Goal: Information Seeking & Learning: Learn about a topic

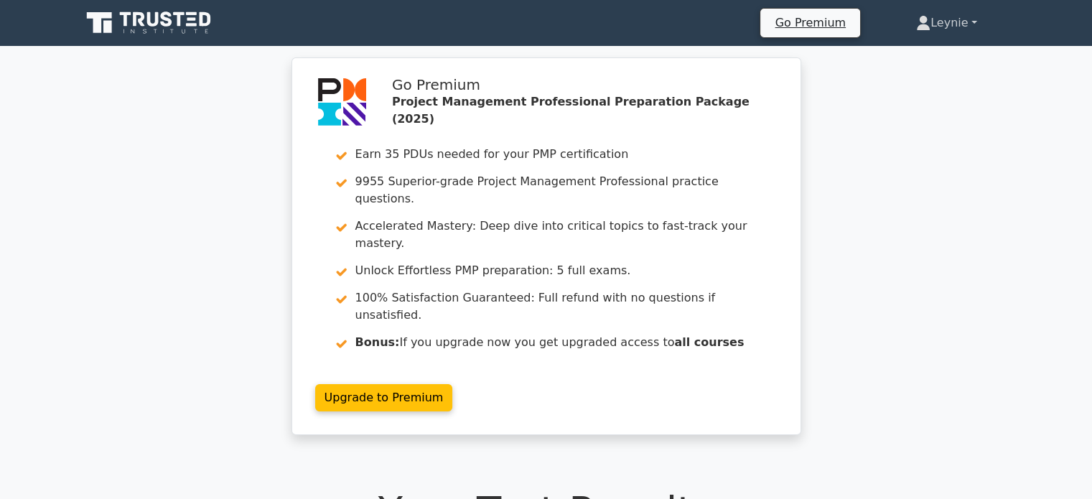
click at [936, 28] on link "Leynie" at bounding box center [946, 23] width 129 height 29
click at [914, 58] on link "Profile" at bounding box center [939, 56] width 113 height 23
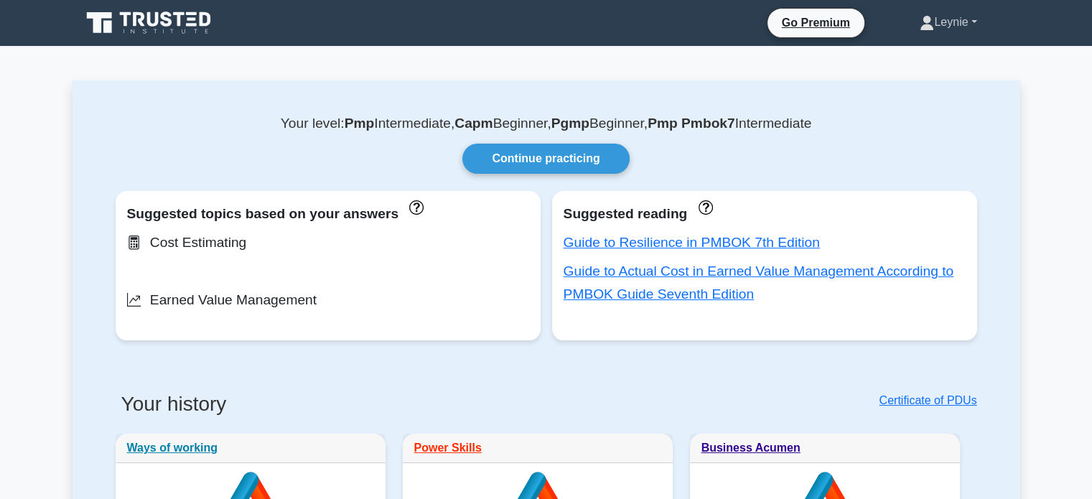
click at [934, 34] on link "Leynie" at bounding box center [949, 22] width 126 height 29
click at [914, 52] on link "Profile" at bounding box center [942, 56] width 113 height 23
drag, startPoint x: 0, startPoint y: 0, endPoint x: 594, endPoint y: 158, distance: 614.7
click at [594, 158] on link "Continue practicing" at bounding box center [546, 159] width 167 height 30
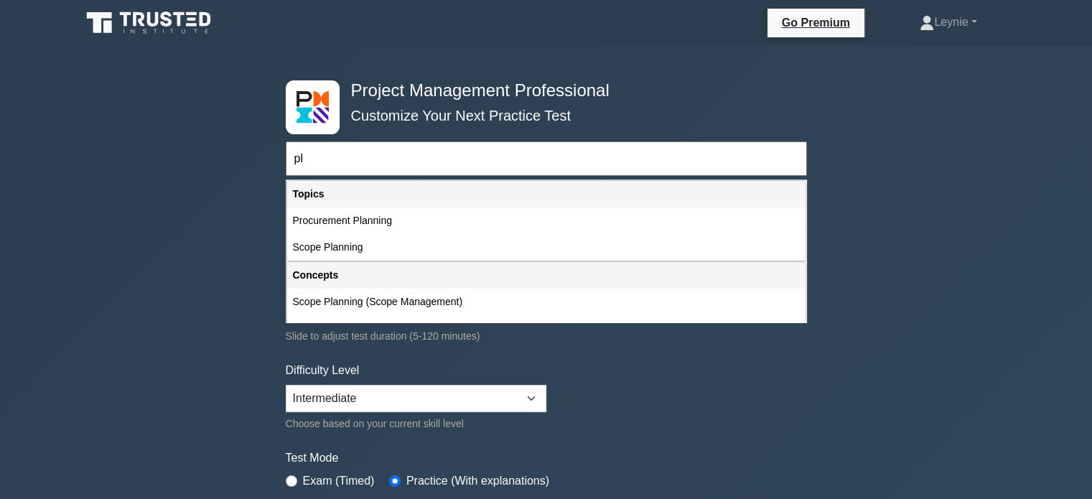
type input "p"
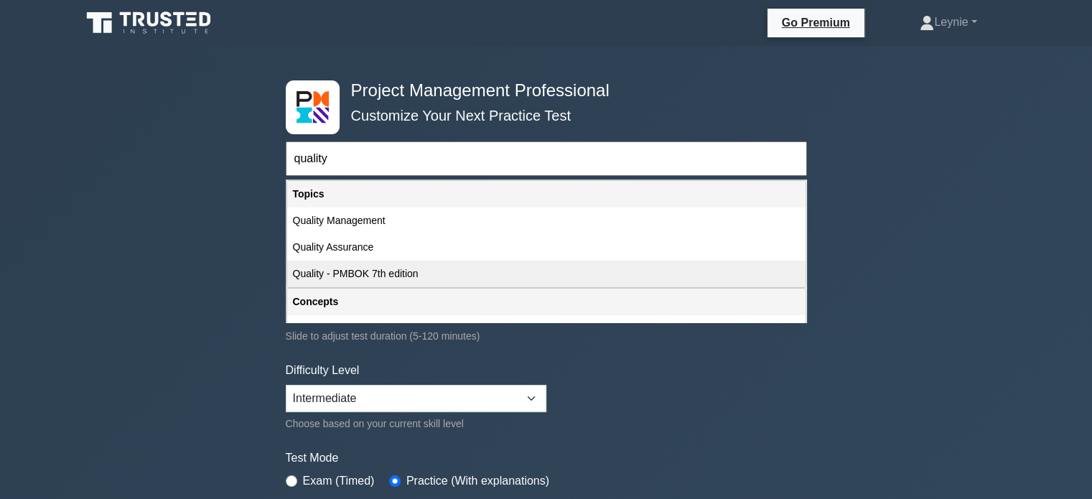
click at [483, 267] on div "Quality - PMBOK 7th edition" at bounding box center [546, 274] width 519 height 27
type input "Quality - PMBOK 7th edition"
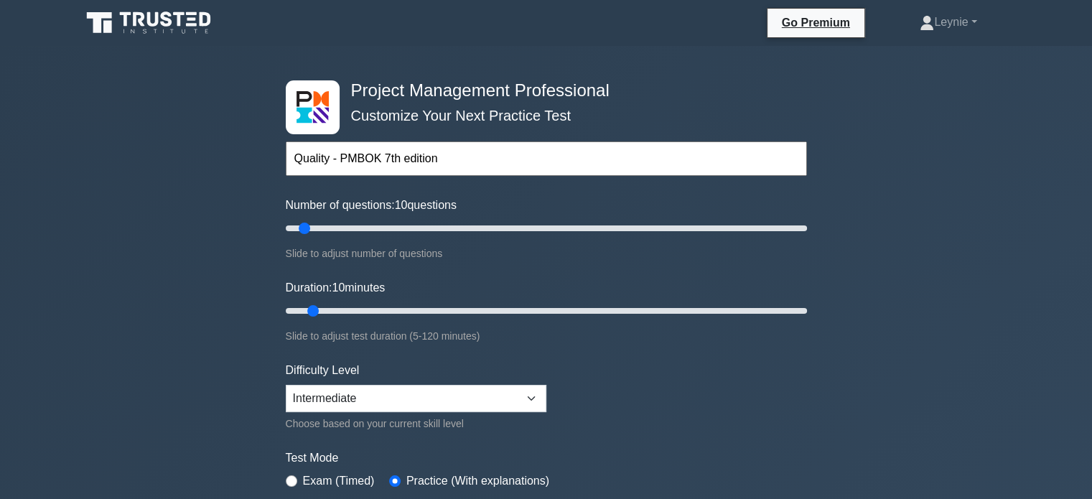
click at [405, 319] on div "Duration: 10 minutes Slide to adjust test duration (5-120 minutes)" at bounding box center [546, 311] width 521 height 65
click at [399, 315] on input "Duration: 10 minutes" at bounding box center [546, 310] width 521 height 17
type input "25"
click at [379, 311] on input "Duration: 30 minutes" at bounding box center [546, 310] width 521 height 17
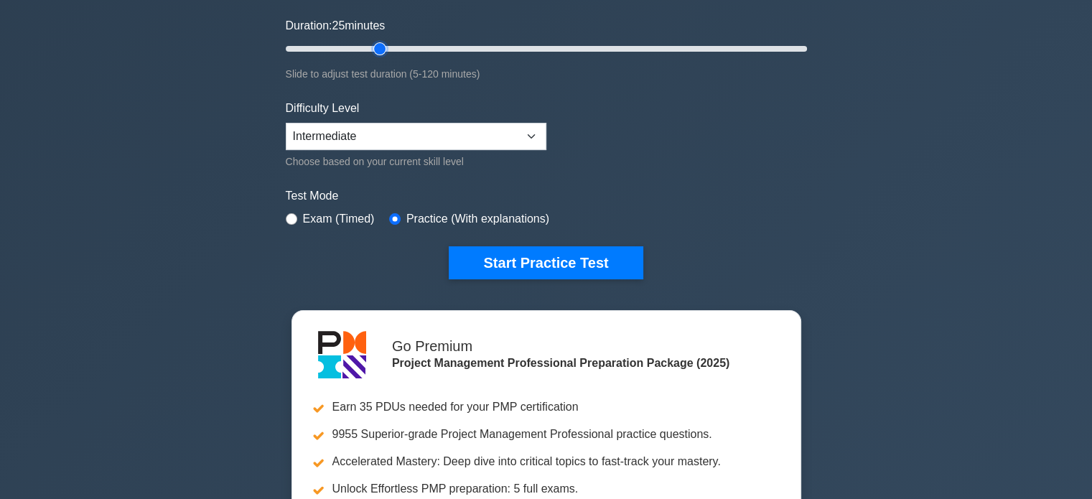
scroll to position [287, 0]
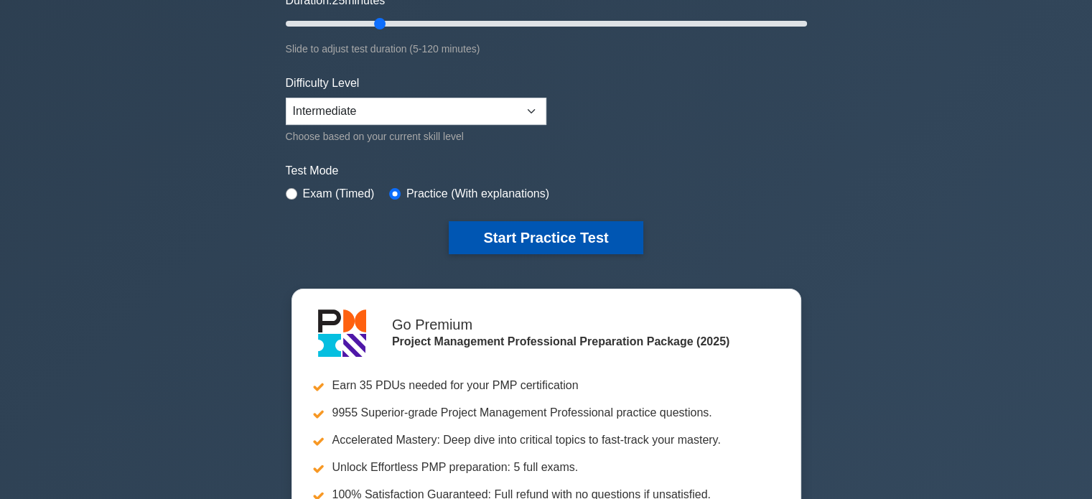
click at [539, 246] on button "Start Practice Test" at bounding box center [546, 237] width 194 height 33
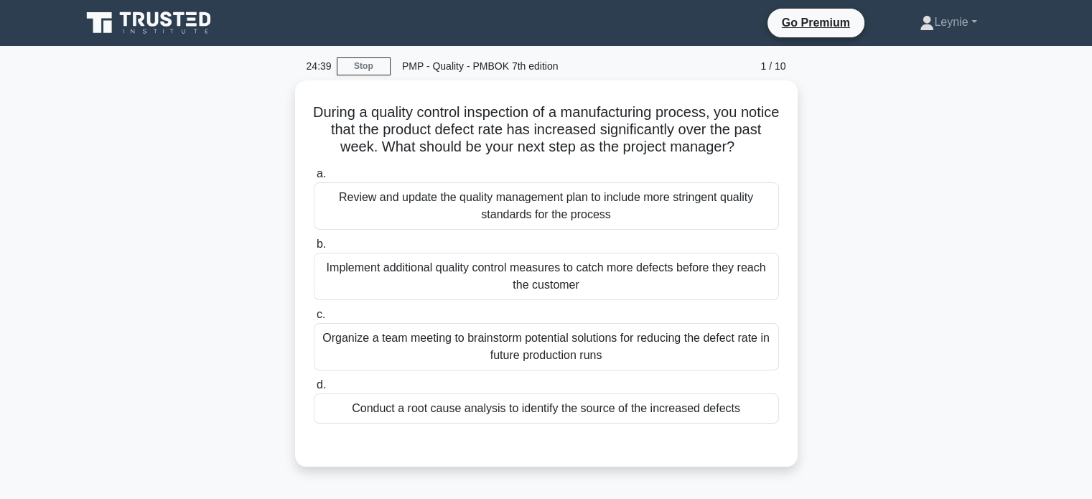
drag, startPoint x: 756, startPoint y: 346, endPoint x: 828, endPoint y: 341, distance: 72.0
click at [828, 341] on div "During a quality control inspection of a manufacturing process, you notice that…" at bounding box center [547, 282] width 948 height 404
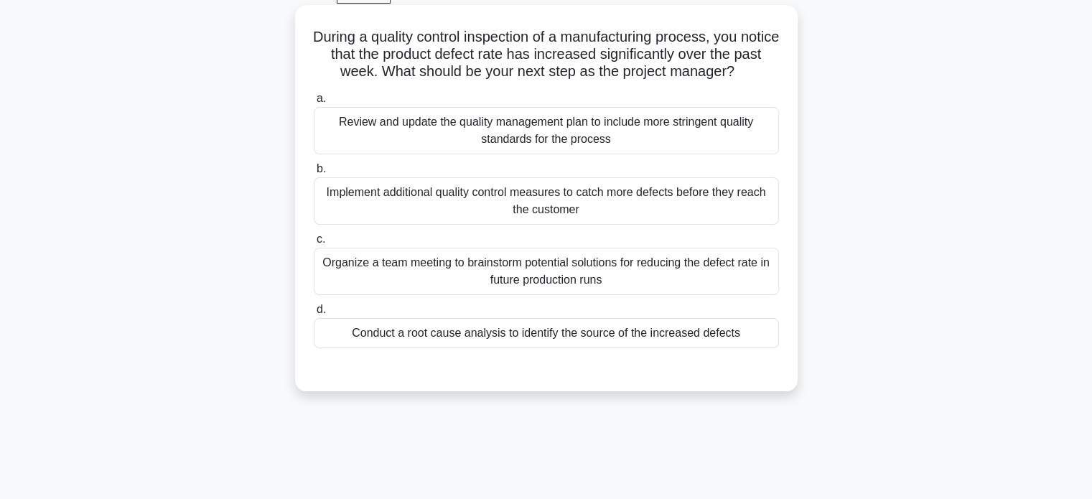
click at [768, 340] on div "Conduct a root cause analysis to identify the source of the increased defects" at bounding box center [546, 333] width 465 height 30
click at [314, 315] on input "d. Conduct a root cause analysis to identify the source of the increased defects" at bounding box center [314, 309] width 0 height 9
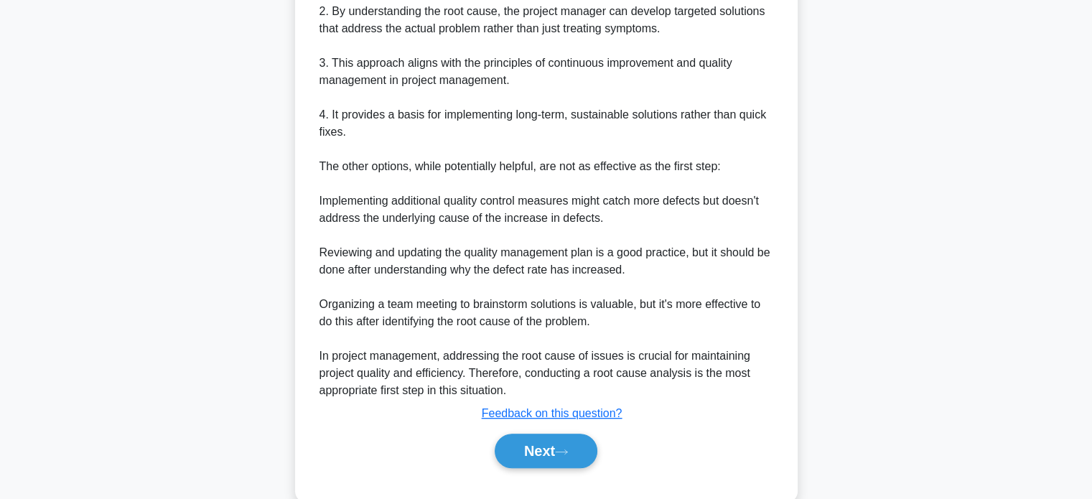
scroll to position [646, 0]
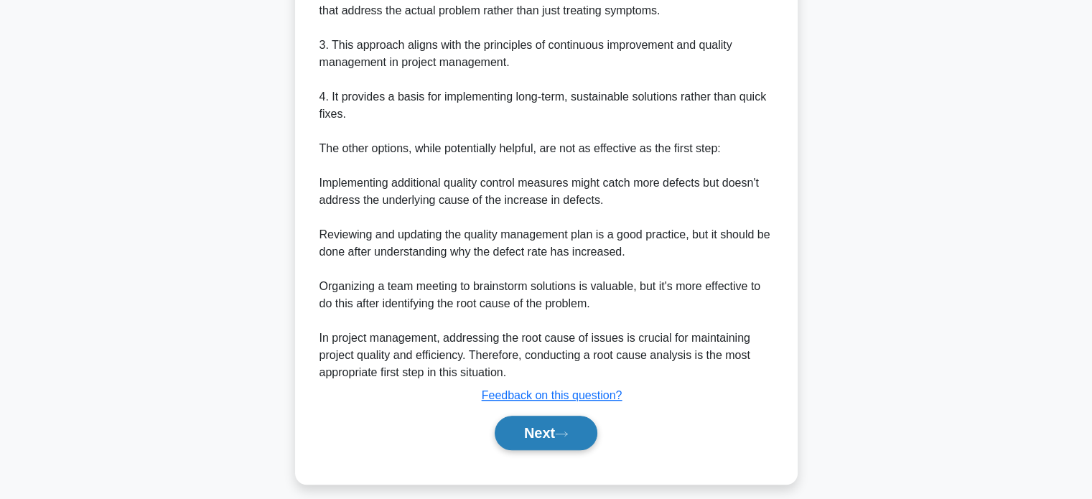
click at [546, 422] on button "Next" at bounding box center [546, 433] width 103 height 34
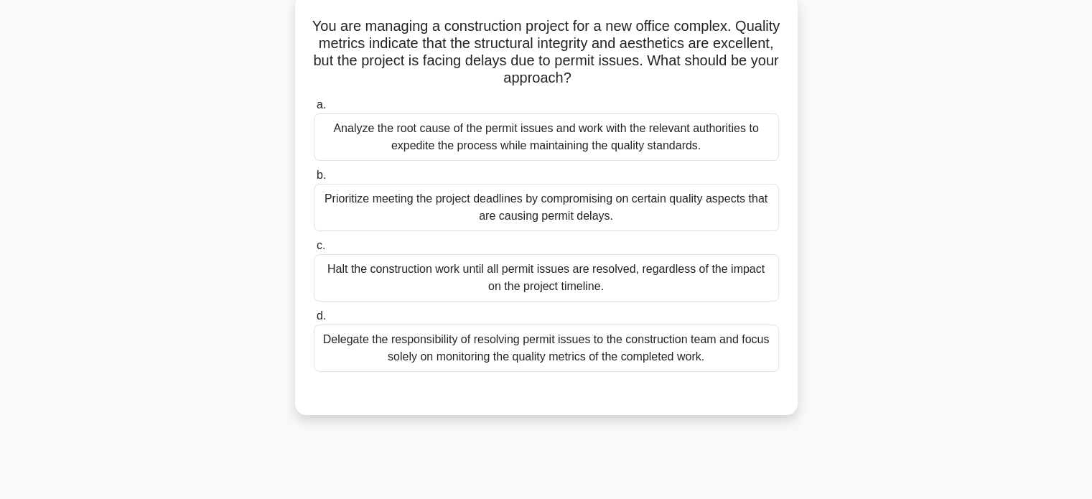
scroll to position [61, 0]
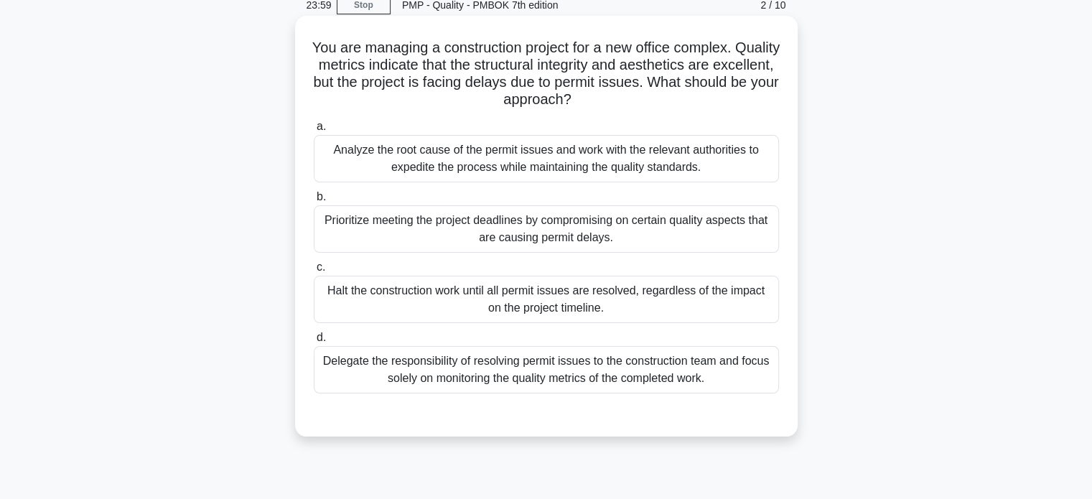
click at [604, 163] on div "Analyze the root cause of the permit issues and work with the relevant authorit…" at bounding box center [546, 158] width 465 height 47
click at [314, 131] on input "a. Analyze the root cause of the permit issues and work with the relevant autho…" at bounding box center [314, 126] width 0 height 9
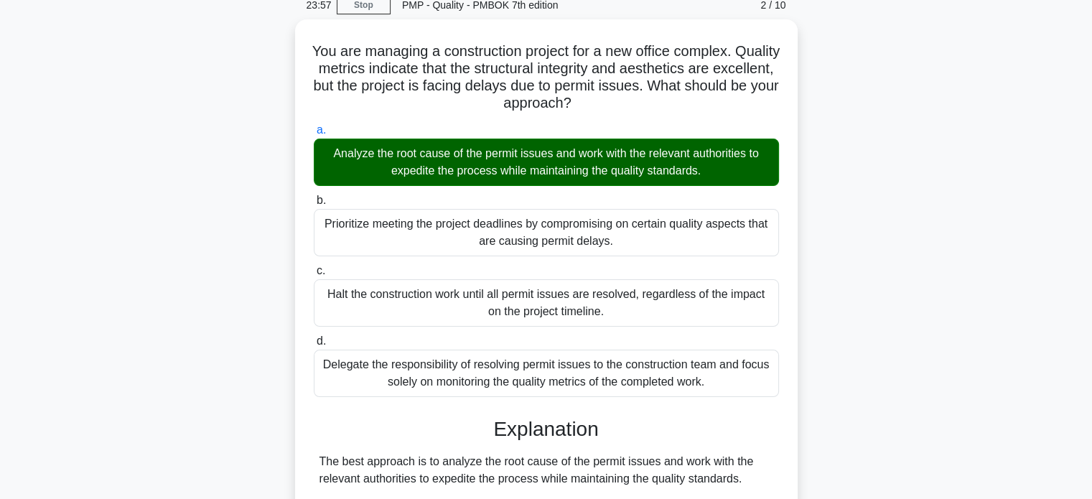
click at [847, 320] on div "You are managing a construction project for a new office complex. Quality metri…" at bounding box center [547, 425] width 948 height 812
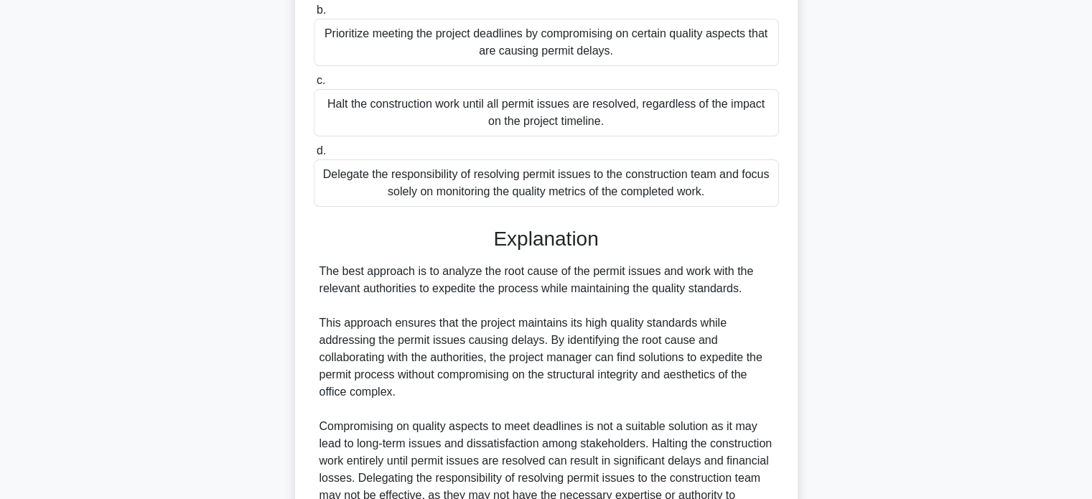
scroll to position [399, 0]
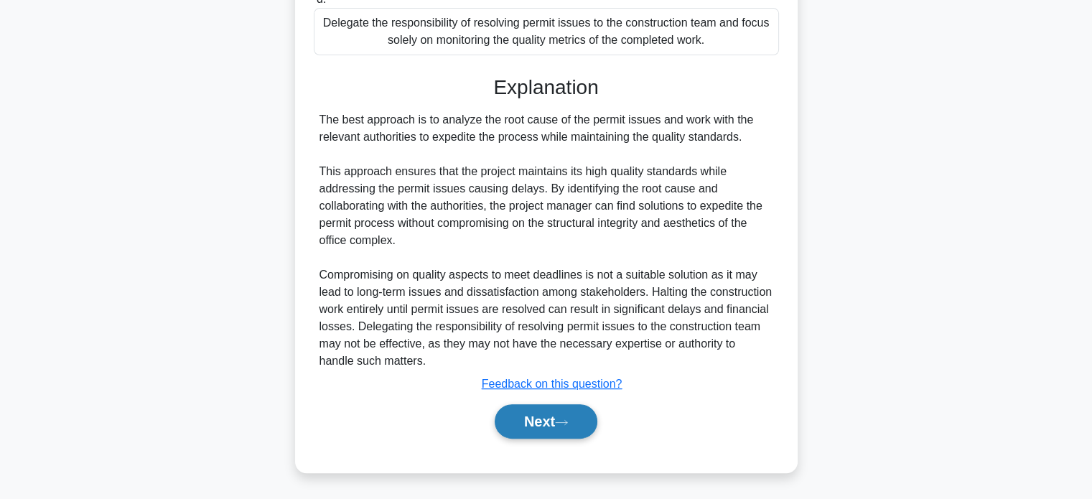
click at [589, 427] on button "Next" at bounding box center [546, 421] width 103 height 34
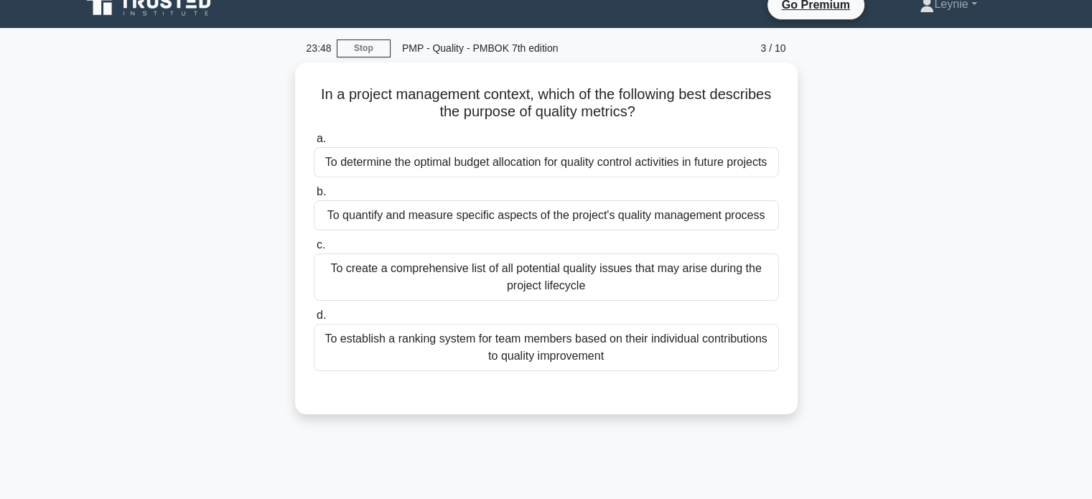
scroll to position [0, 0]
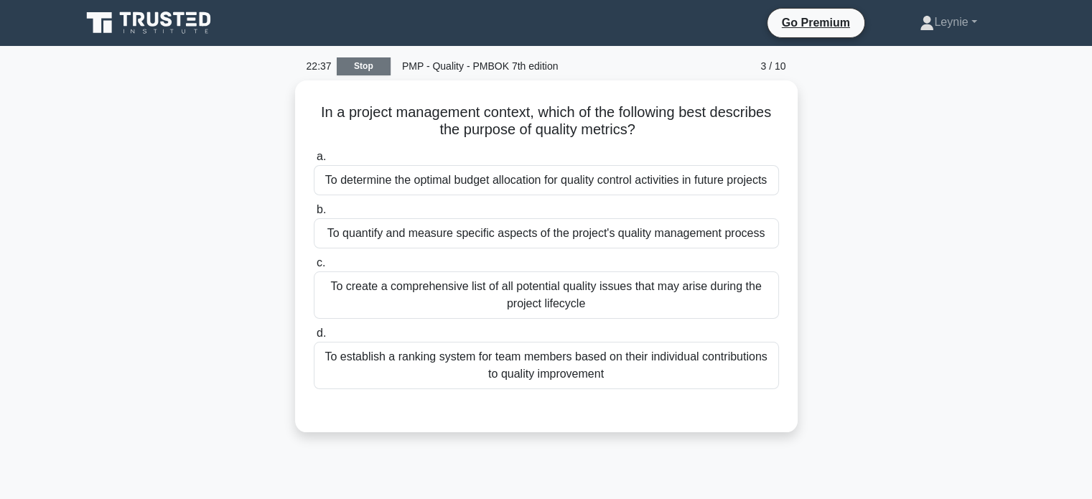
click at [381, 68] on link "Stop" at bounding box center [364, 66] width 54 height 18
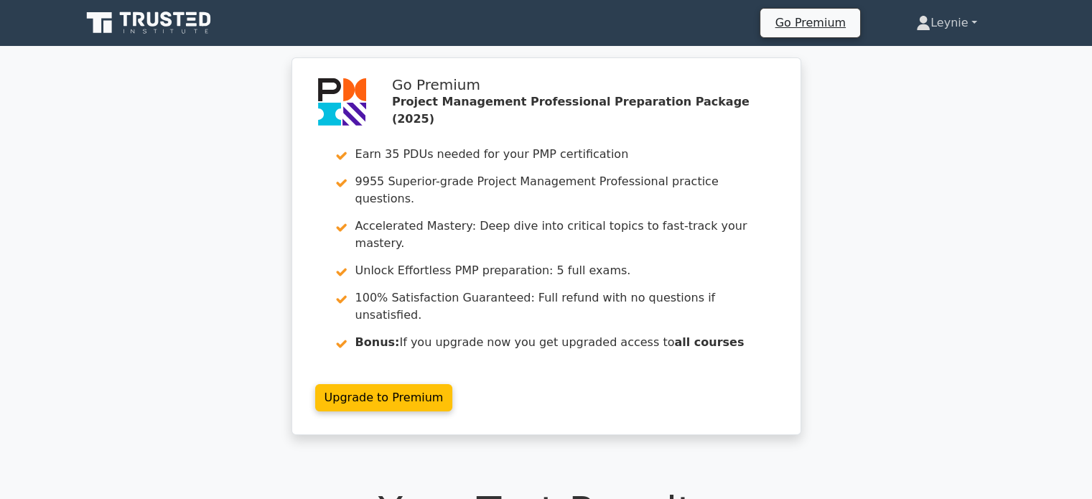
click at [929, 28] on link "Leynie" at bounding box center [946, 23] width 129 height 29
click at [929, 42] on ul "Profile Settings" at bounding box center [939, 68] width 115 height 59
click at [930, 34] on link "Leynie" at bounding box center [946, 23] width 129 height 29
click at [933, 57] on link "Profile" at bounding box center [939, 56] width 113 height 23
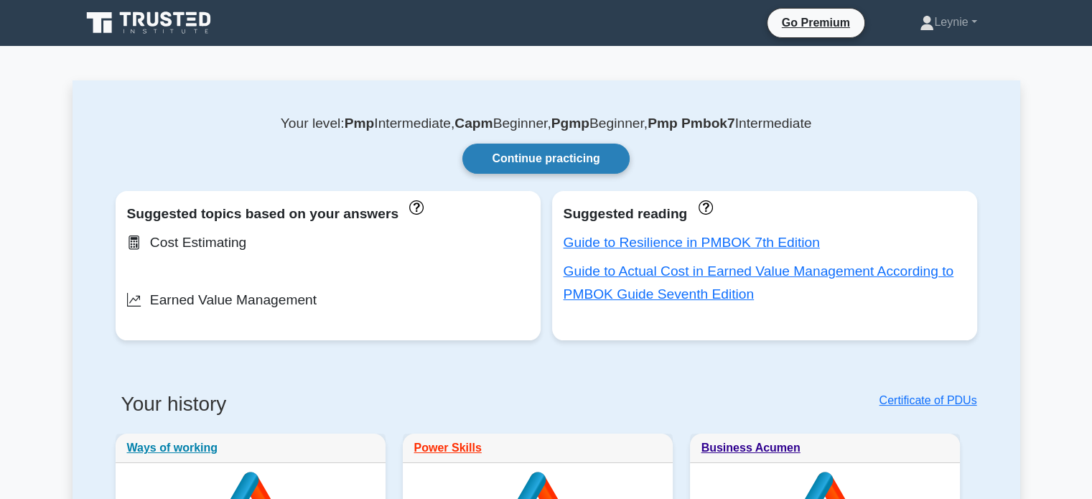
click at [560, 154] on link "Continue practicing" at bounding box center [546, 159] width 167 height 30
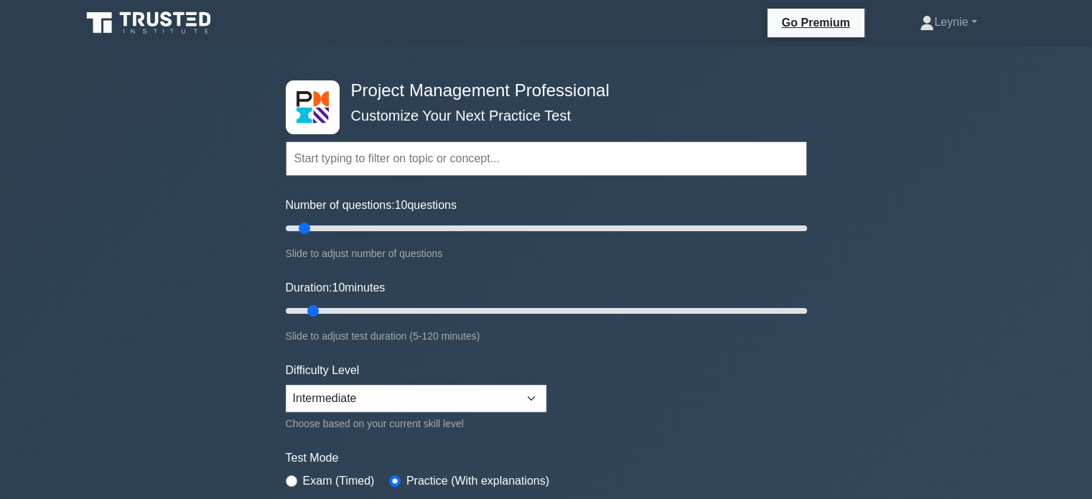
click at [572, 167] on input "text" at bounding box center [546, 159] width 521 height 34
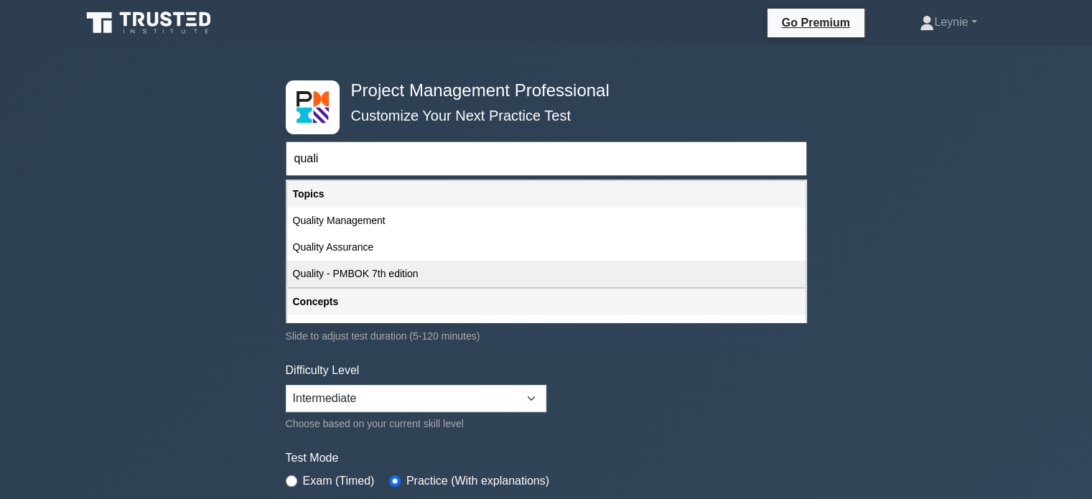
click at [459, 277] on div "Quality - PMBOK 7th edition" at bounding box center [546, 274] width 519 height 27
type input "Quality - PMBOK 7th edition"
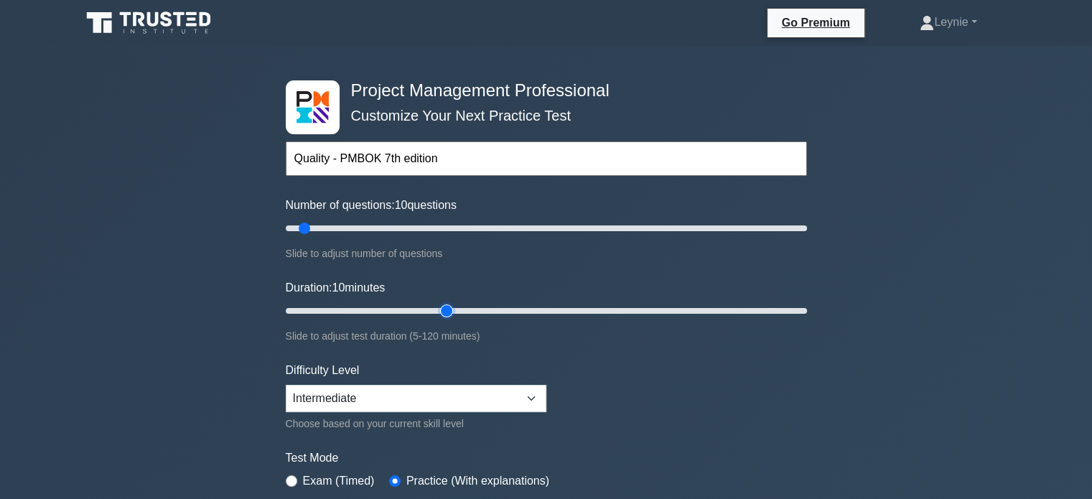
type input "40"
click at [435, 307] on input "Duration: 10 minutes" at bounding box center [546, 310] width 521 height 17
click at [419, 307] on input "Duration: 35 minutes" at bounding box center [546, 310] width 521 height 17
click at [405, 308] on input "Duration: 30 minutes" at bounding box center [546, 310] width 521 height 17
type input "25"
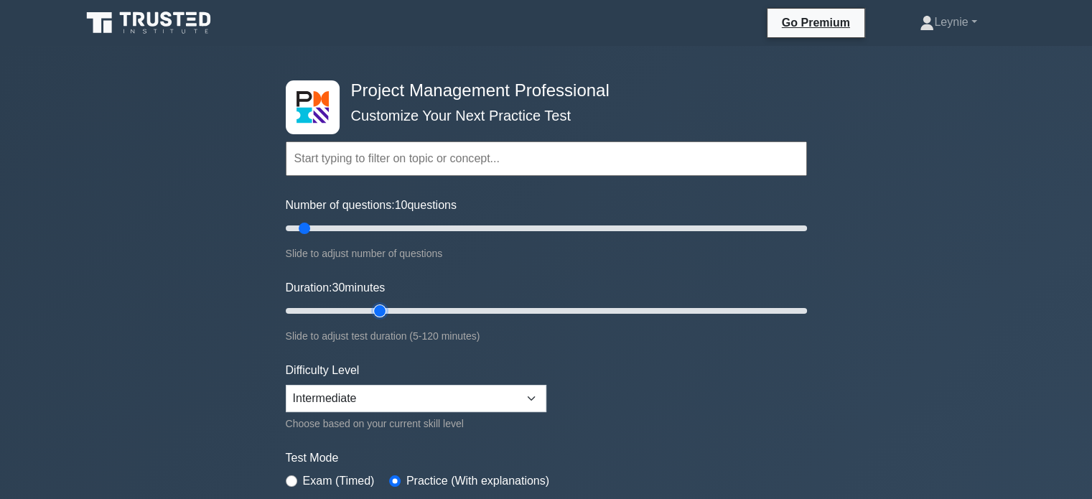
click at [389, 305] on input "Duration: 30 minutes" at bounding box center [546, 310] width 521 height 17
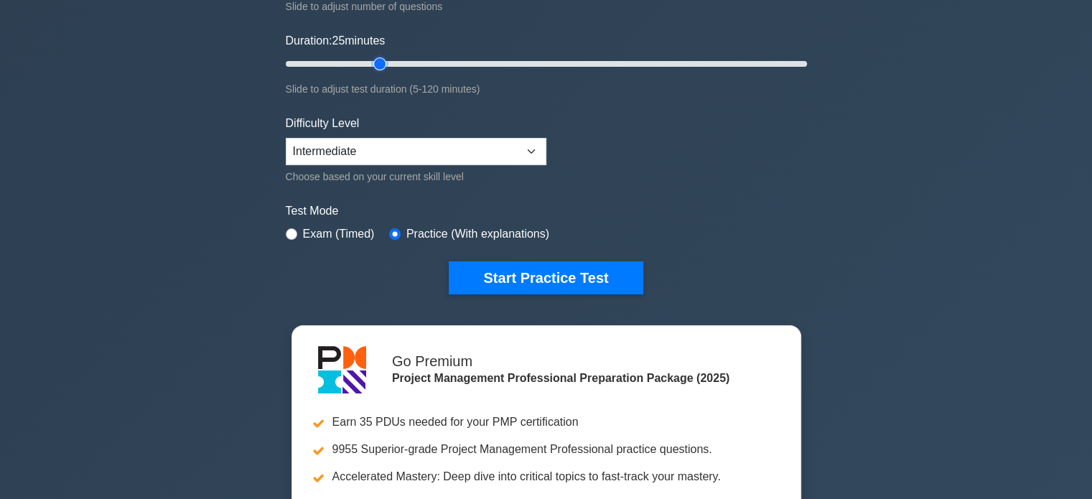
scroll to position [359, 0]
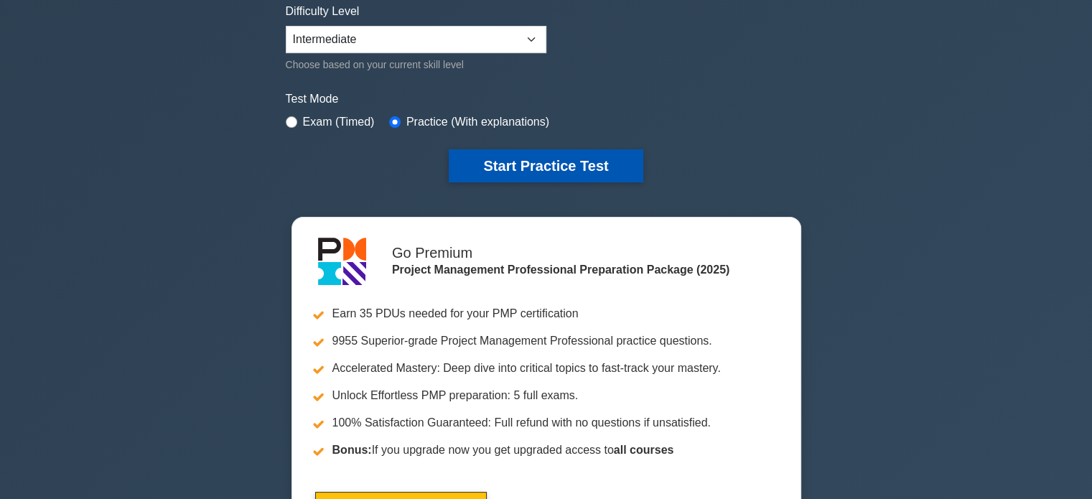
click at [588, 166] on button "Start Practice Test" at bounding box center [546, 165] width 194 height 33
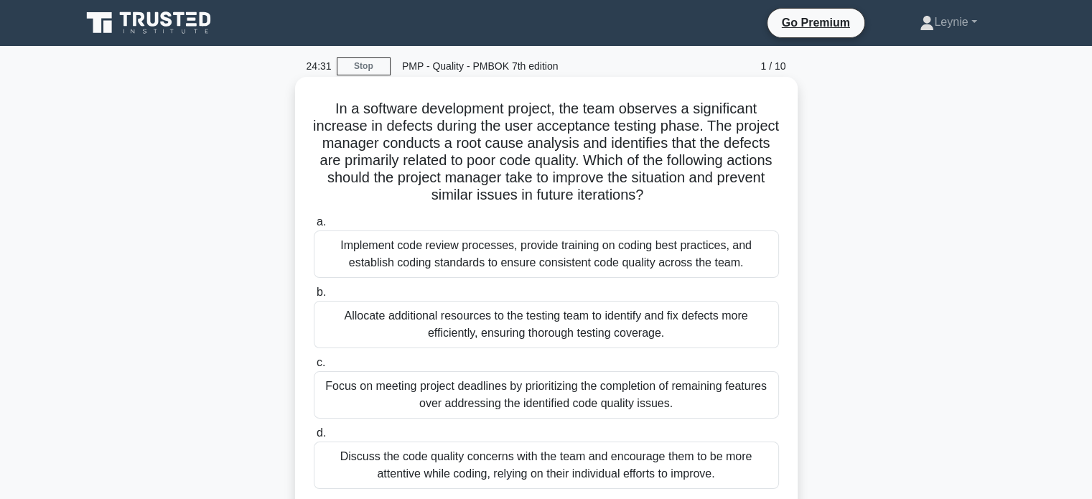
click at [753, 251] on div "Implement code review processes, provide training on coding best practices, and…" at bounding box center [546, 254] width 465 height 47
click at [314, 227] on input "a. Implement code review processes, provide training on coding best practices, …" at bounding box center [314, 222] width 0 height 9
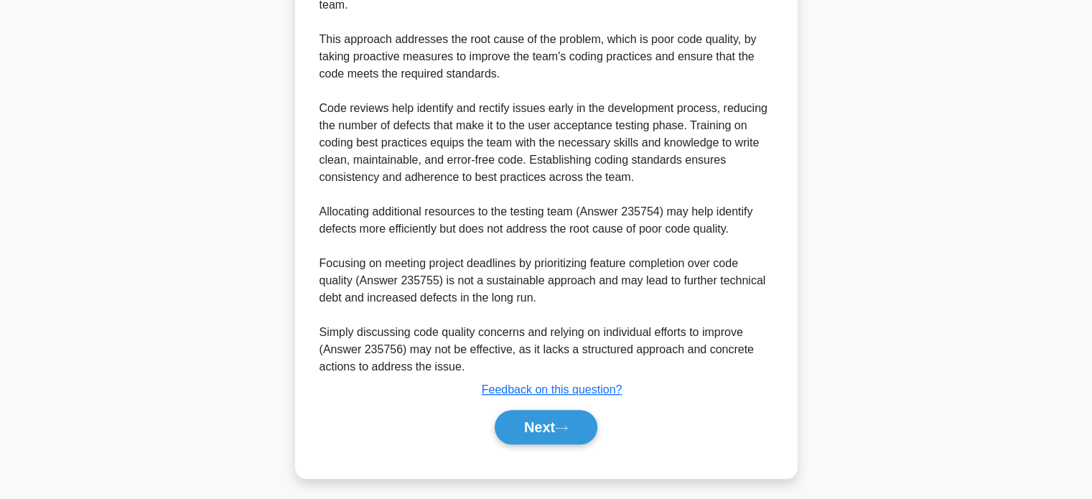
scroll to position [589, 0]
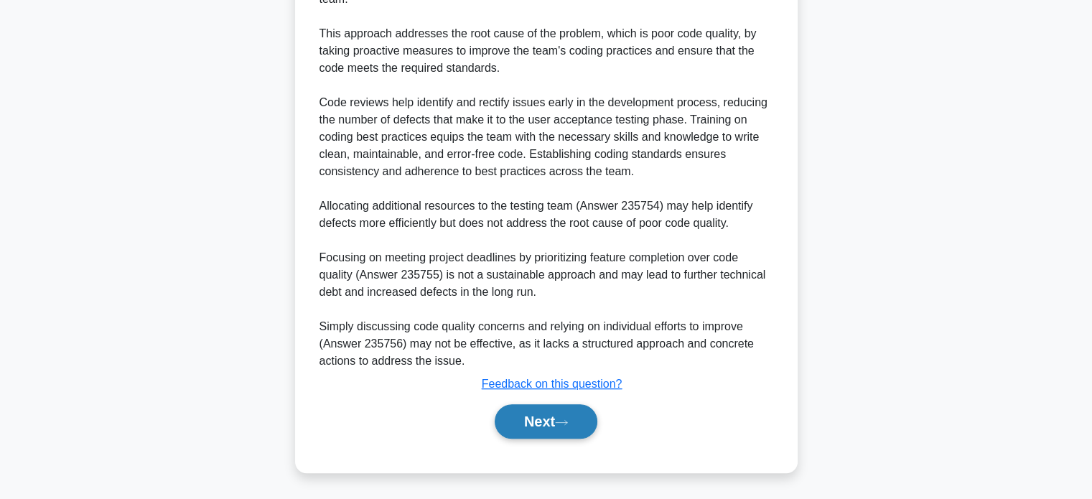
click at [588, 412] on button "Next" at bounding box center [546, 421] width 103 height 34
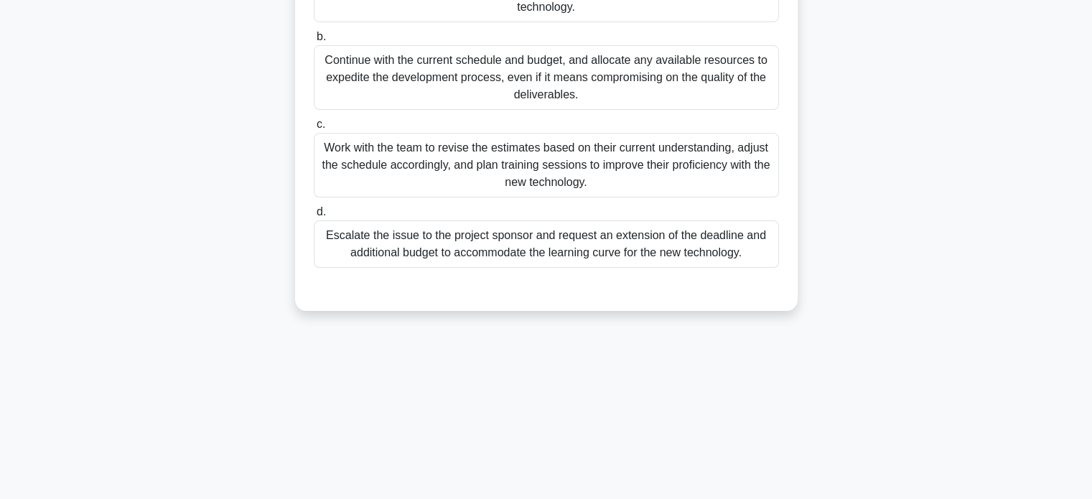
scroll to position [205, 0]
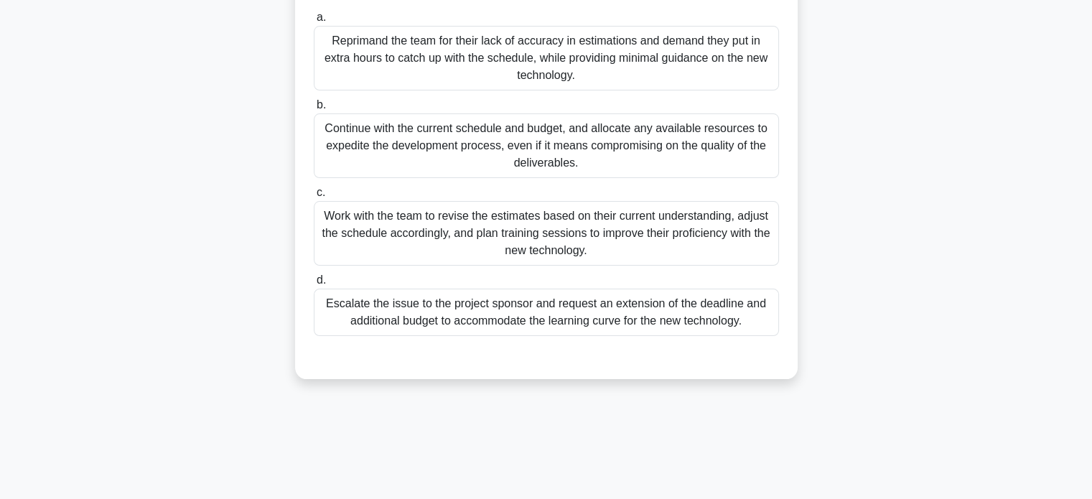
click at [725, 251] on div "Work with the team to revise the estimates based on their current understanding…" at bounding box center [546, 233] width 465 height 65
click at [314, 198] on input "c. Work with the team to revise the estimates based on their current understand…" at bounding box center [314, 192] width 0 height 9
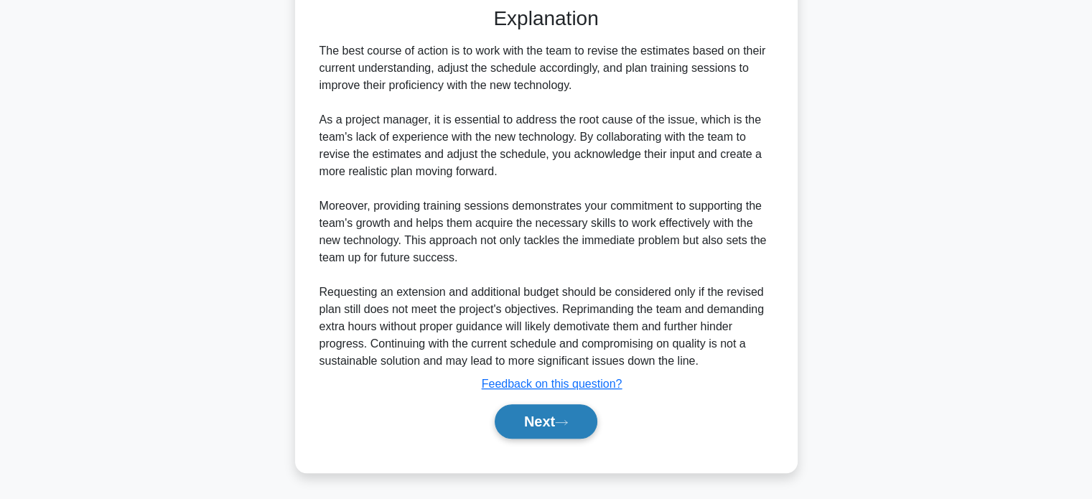
click at [590, 410] on button "Next" at bounding box center [546, 421] width 103 height 34
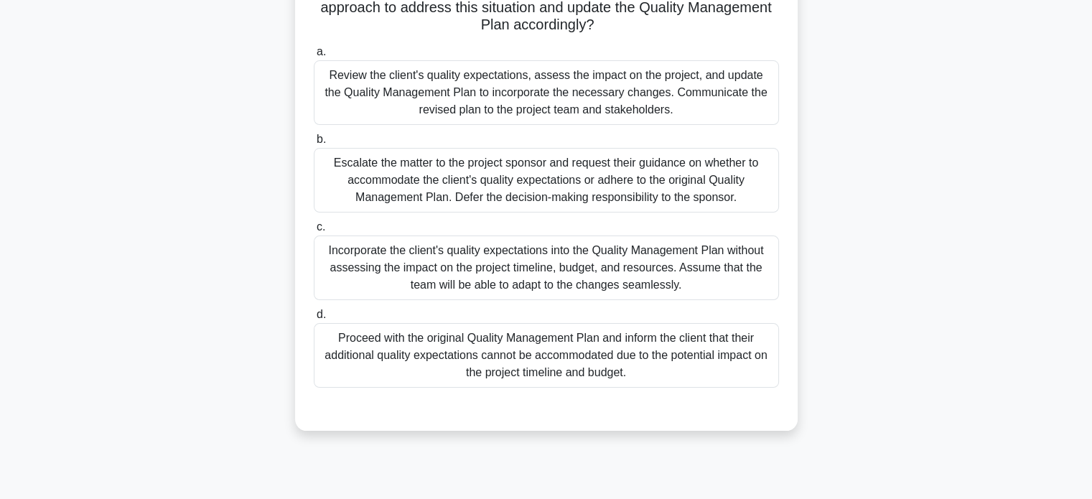
click at [701, 113] on div "Review the client's quality expectations, assess the impact on the project, and…" at bounding box center [546, 92] width 465 height 65
click at [314, 57] on input "a. Review the client's quality expectations, assess the impact on the project, …" at bounding box center [314, 51] width 0 height 9
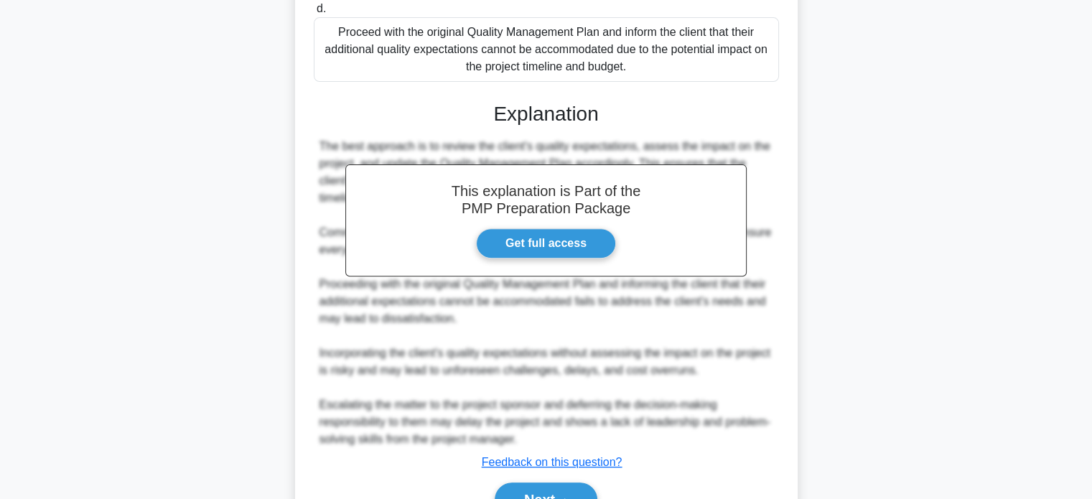
scroll to position [589, 0]
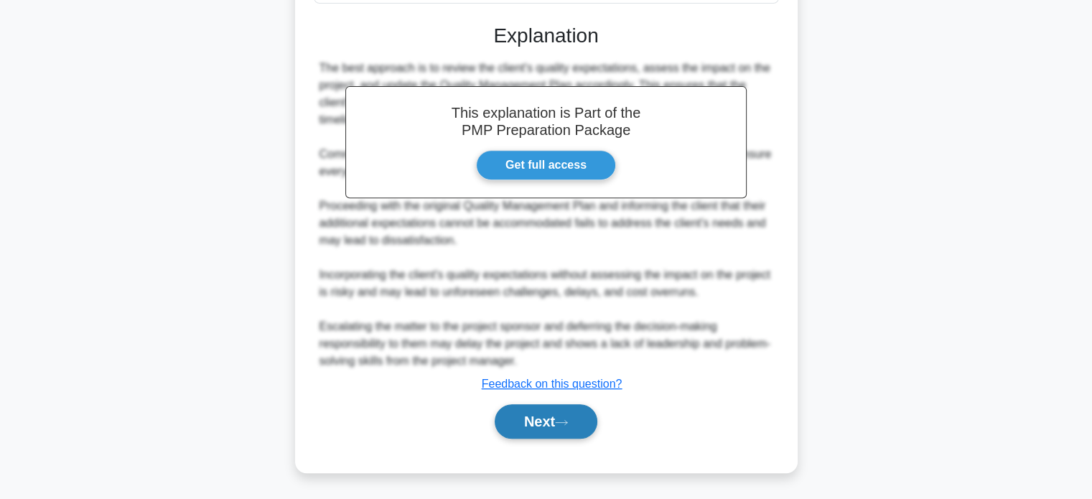
click at [573, 409] on button "Next" at bounding box center [546, 421] width 103 height 34
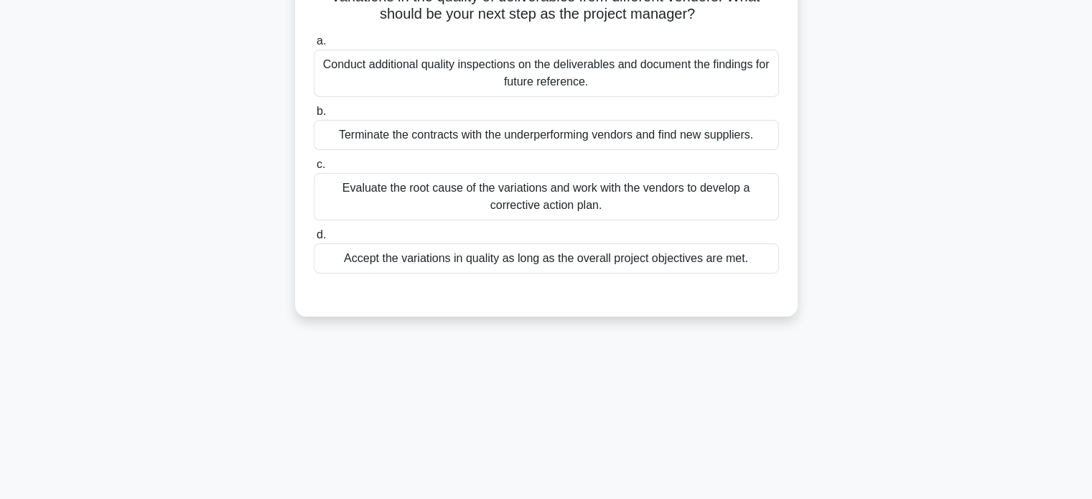
scroll to position [61, 0]
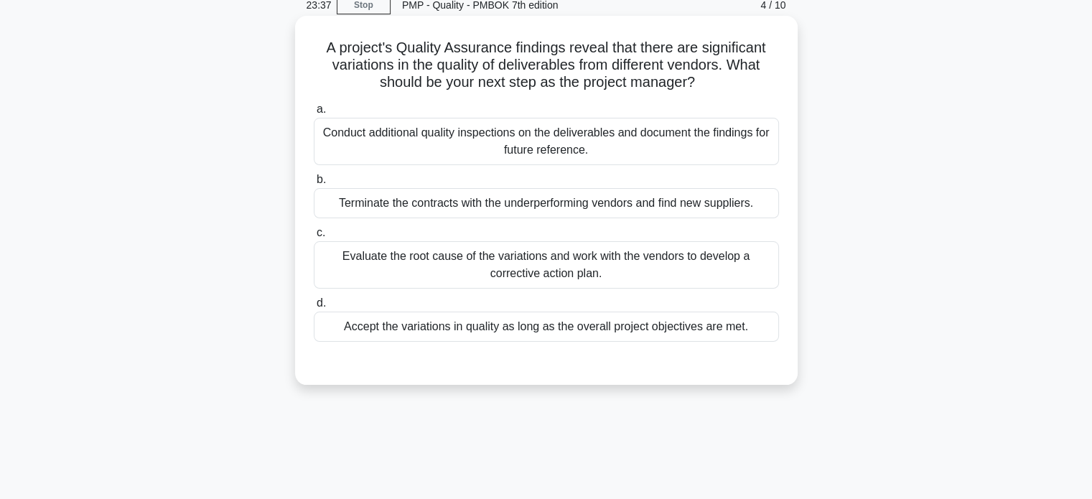
click at [751, 279] on div "Evaluate the root cause of the variations and work with the vendors to develop …" at bounding box center [546, 264] width 465 height 47
click at [314, 238] on input "c. Evaluate the root cause of the variations and work with the vendors to devel…" at bounding box center [314, 232] width 0 height 9
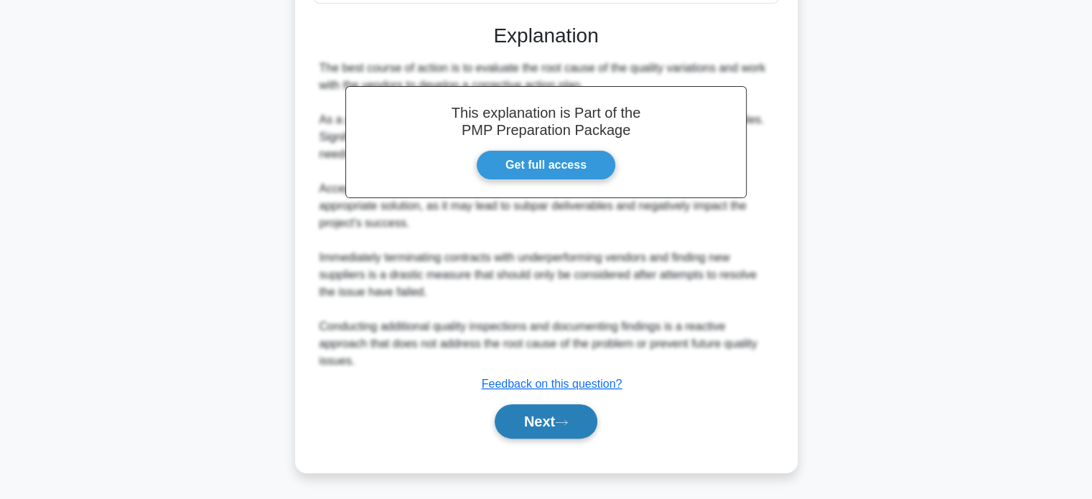
click at [583, 406] on button "Next" at bounding box center [546, 421] width 103 height 34
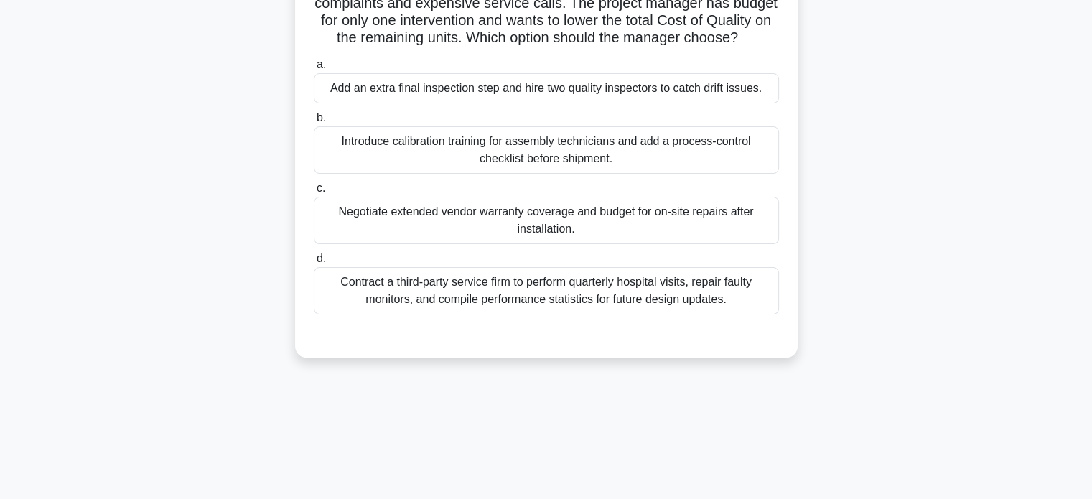
scroll to position [72, 0]
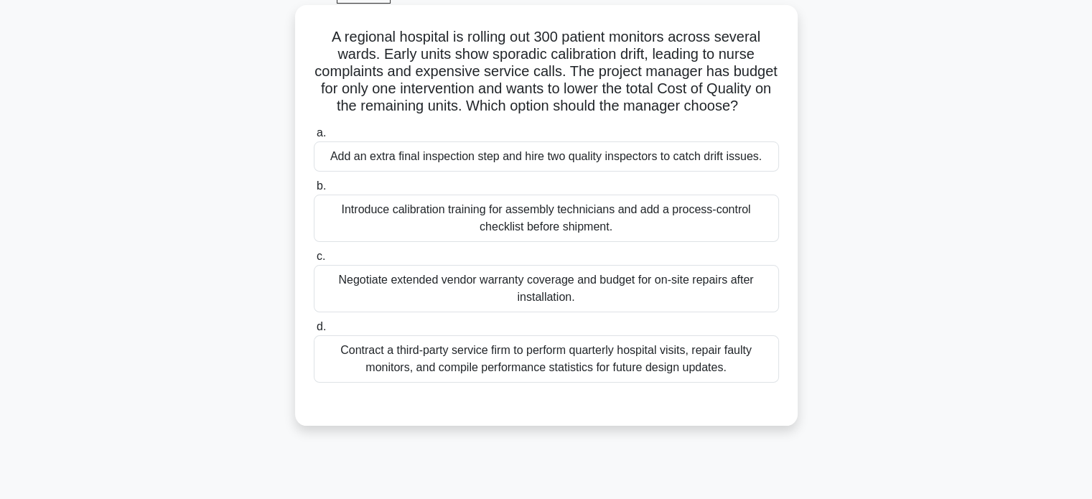
click at [689, 242] on div "Introduce calibration training for assembly technicians and add a process-contr…" at bounding box center [546, 218] width 465 height 47
click at [314, 191] on input "b. Introduce calibration training for assembly technicians and add a process-co…" at bounding box center [314, 186] width 0 height 9
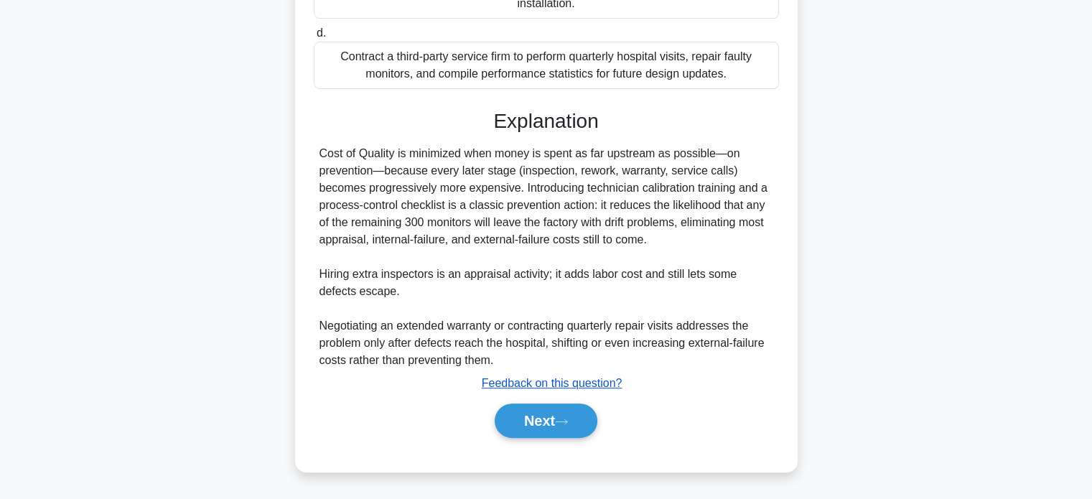
scroll to position [382, 0]
click at [577, 411] on button "Next" at bounding box center [546, 421] width 103 height 34
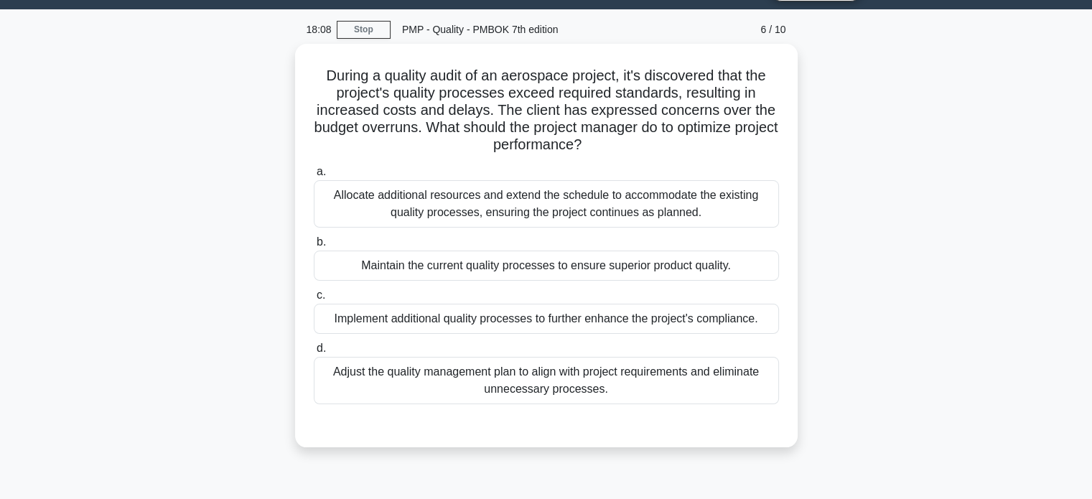
scroll to position [72, 0]
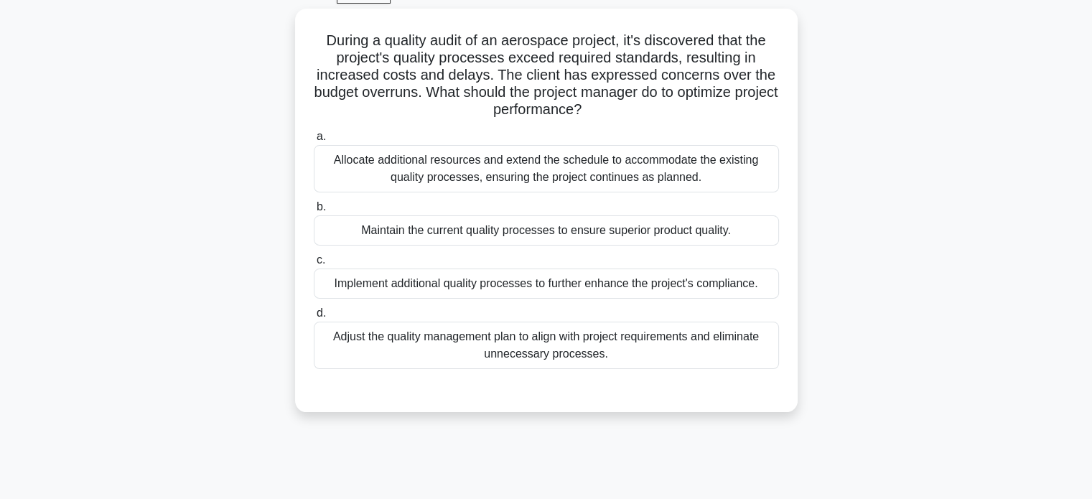
click at [815, 407] on div "During a quality audit of an aerospace project, it's discovered that the projec…" at bounding box center [547, 219] width 948 height 421
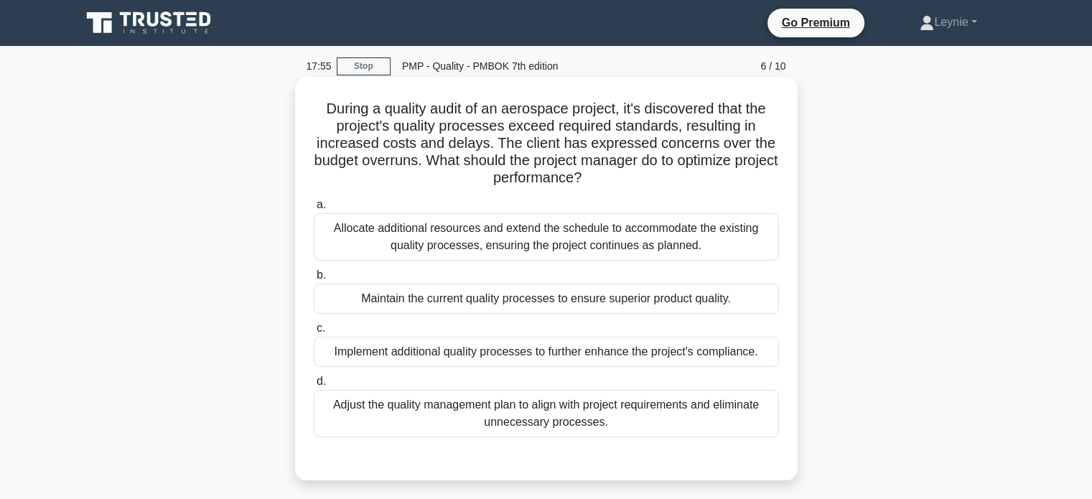
click at [725, 413] on div "Adjust the quality management plan to align with project requirements and elimi…" at bounding box center [546, 413] width 465 height 47
click at [314, 386] on input "d. Adjust the quality management plan to align with project requirements and el…" at bounding box center [314, 381] width 0 height 9
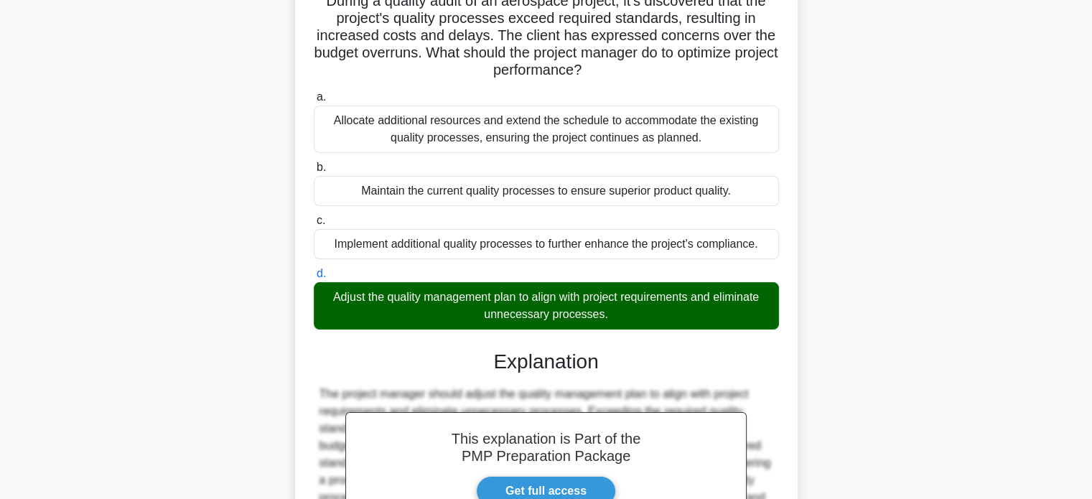
scroll to position [296, 0]
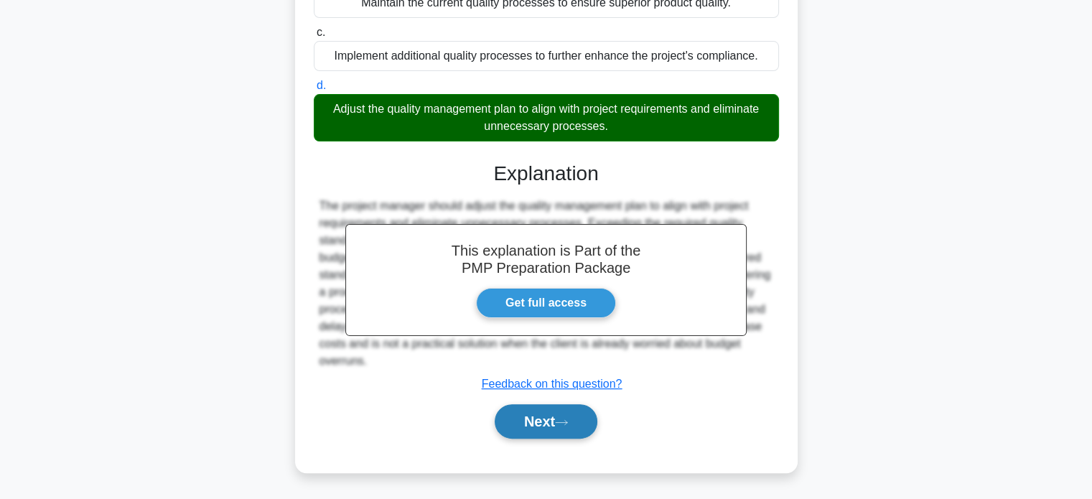
click at [598, 427] on button "Next" at bounding box center [546, 421] width 103 height 34
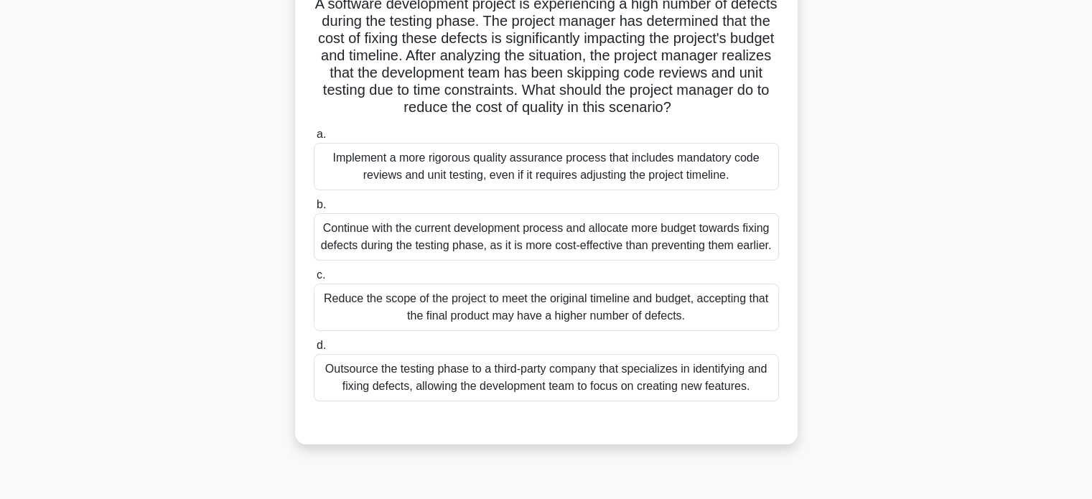
scroll to position [133, 0]
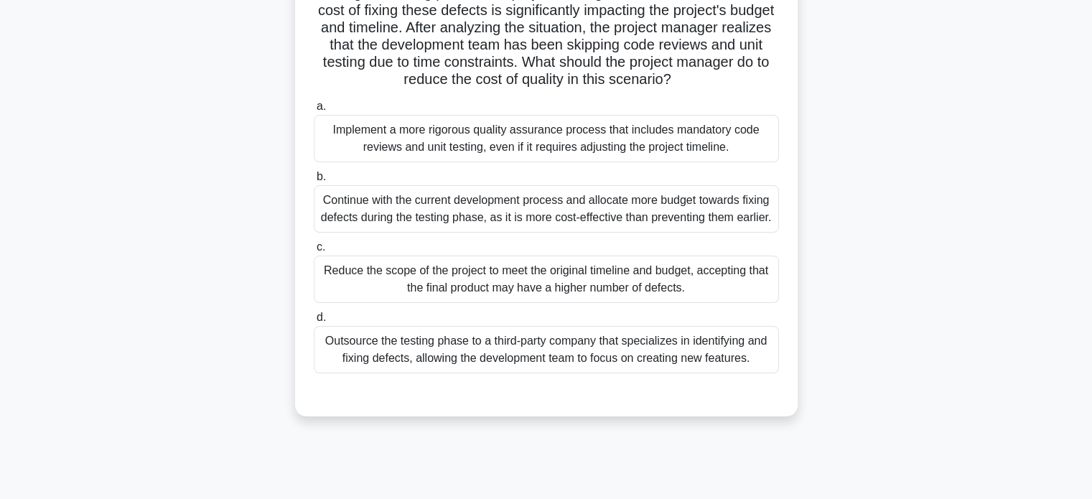
click at [786, 366] on div "d. Outsource the testing phase to a third-party company that specializes in ide…" at bounding box center [546, 341] width 483 height 65
click at [770, 361] on div "Outsource the testing phase to a third-party company that specializes in identi…" at bounding box center [546, 349] width 465 height 47
click at [314, 323] on input "d. Outsource the testing phase to a third-party company that specializes in ide…" at bounding box center [314, 317] width 0 height 9
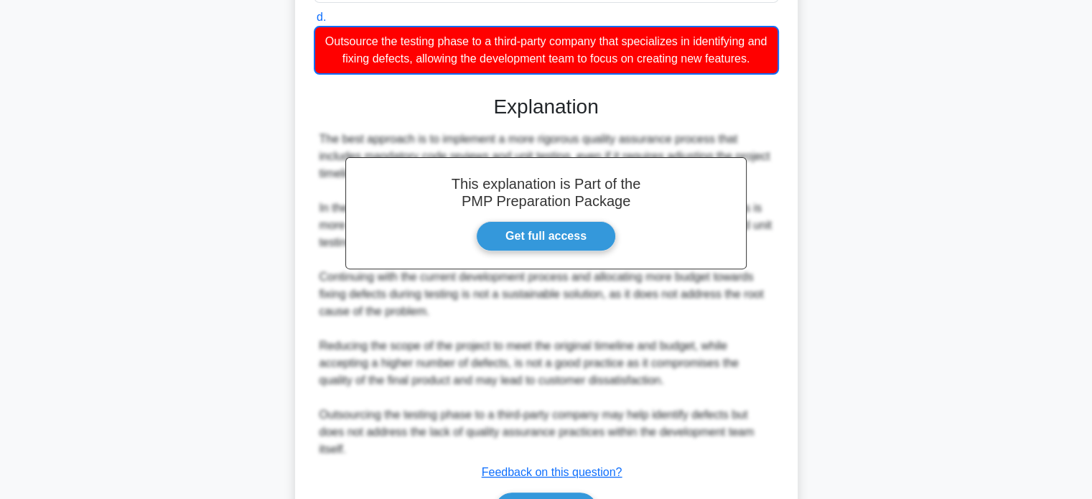
scroll to position [521, 0]
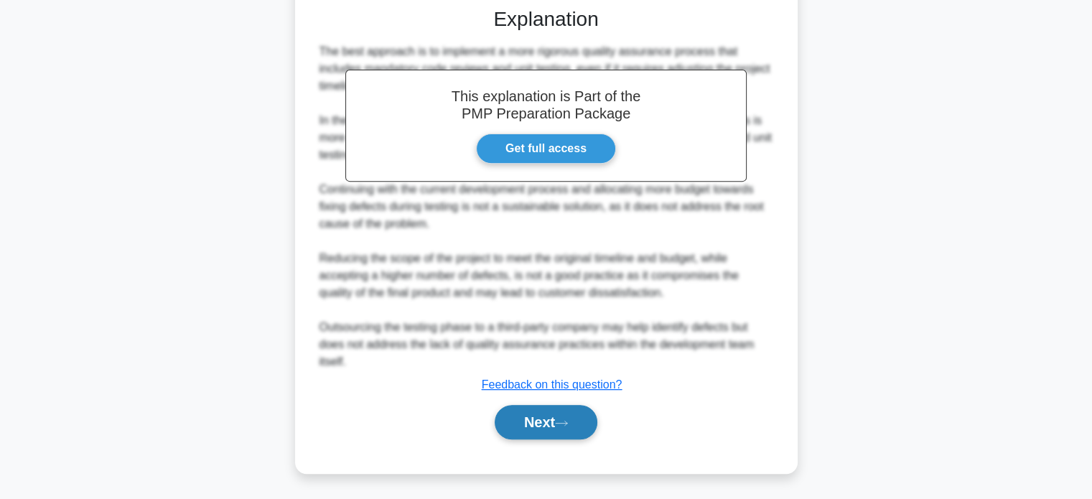
click at [568, 419] on icon at bounding box center [561, 423] width 13 height 8
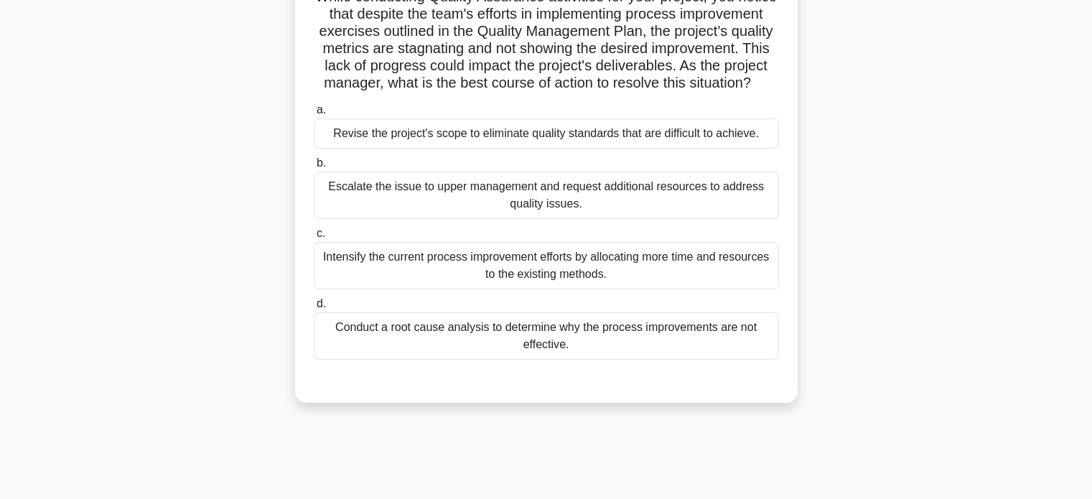
scroll to position [61, 0]
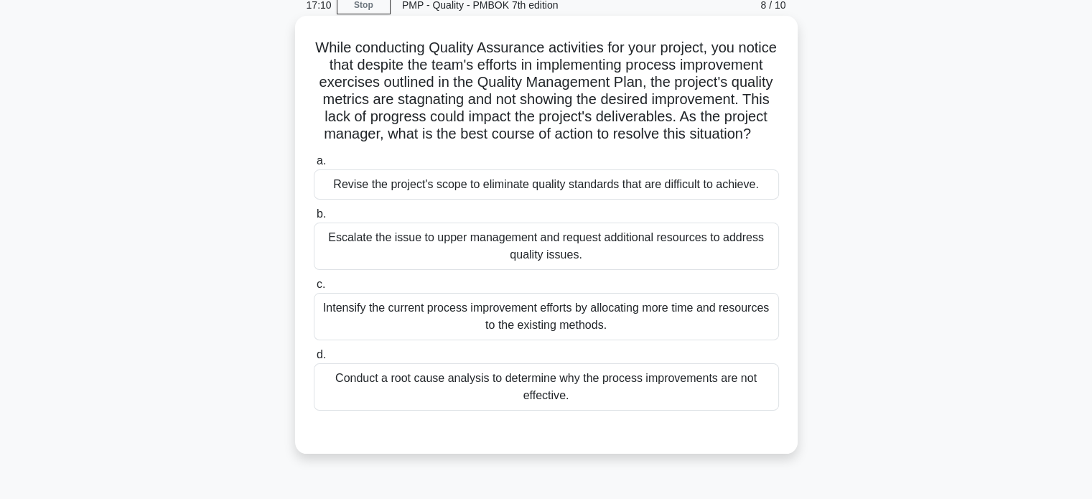
click at [739, 404] on div "Conduct a root cause analysis to determine why the process improvements are not…" at bounding box center [546, 386] width 465 height 47
click at [314, 360] on input "d. Conduct a root cause analysis to determine why the process improvements are …" at bounding box center [314, 355] width 0 height 9
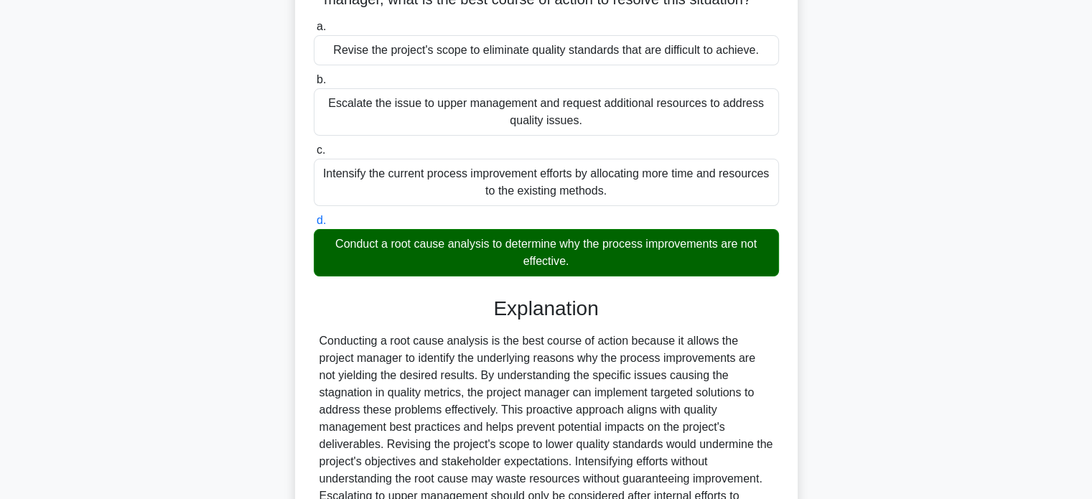
scroll to position [348, 0]
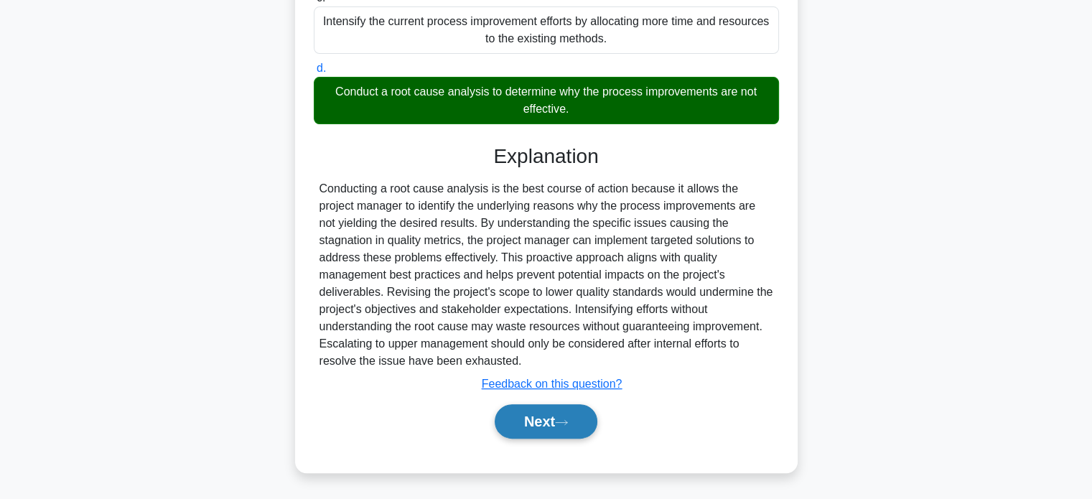
click at [588, 427] on button "Next" at bounding box center [546, 421] width 103 height 34
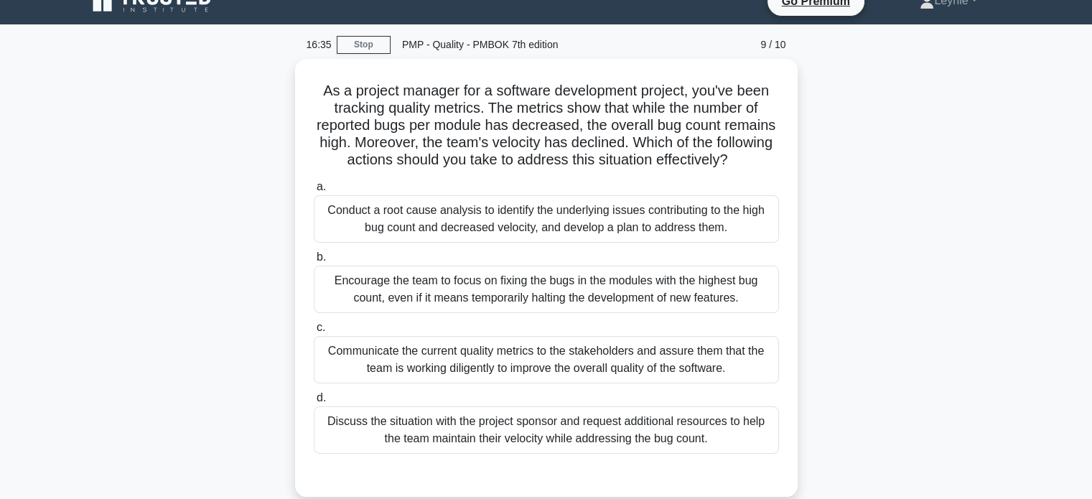
scroll to position [0, 0]
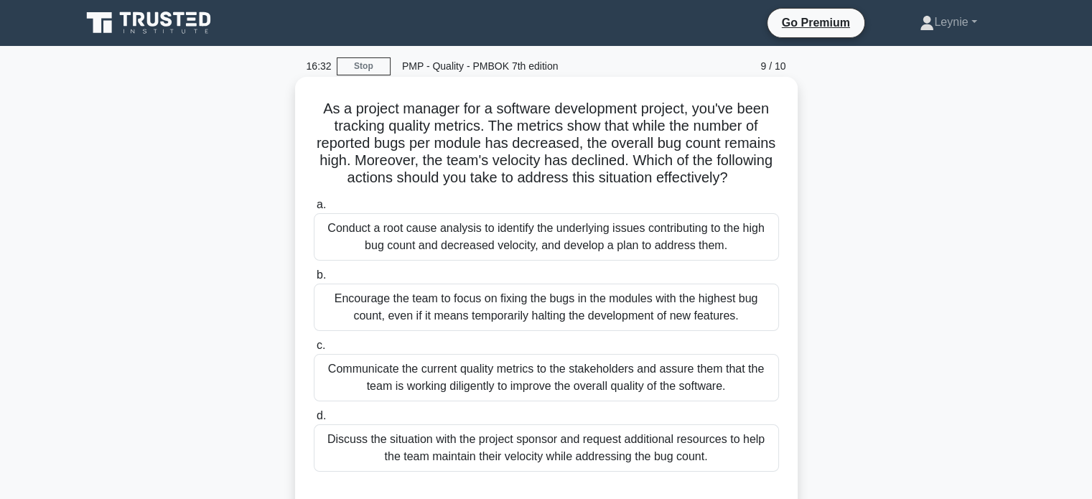
click at [737, 249] on div "Conduct a root cause analysis to identify the underlying issues contributing to…" at bounding box center [546, 236] width 465 height 47
click at [314, 210] on input "a. Conduct a root cause analysis to identify the underlying issues contributing…" at bounding box center [314, 204] width 0 height 9
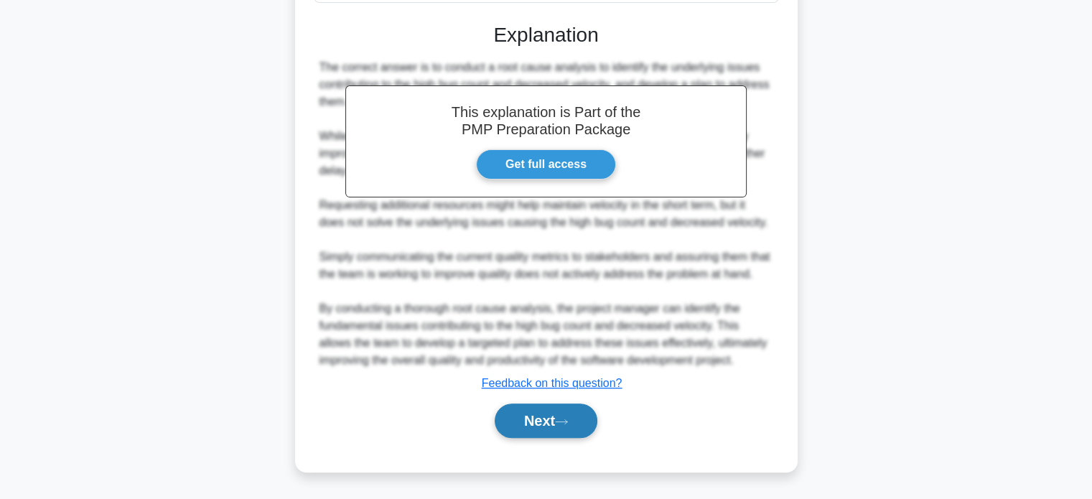
click at [583, 410] on button "Next" at bounding box center [546, 421] width 103 height 34
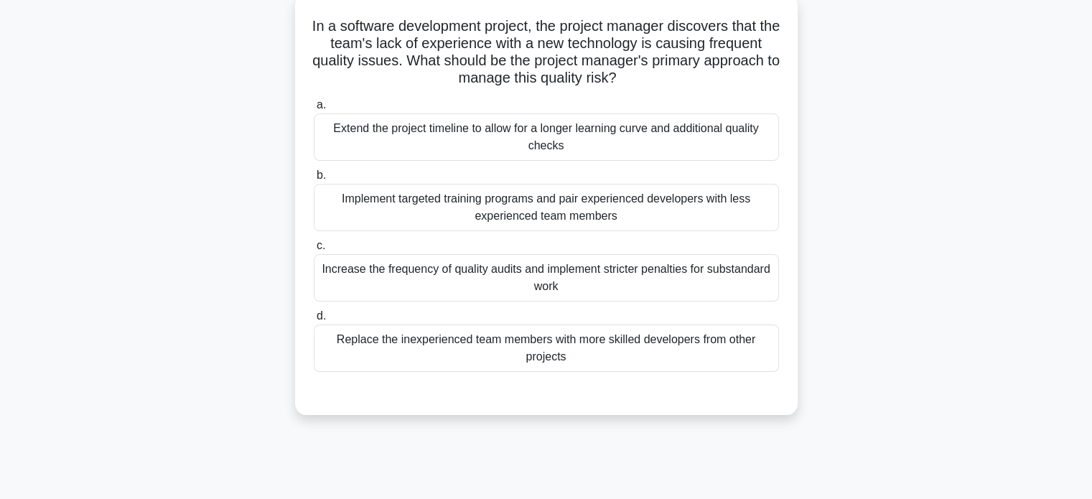
scroll to position [61, 0]
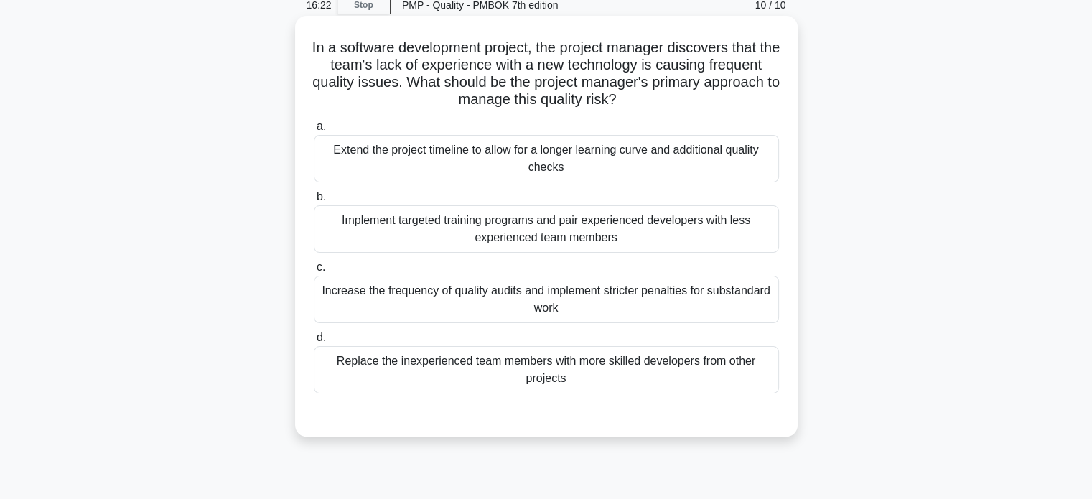
click at [753, 233] on div "Implement targeted training programs and pair experienced developers with less …" at bounding box center [546, 228] width 465 height 47
click at [314, 202] on input "b. Implement targeted training programs and pair experienced developers with le…" at bounding box center [314, 196] width 0 height 9
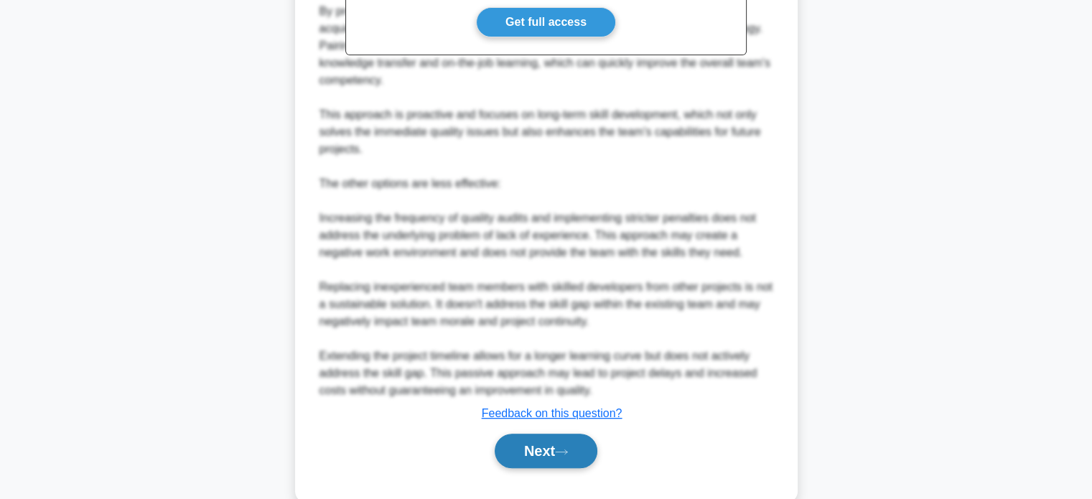
scroll to position [623, 0]
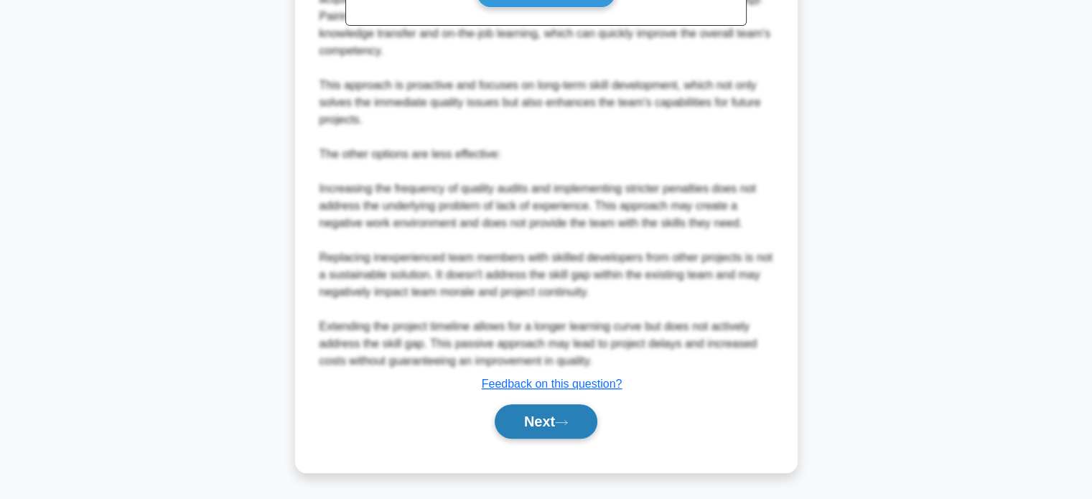
click at [567, 425] on icon at bounding box center [561, 423] width 13 height 8
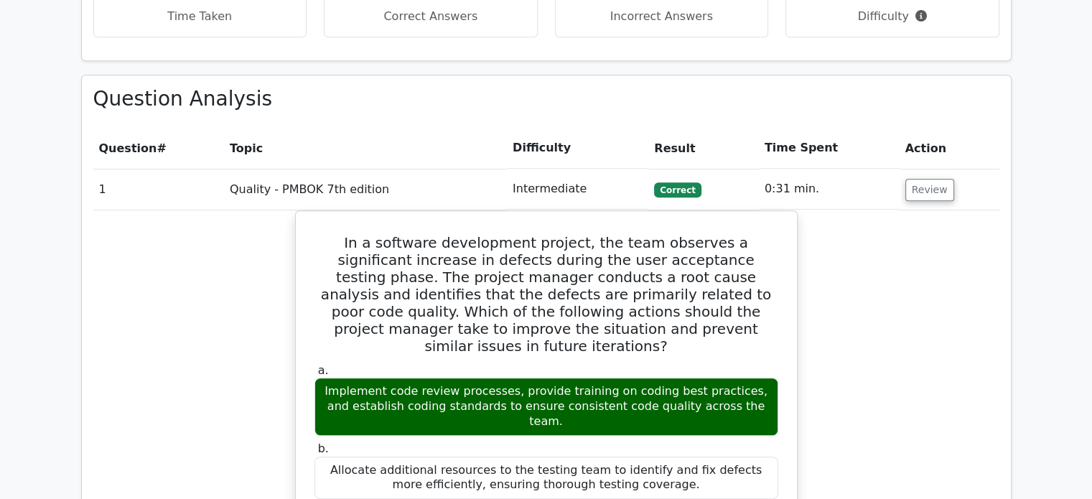
scroll to position [934, 0]
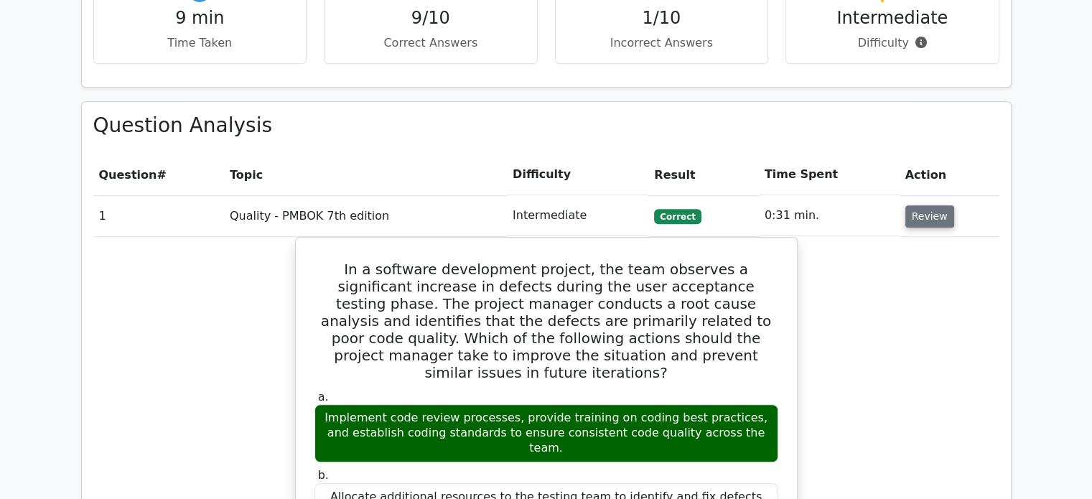
click at [918, 205] on button "Review" at bounding box center [930, 216] width 49 height 22
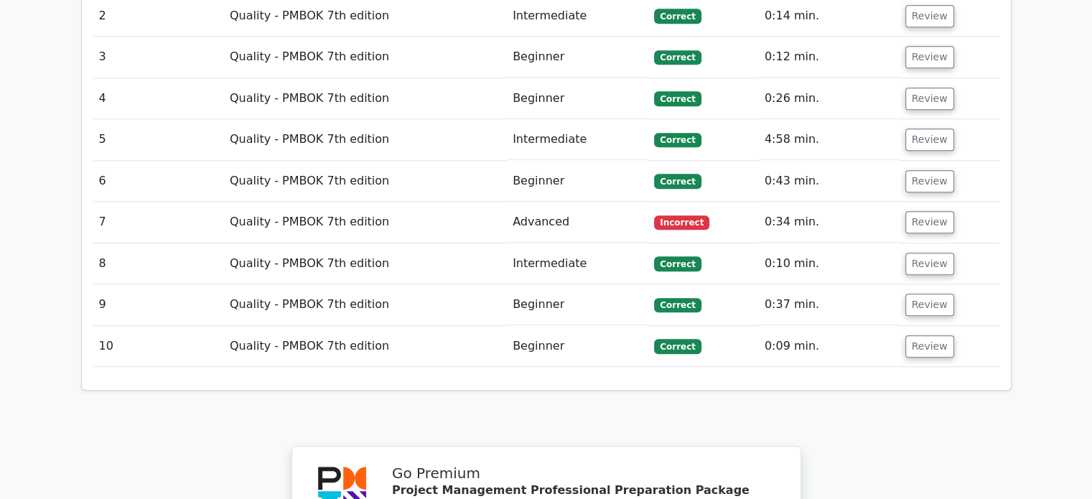
scroll to position [1149, 0]
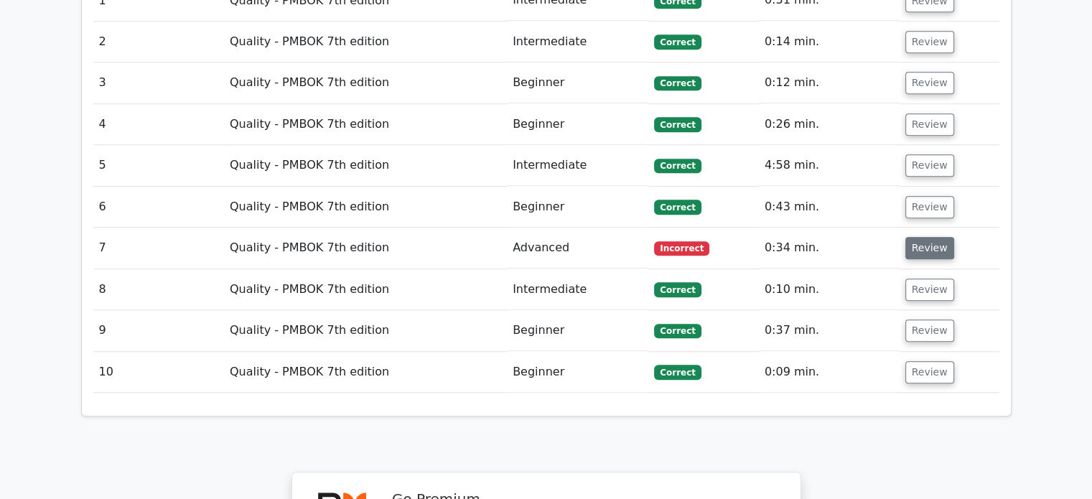
click at [909, 237] on button "Review" at bounding box center [930, 248] width 49 height 22
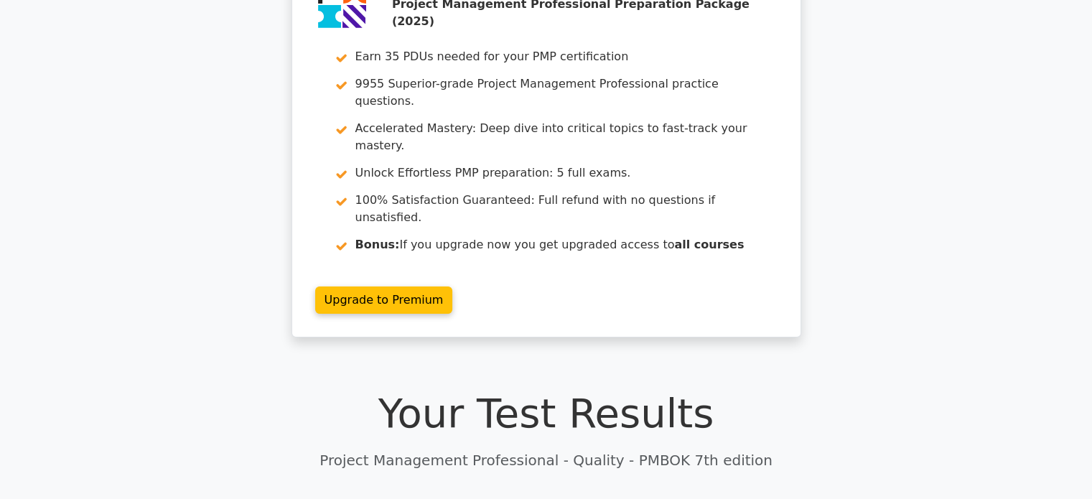
scroll to position [0, 0]
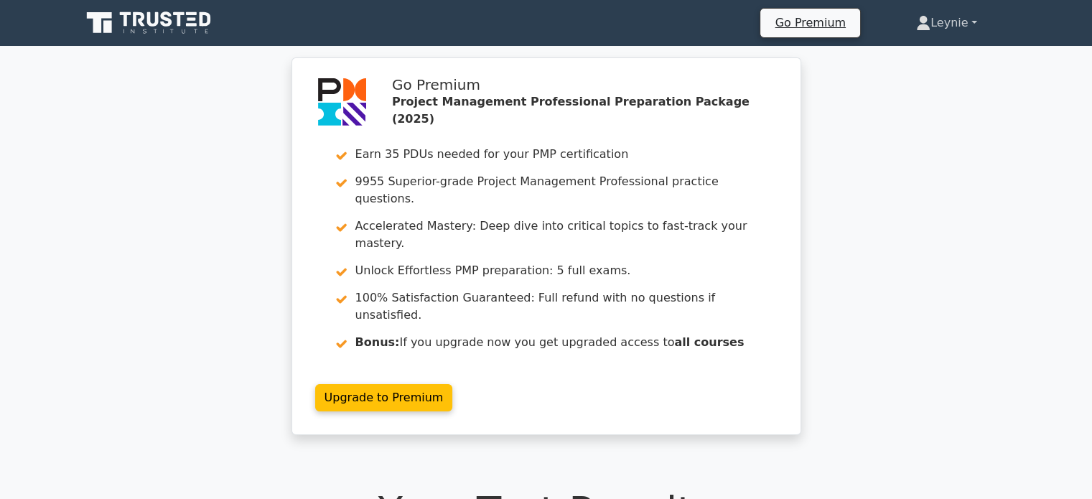
click at [937, 34] on link "Leynie" at bounding box center [946, 23] width 129 height 29
click at [927, 47] on link "Profile" at bounding box center [939, 56] width 113 height 23
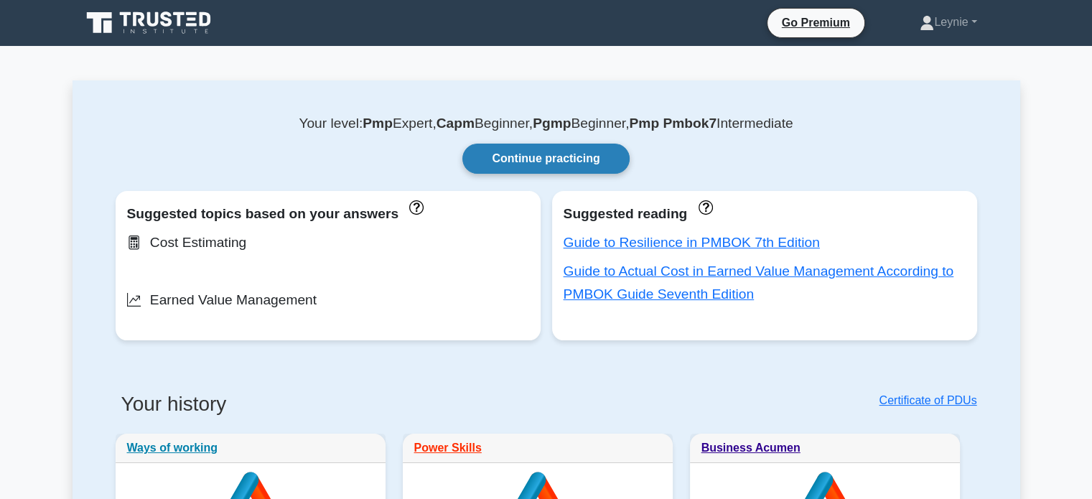
click at [587, 166] on link "Continue practicing" at bounding box center [546, 159] width 167 height 30
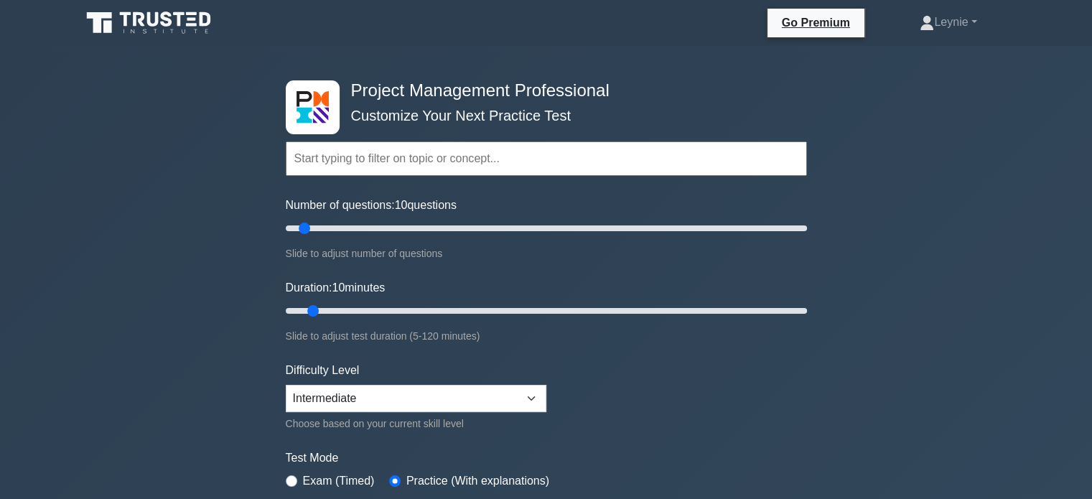
click at [504, 163] on input "text" at bounding box center [546, 159] width 521 height 34
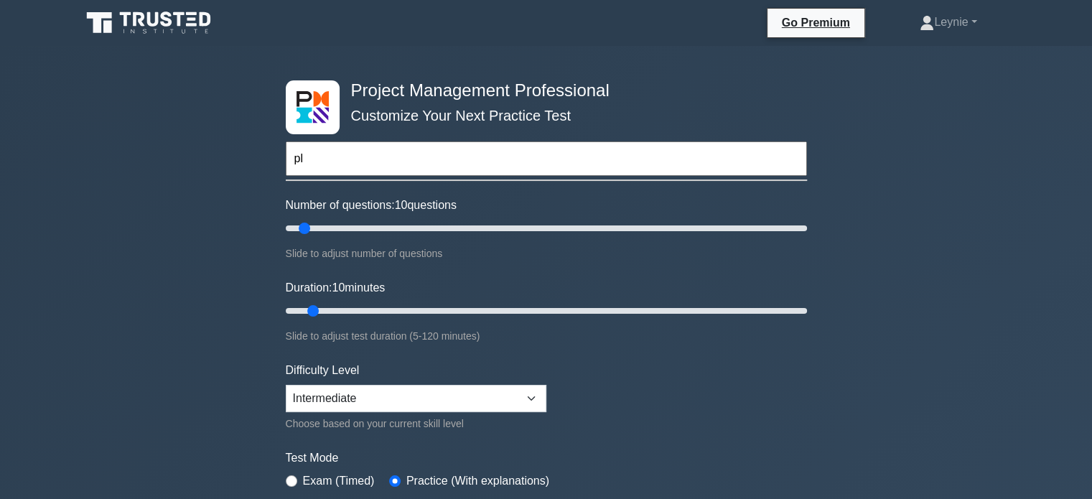
type input "p"
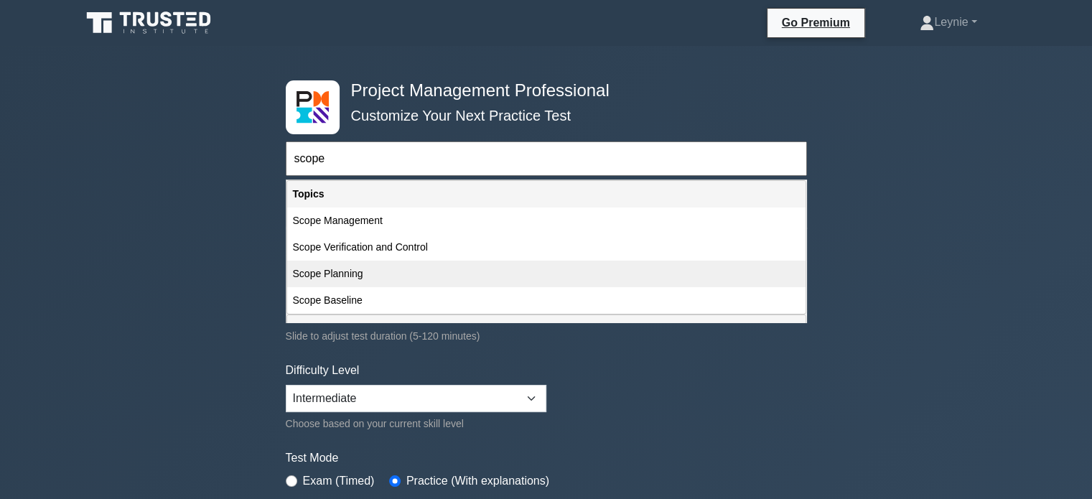
click at [381, 279] on div "Scope Planning" at bounding box center [546, 274] width 519 height 27
type input "Scope Planning"
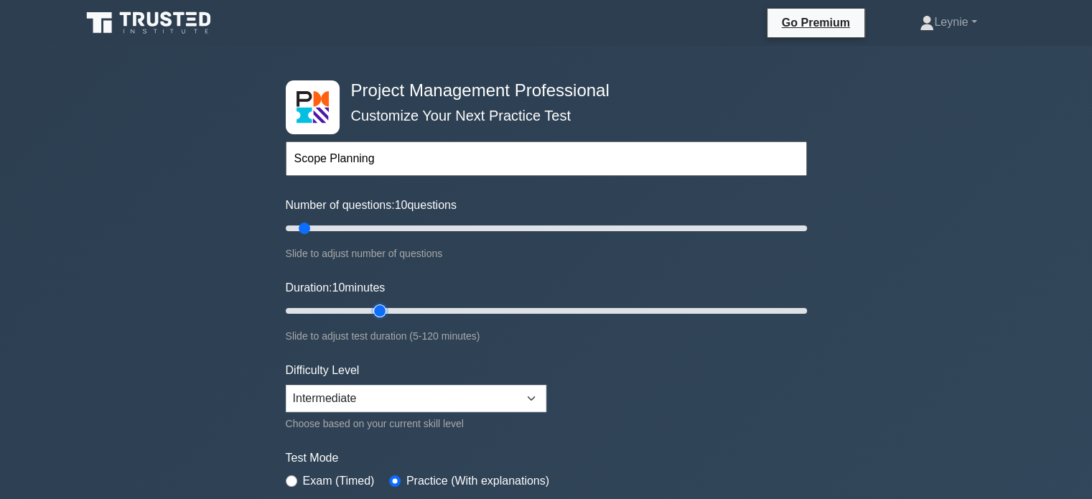
type input "25"
click at [382, 310] on input "Duration: 10 minutes" at bounding box center [546, 310] width 521 height 17
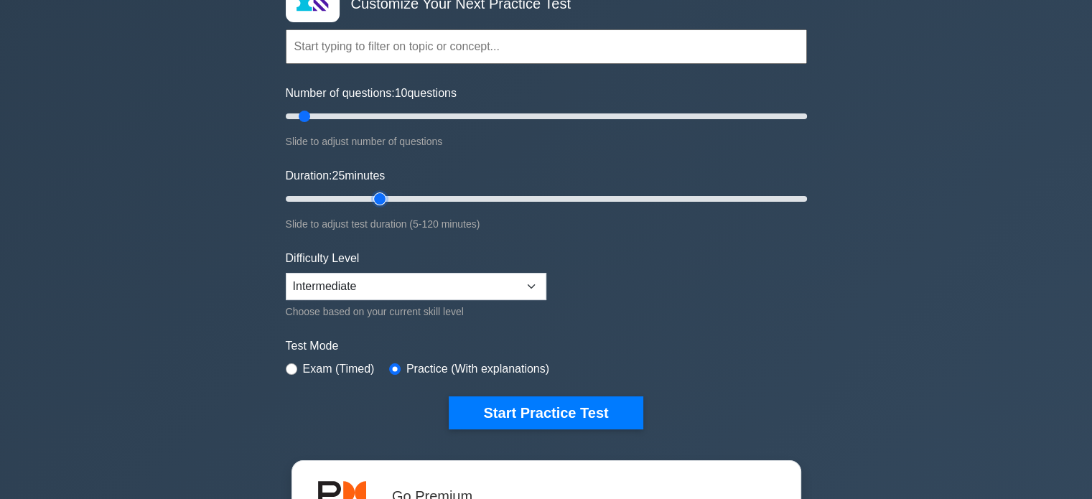
scroll to position [287, 0]
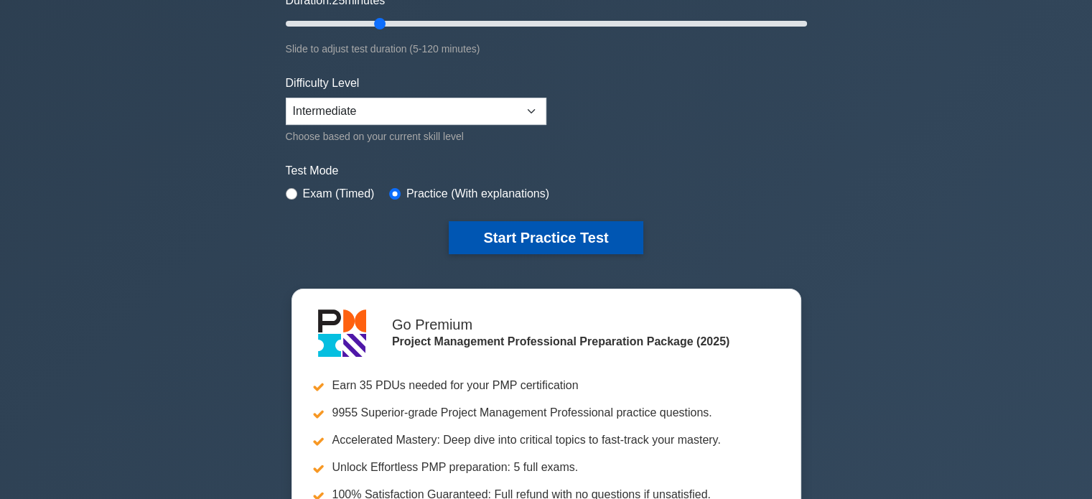
click at [555, 243] on button "Start Practice Test" at bounding box center [546, 237] width 194 height 33
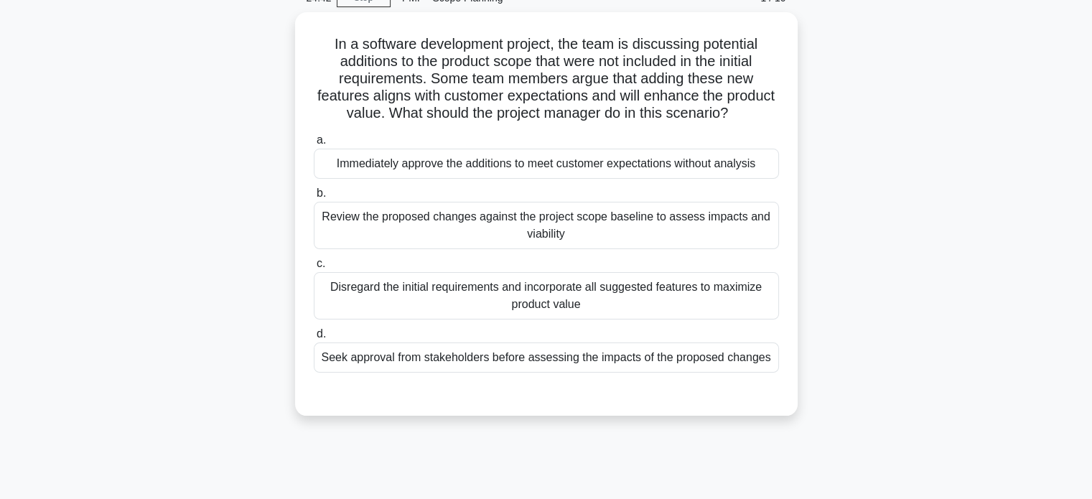
scroll to position [72, 0]
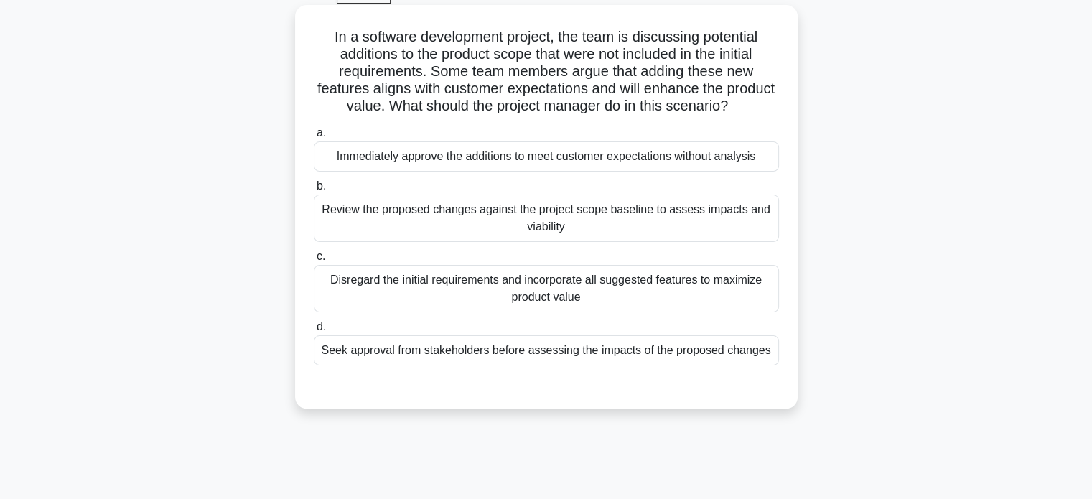
click at [666, 229] on div "Review the proposed changes against the project scope baseline to assess impact…" at bounding box center [546, 218] width 465 height 47
click at [314, 191] on input "b. Review the proposed changes against the project scope baseline to assess imp…" at bounding box center [314, 186] width 0 height 9
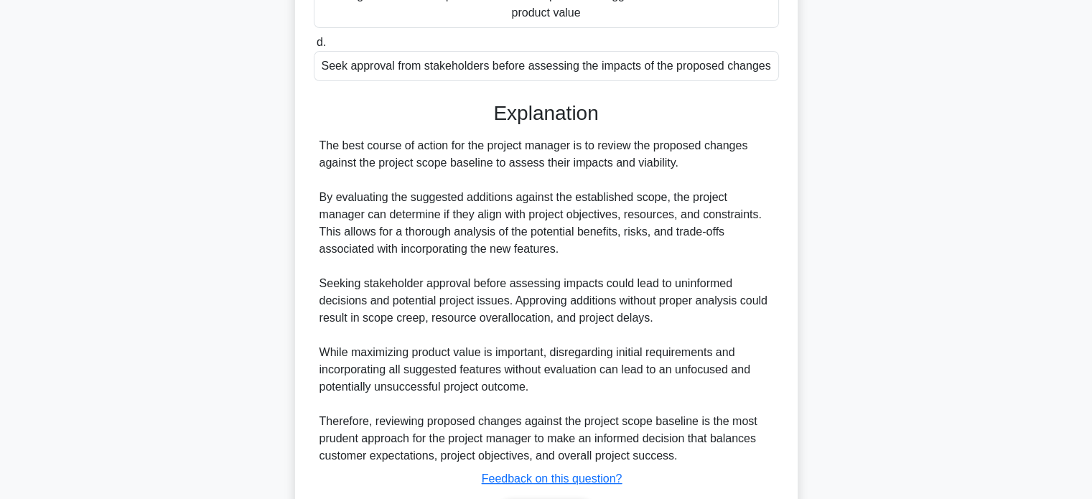
scroll to position [451, 0]
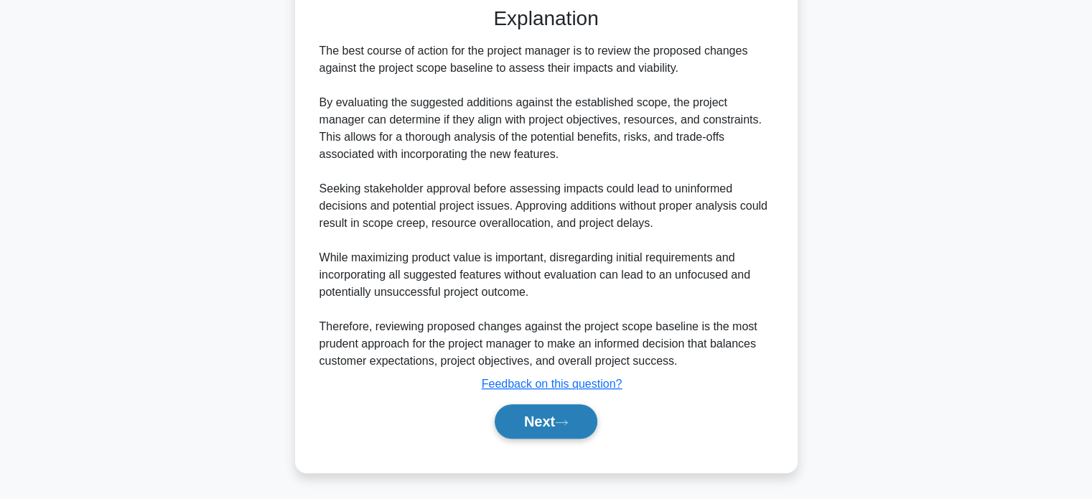
click at [565, 412] on button "Next" at bounding box center [546, 421] width 103 height 34
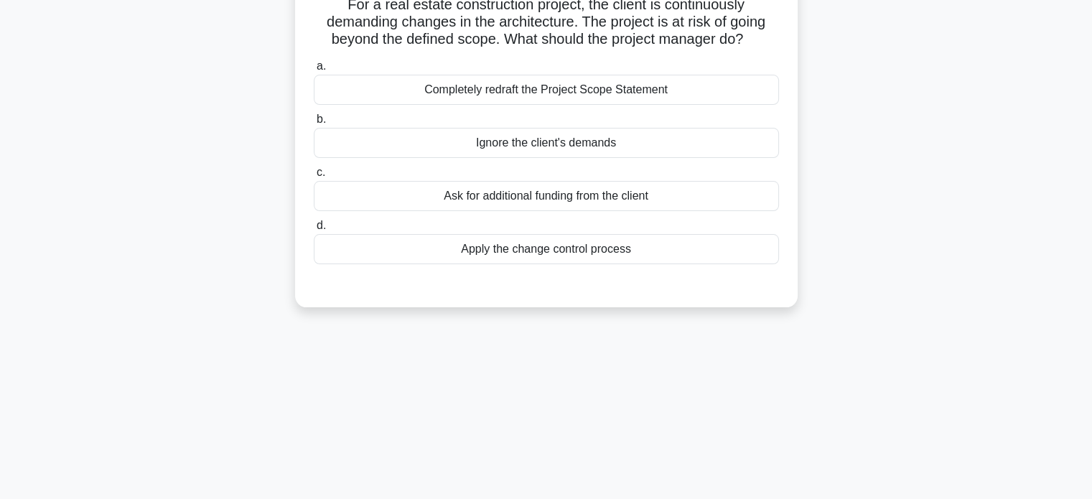
scroll to position [0, 0]
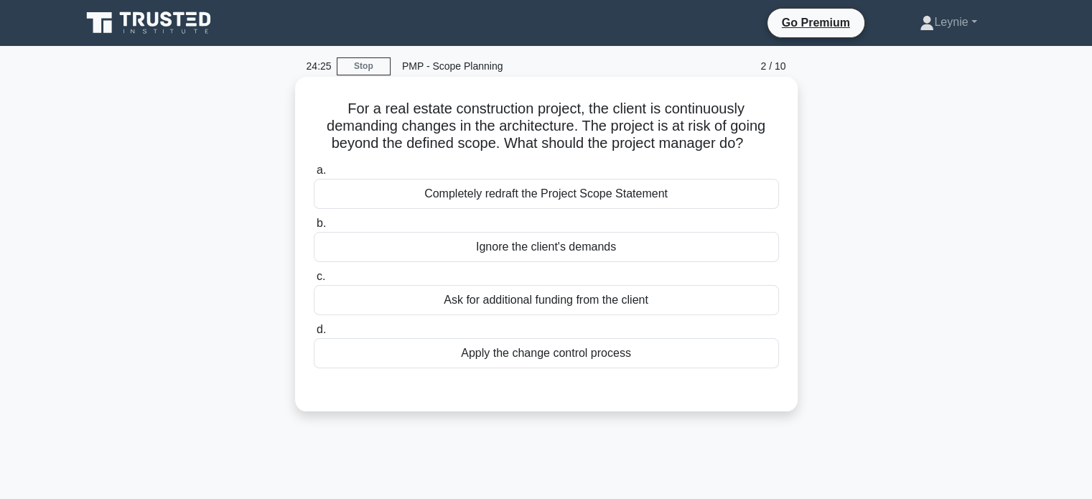
click at [628, 357] on div "Apply the change control process" at bounding box center [546, 353] width 465 height 30
click at [314, 335] on input "d. Apply the change control process" at bounding box center [314, 329] width 0 height 9
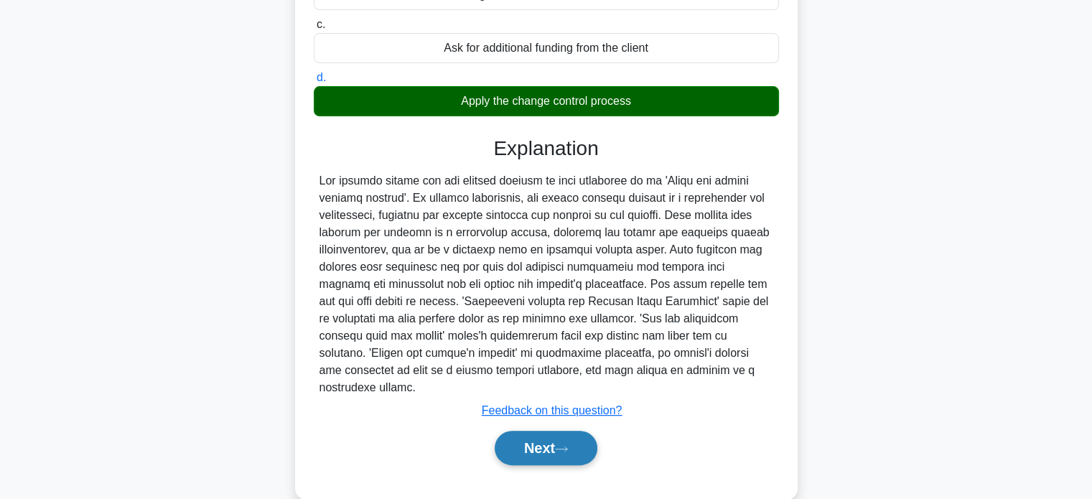
scroll to position [277, 0]
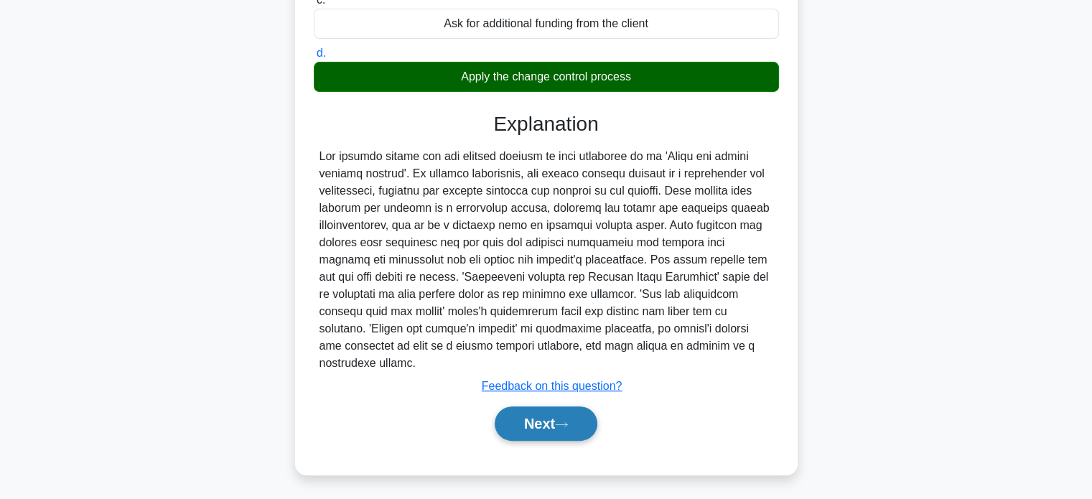
click at [580, 407] on button "Next" at bounding box center [546, 424] width 103 height 34
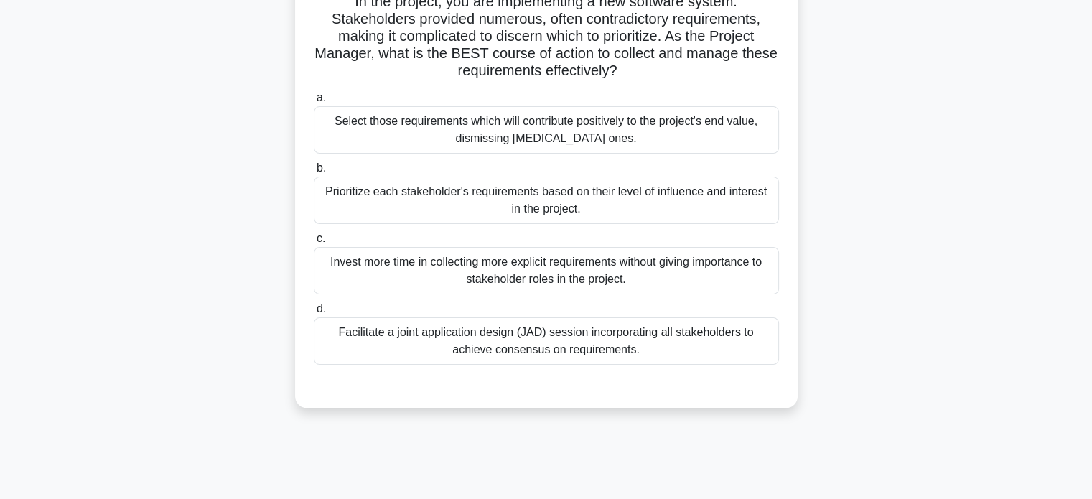
scroll to position [61, 0]
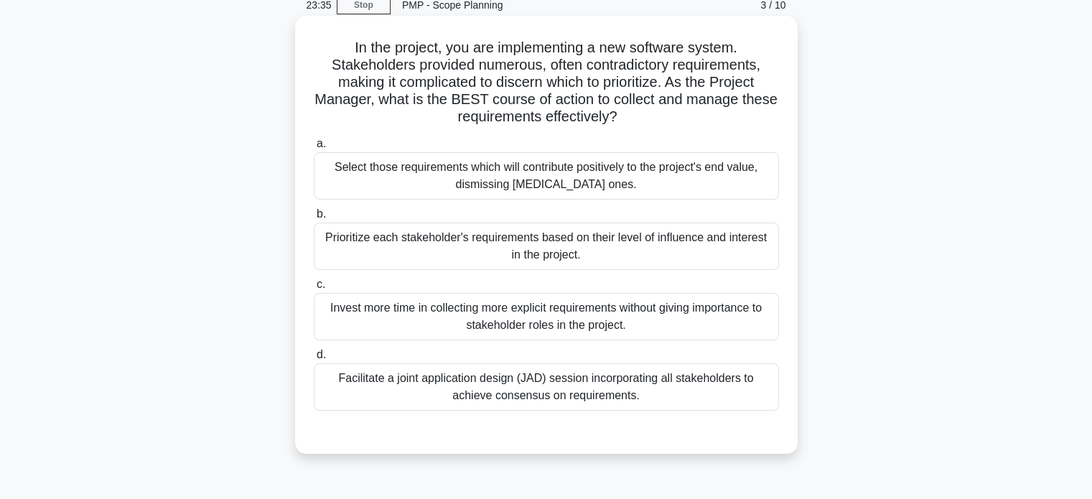
click at [750, 253] on div "Prioritize each stakeholder's requirements based on their level of influence an…" at bounding box center [546, 246] width 465 height 47
click at [314, 219] on input "b. Prioritize each stakeholder's requirements based on their level of influence…" at bounding box center [314, 214] width 0 height 9
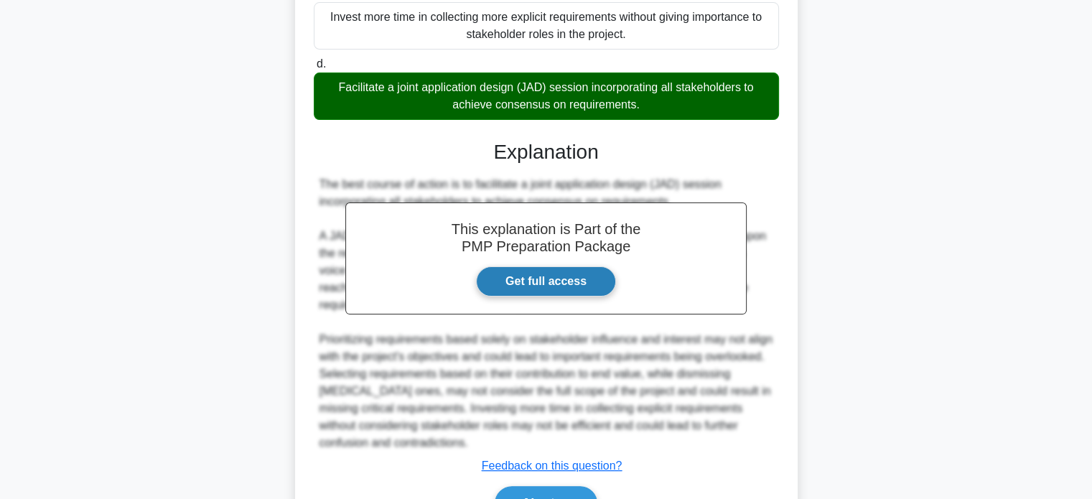
scroll to position [435, 0]
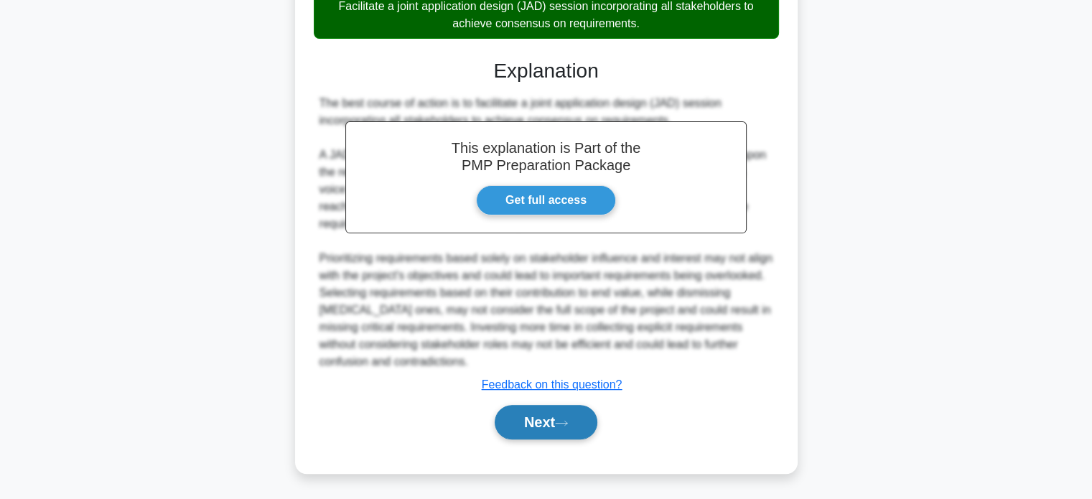
click at [556, 416] on button "Next" at bounding box center [546, 422] width 103 height 34
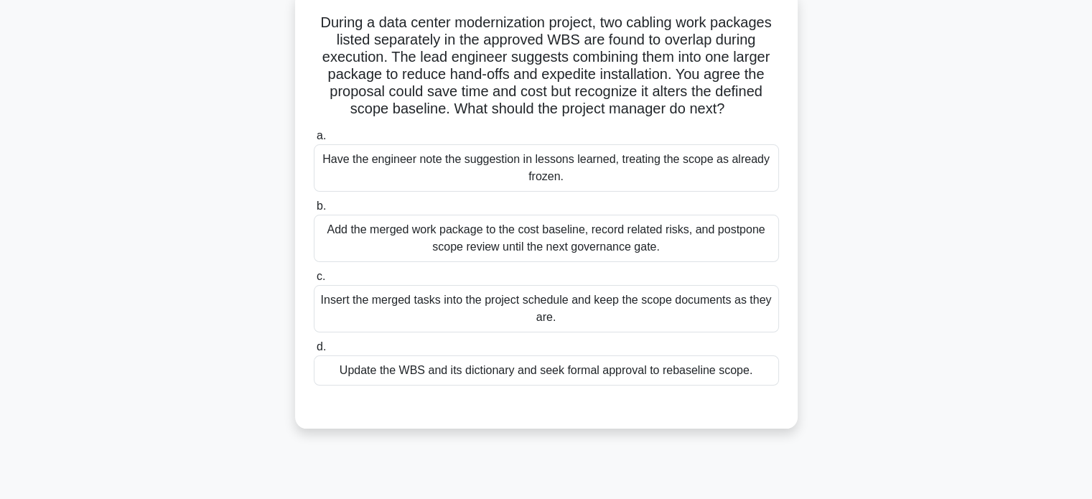
scroll to position [61, 0]
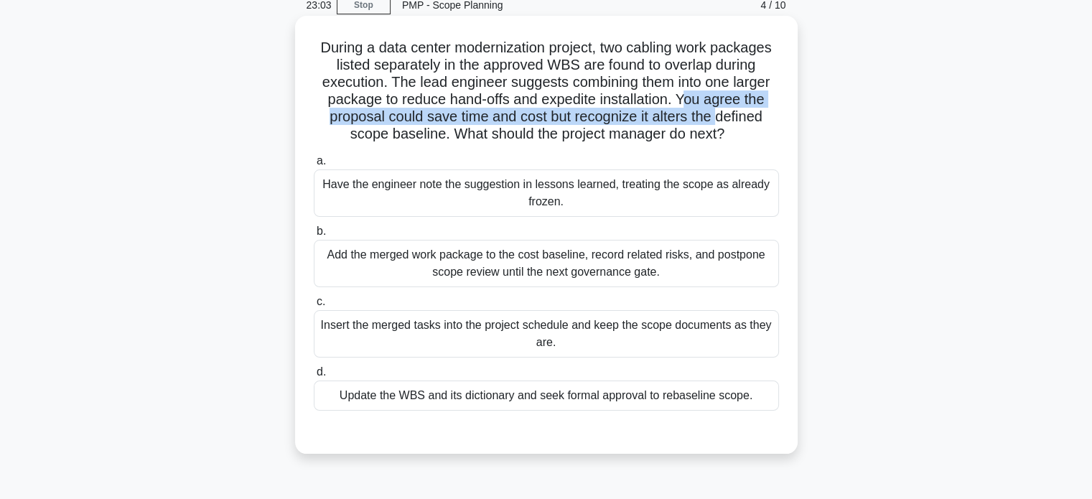
drag, startPoint x: 690, startPoint y: 103, endPoint x: 718, endPoint y: 117, distance: 31.5
click at [718, 117] on h5 "During a data center modernization project, two cabling work packages listed se…" at bounding box center [546, 91] width 468 height 105
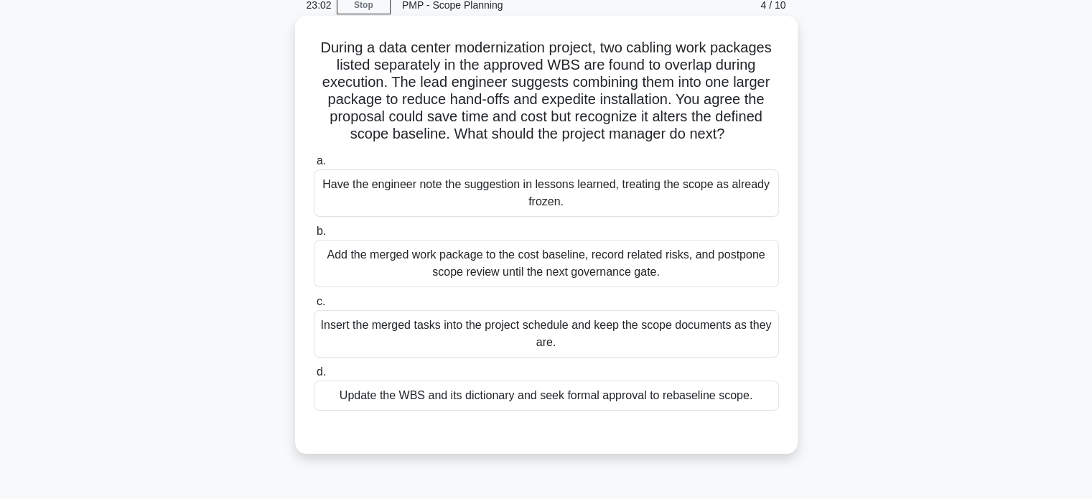
click at [711, 388] on div "Update the WBS and its dictionary and seek formal approval to rebaseline scope." at bounding box center [546, 396] width 465 height 30
click at [314, 377] on input "d. Update the WBS and its dictionary and seek formal approval to rebaseline sco…" at bounding box center [314, 372] width 0 height 9
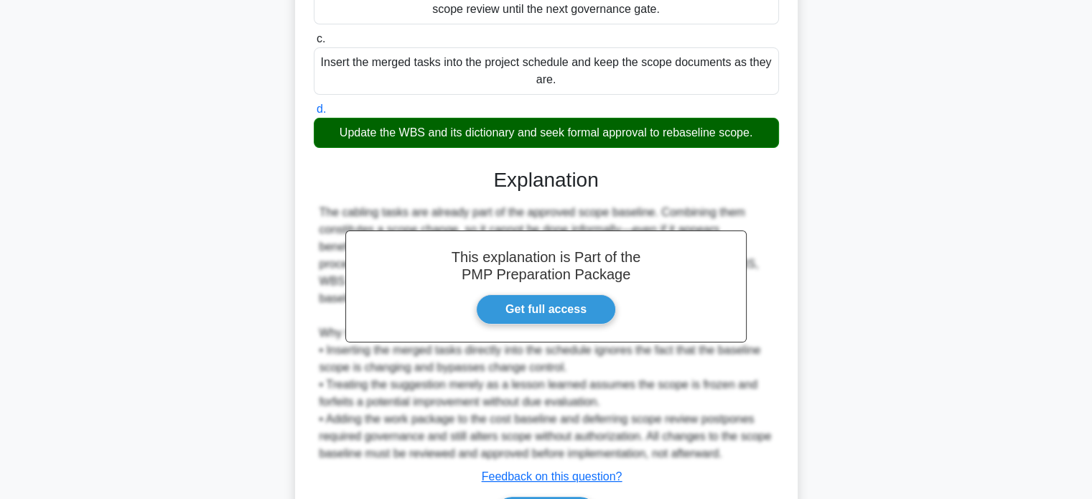
scroll to position [399, 0]
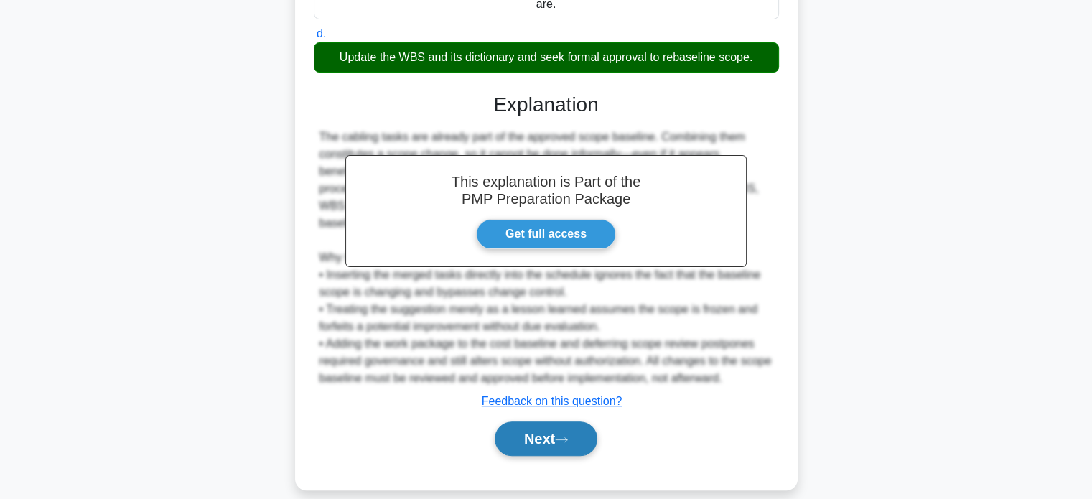
click at [579, 430] on button "Next" at bounding box center [546, 439] width 103 height 34
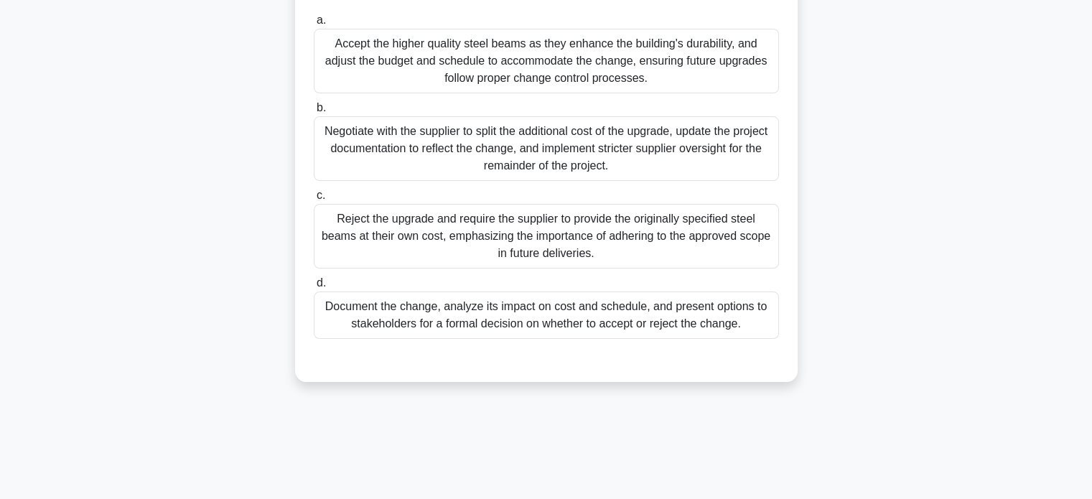
scroll to position [205, 0]
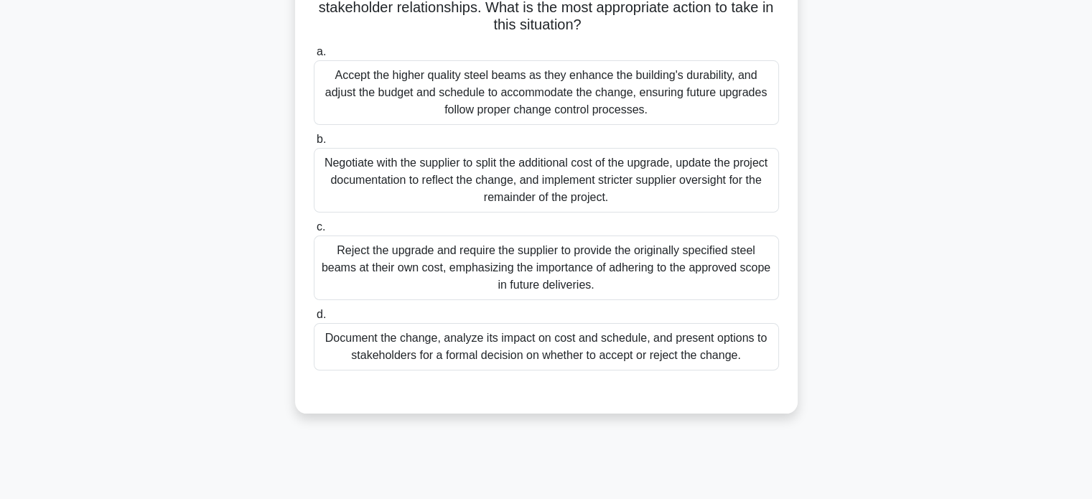
click at [613, 367] on div "Document the change, analyze its impact on cost and schedule, and present optio…" at bounding box center [546, 346] width 465 height 47
click at [314, 320] on input "d. Document the change, analyze its impact on cost and schedule, and present op…" at bounding box center [314, 314] width 0 height 9
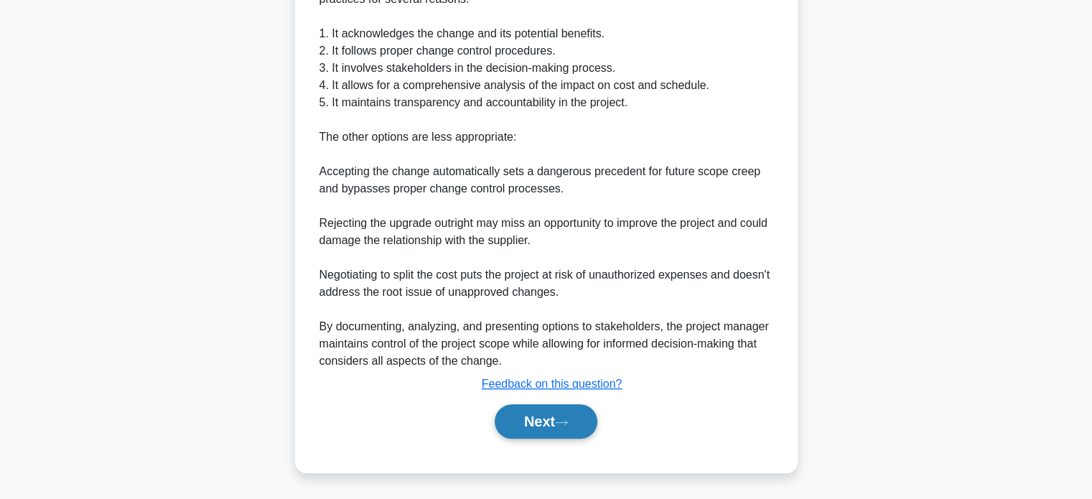
click at [560, 424] on button "Next" at bounding box center [546, 421] width 103 height 34
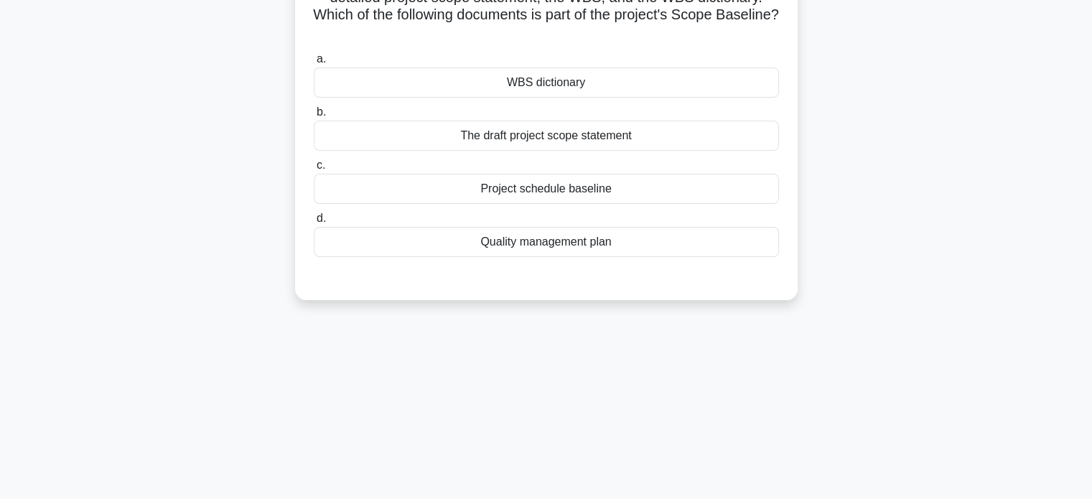
scroll to position [61, 0]
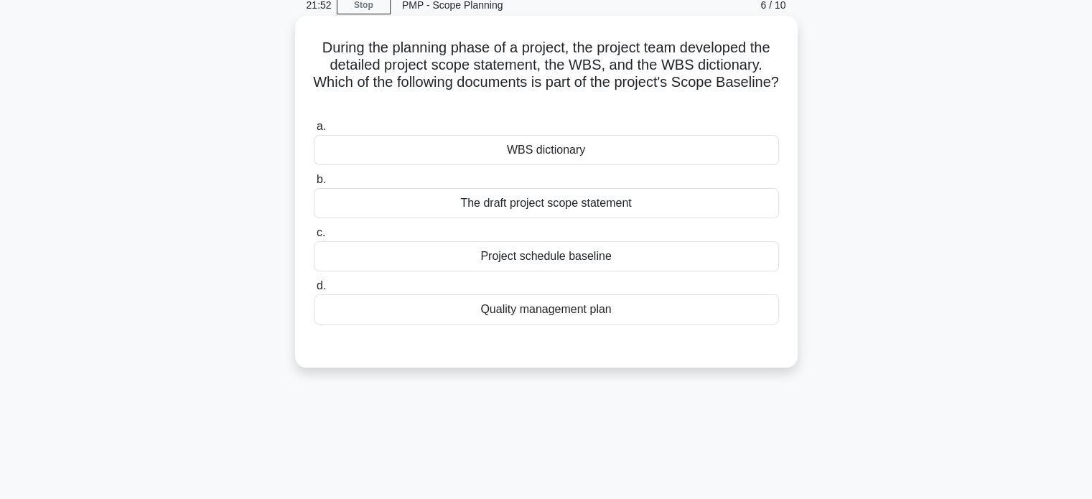
click at [682, 249] on div "Project schedule baseline" at bounding box center [546, 256] width 465 height 30
click at [314, 238] on input "c. Project schedule baseline" at bounding box center [314, 232] width 0 height 9
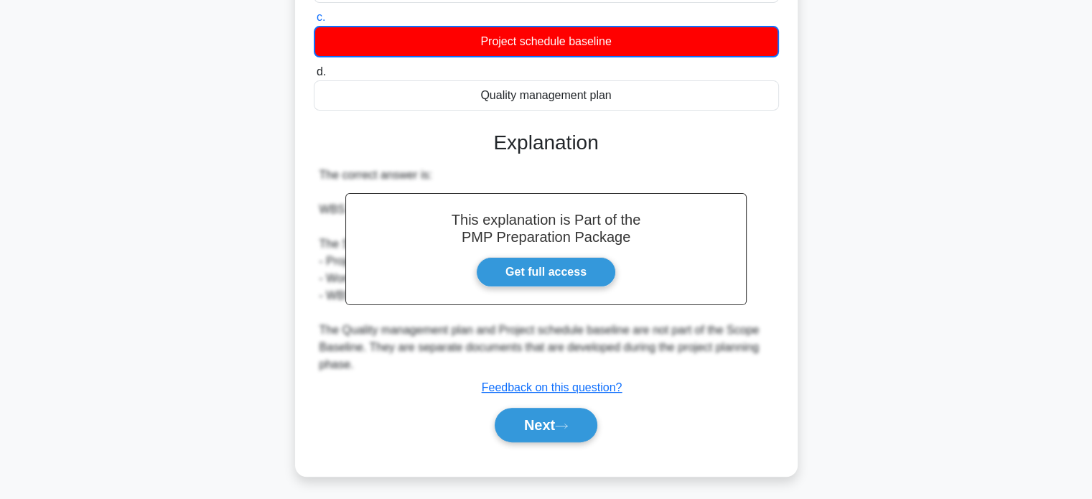
scroll to position [279, 0]
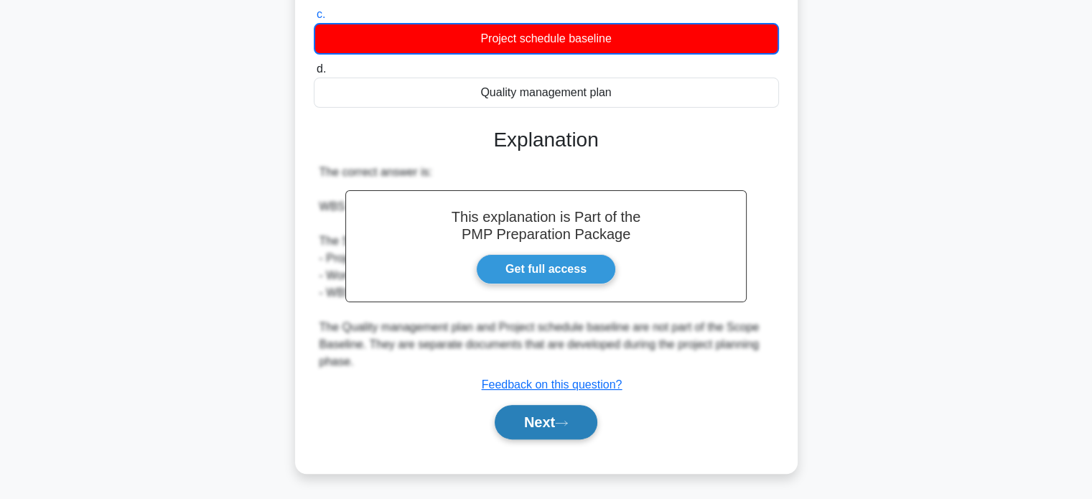
click at [570, 416] on button "Next" at bounding box center [546, 422] width 103 height 34
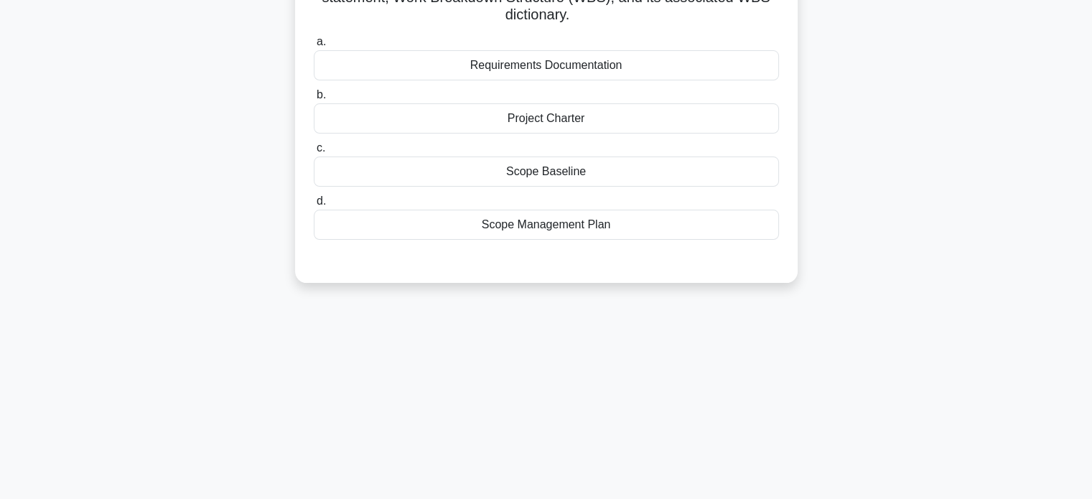
scroll to position [61, 0]
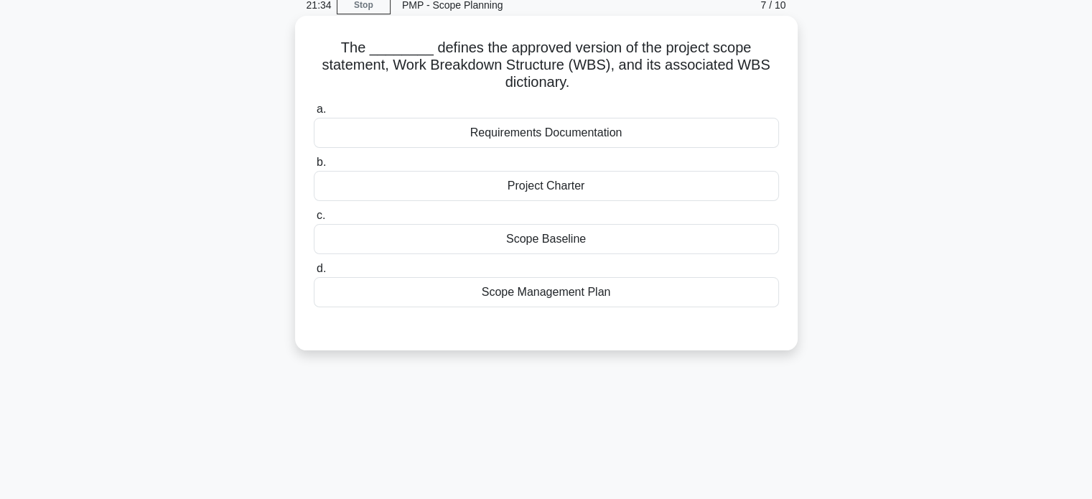
click at [577, 172] on div "Project Charter" at bounding box center [546, 186] width 465 height 30
click at [314, 167] on input "b. Project Charter" at bounding box center [314, 162] width 0 height 9
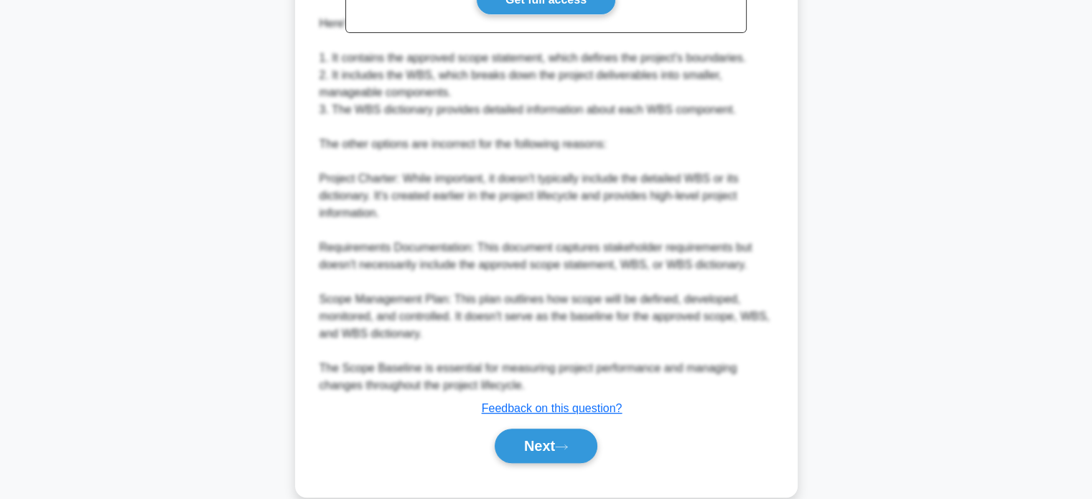
scroll to position [555, 0]
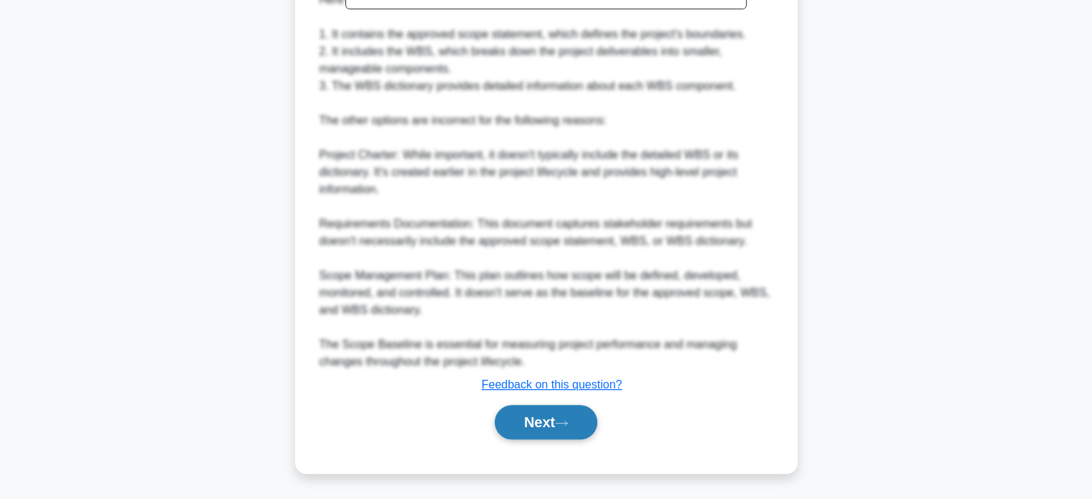
click at [561, 407] on button "Next" at bounding box center [546, 422] width 103 height 34
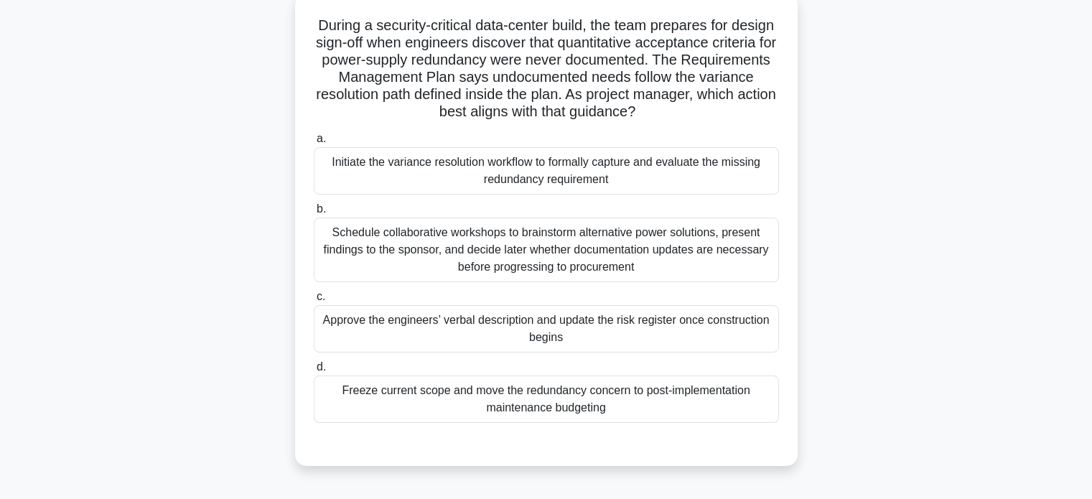
scroll to position [144, 0]
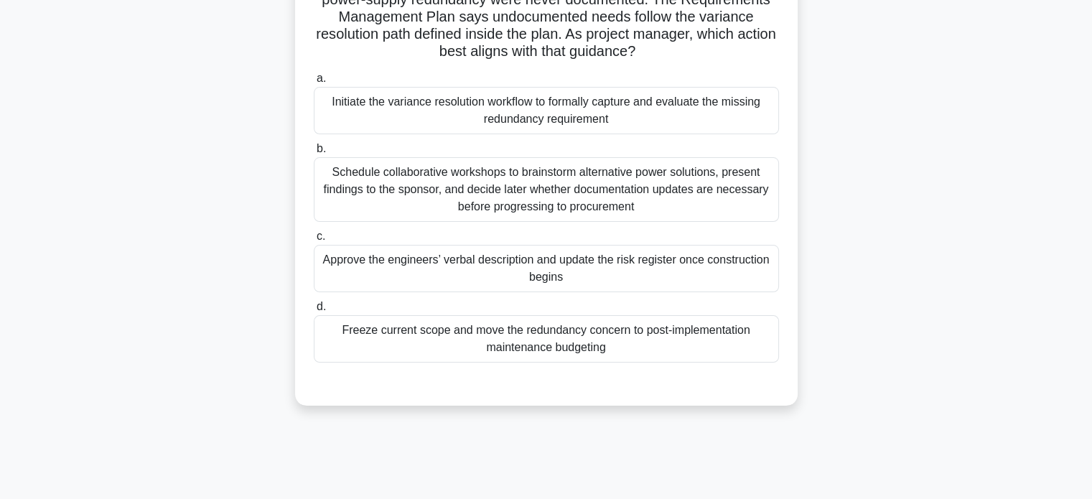
click at [764, 223] on div "a. Initiate the variance resolution workflow to formally capture and evaluate t…" at bounding box center [546, 216] width 483 height 299
click at [749, 213] on div "Schedule collaborative workshops to brainstorm alternative power solutions, pre…" at bounding box center [546, 189] width 465 height 65
click at [314, 154] on input "b. Schedule collaborative workshops to brainstorm alternative power solutions, …" at bounding box center [314, 148] width 0 height 9
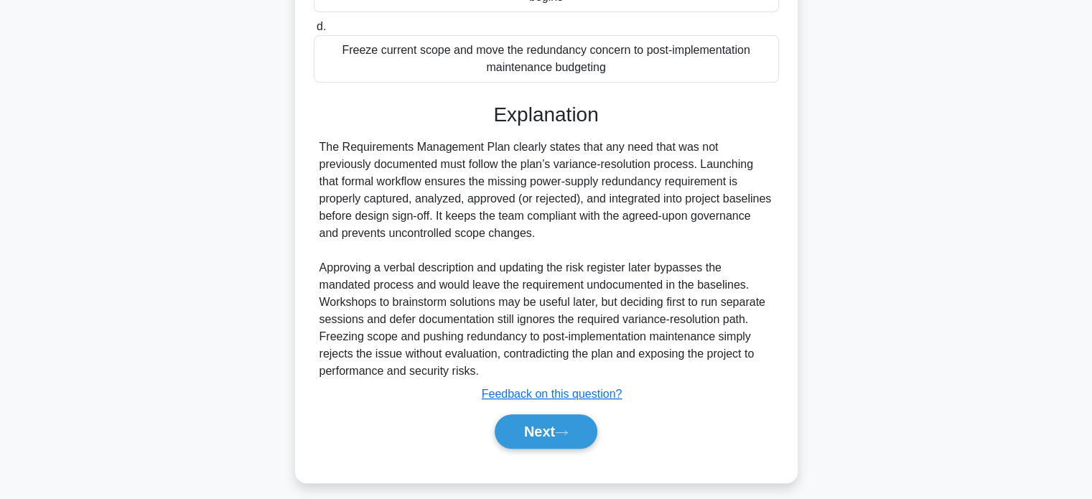
scroll to position [435, 0]
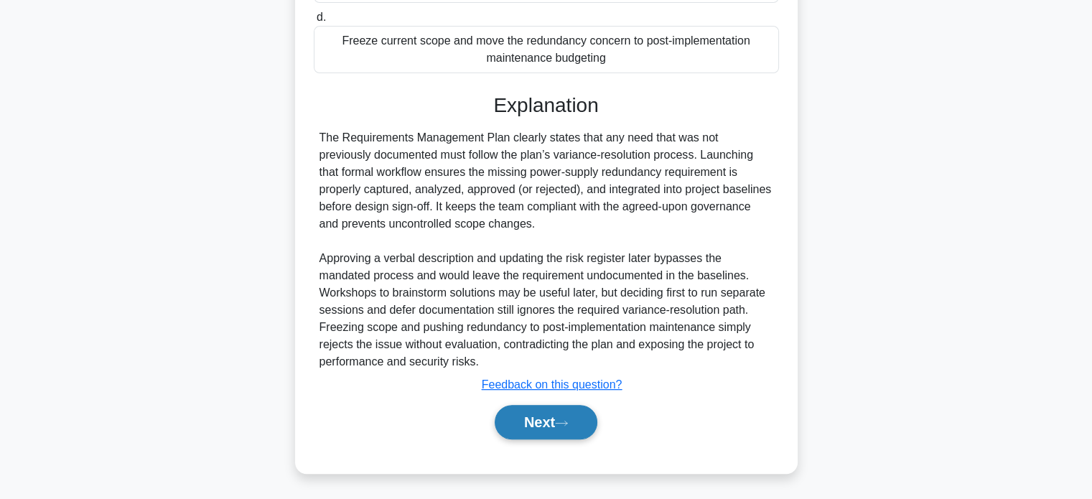
click at [526, 416] on button "Next" at bounding box center [546, 422] width 103 height 34
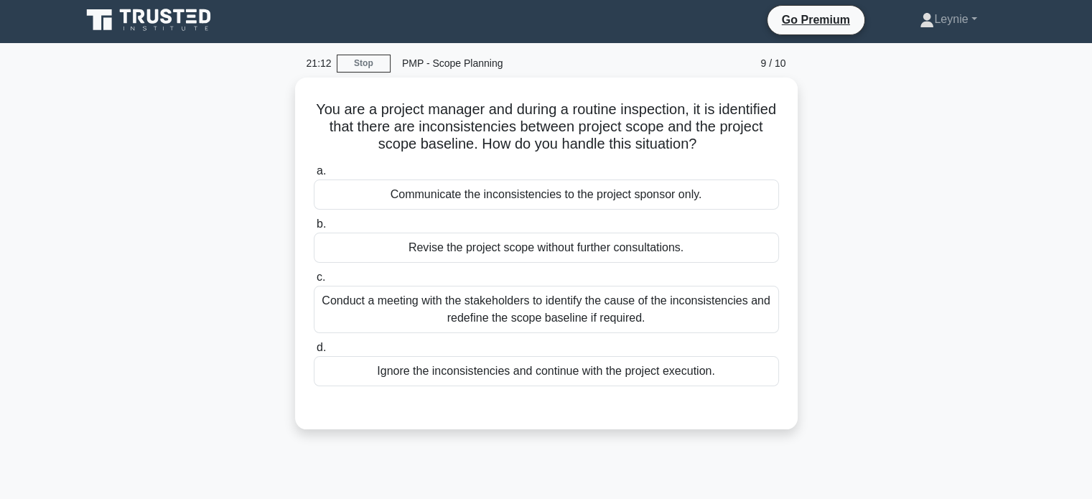
scroll to position [0, 0]
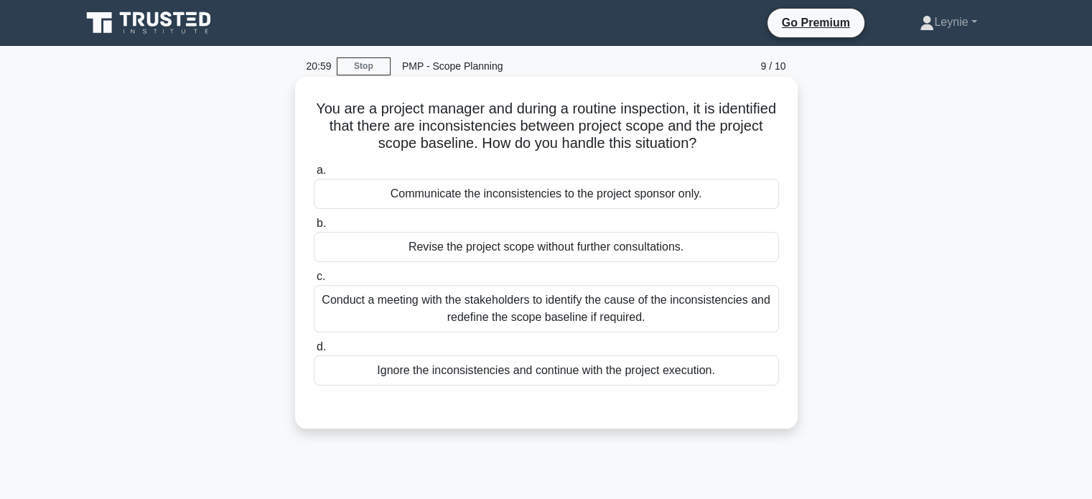
click at [733, 294] on div "Conduct a meeting with the stakeholders to identify the cause of the inconsiste…" at bounding box center [546, 308] width 465 height 47
click at [314, 282] on input "c. Conduct a meeting with the stakeholders to identify the cause of the inconsi…" at bounding box center [314, 276] width 0 height 9
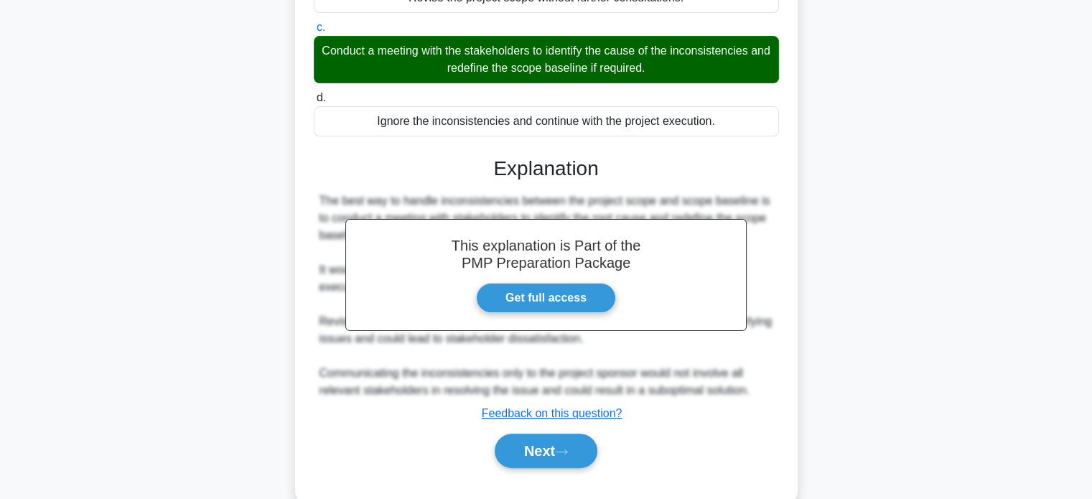
scroll to position [279, 0]
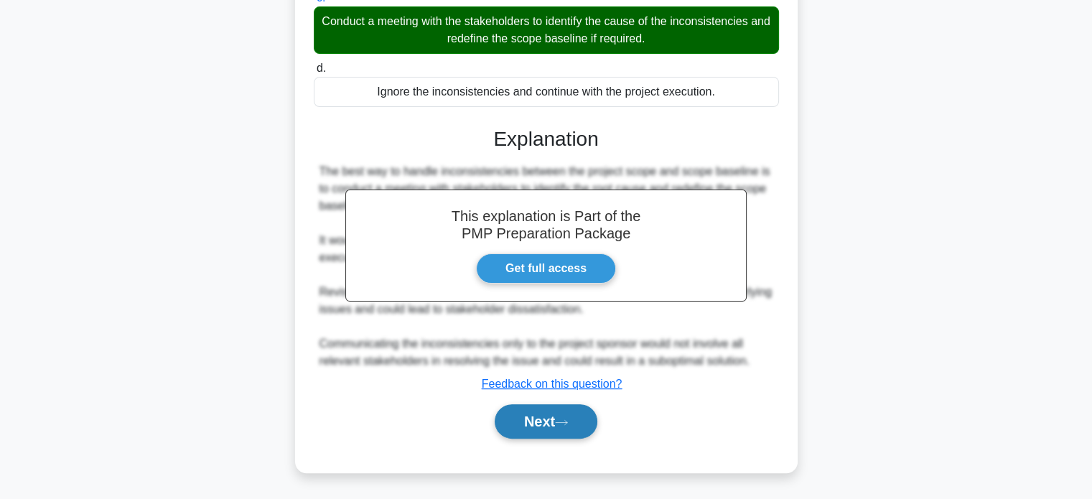
click at [560, 414] on button "Next" at bounding box center [546, 421] width 103 height 34
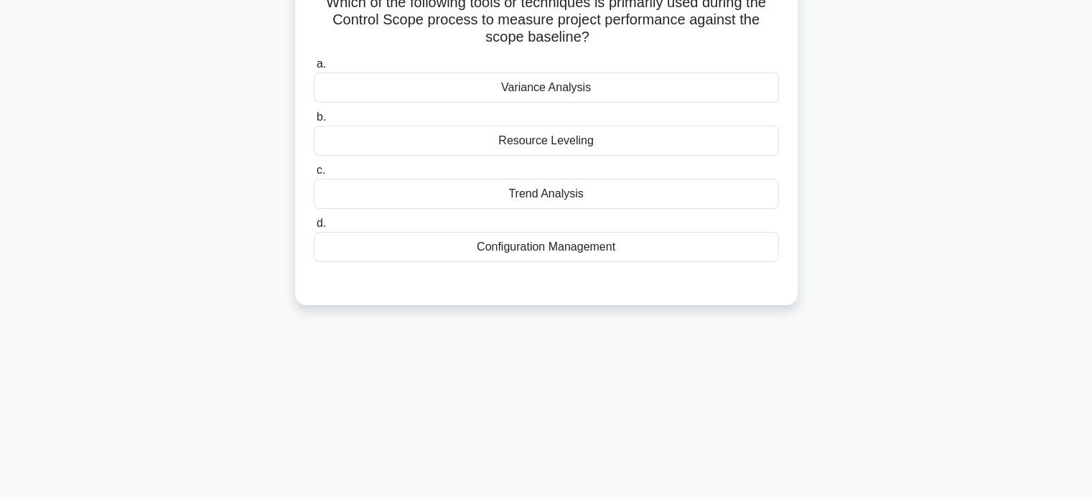
scroll to position [61, 0]
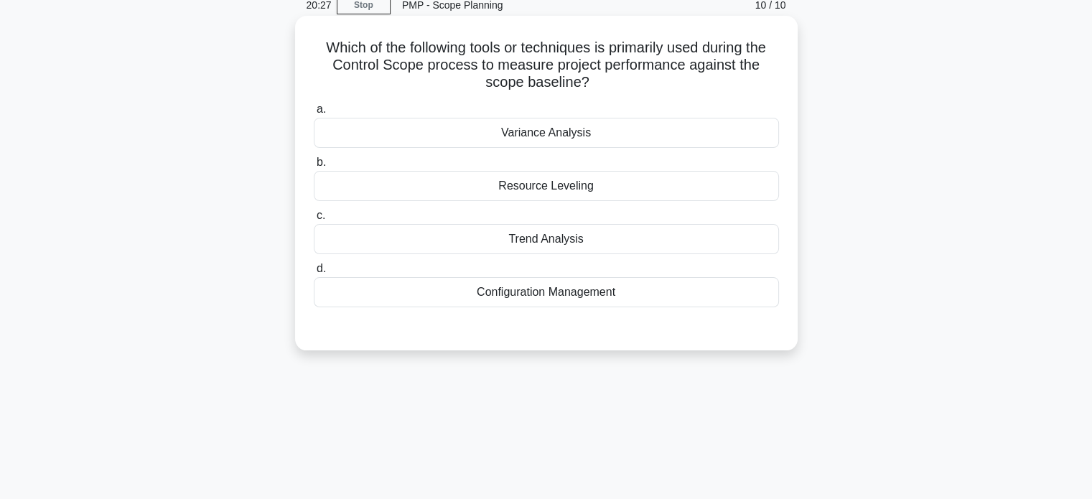
click at [717, 133] on div "Variance Analysis" at bounding box center [546, 133] width 465 height 30
click at [314, 114] on input "a. Variance Analysis" at bounding box center [314, 109] width 0 height 9
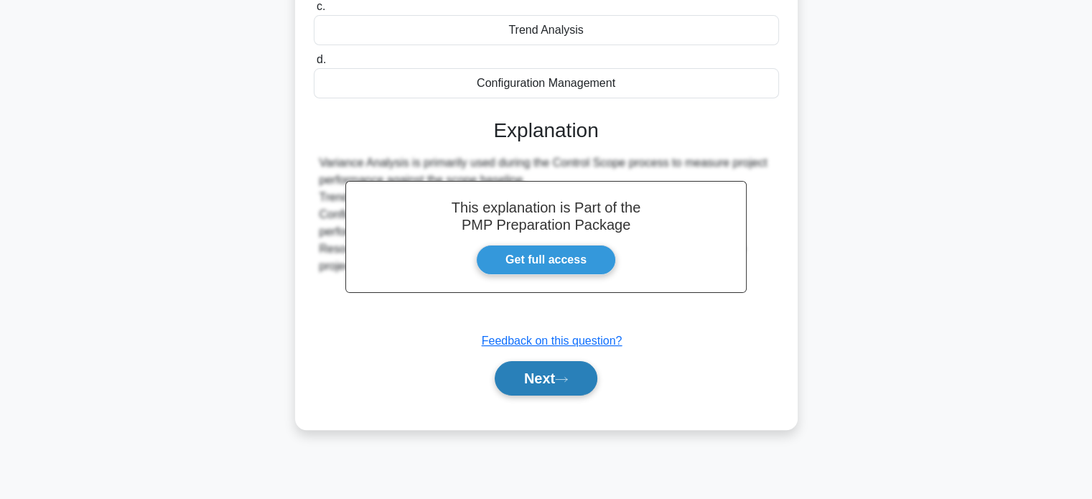
scroll to position [277, 0]
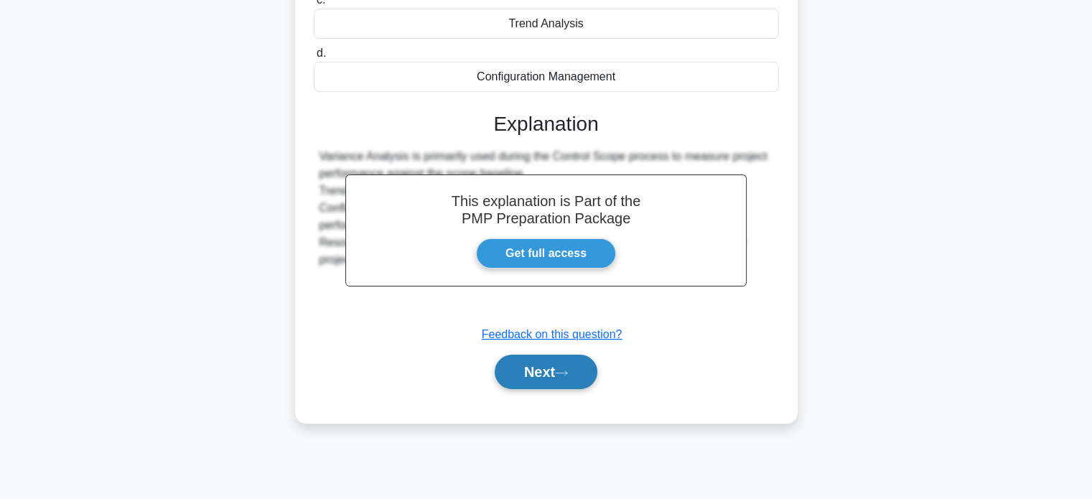
click at [583, 381] on button "Next" at bounding box center [546, 372] width 103 height 34
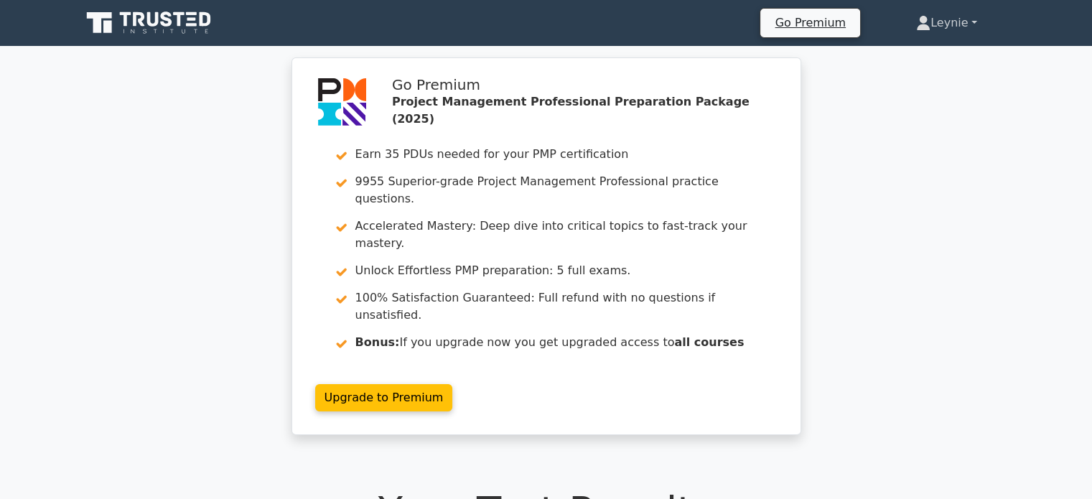
click at [917, 28] on icon at bounding box center [923, 27] width 13 height 6
click at [905, 54] on link "Profile" at bounding box center [939, 56] width 113 height 23
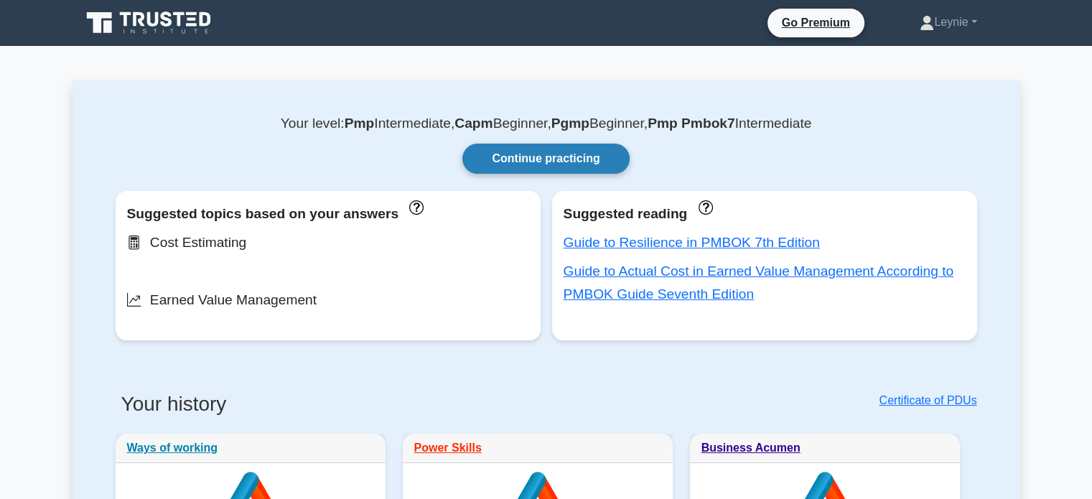
click at [560, 158] on link "Continue practicing" at bounding box center [546, 159] width 167 height 30
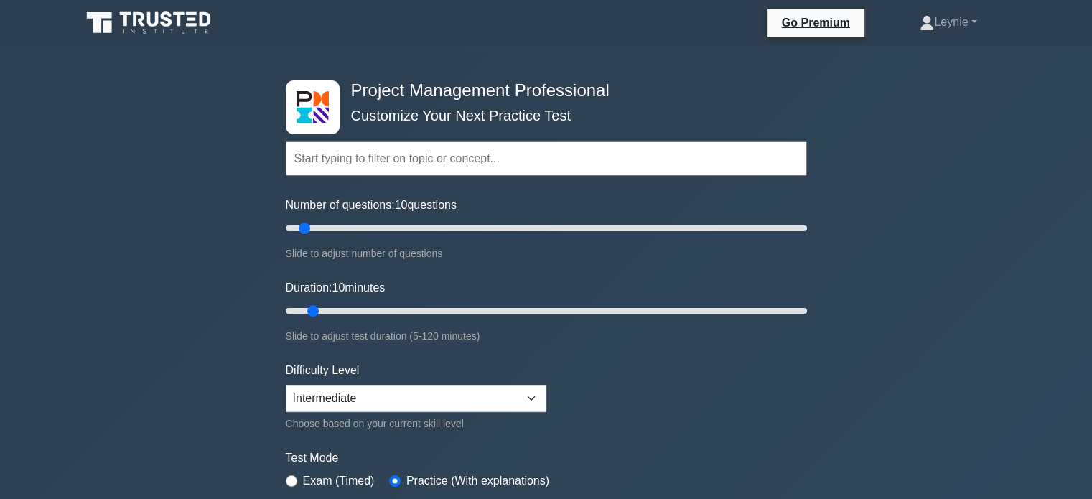
click at [544, 162] on input "text" at bounding box center [546, 159] width 521 height 34
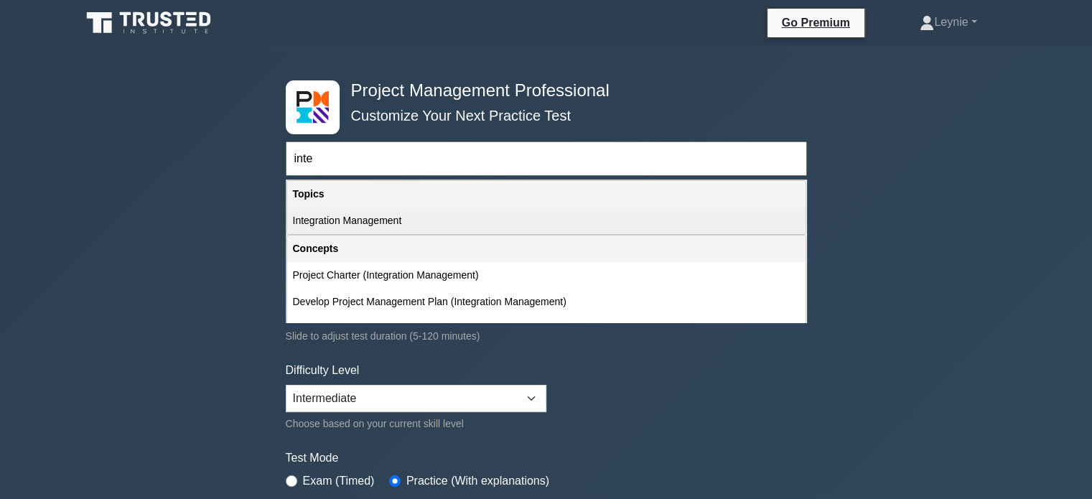
click at [446, 218] on div "Integration Management" at bounding box center [546, 221] width 519 height 27
type input "Integration Management"
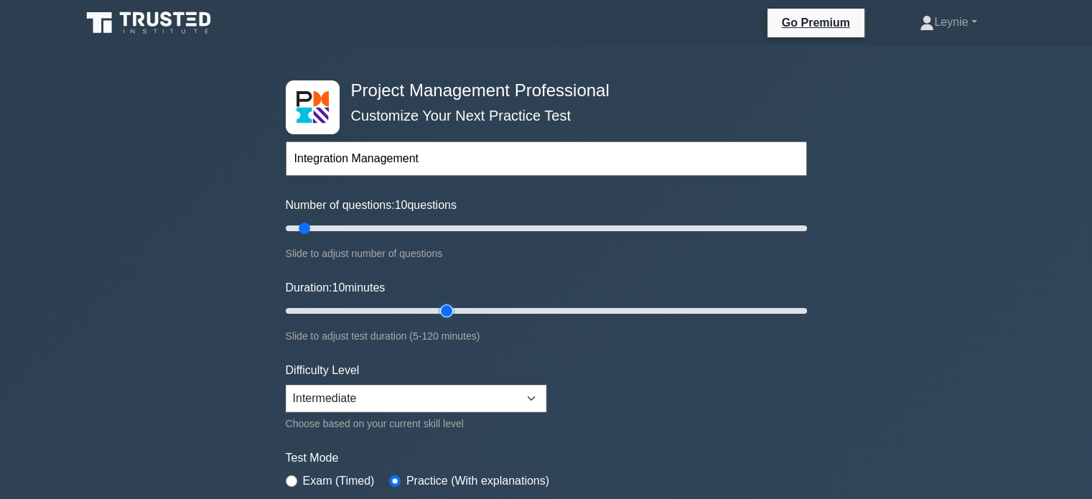
type input "40"
click at [445, 310] on input "Duration: 10 minutes" at bounding box center [546, 310] width 521 height 17
click at [431, 312] on input "Duration: 35 minutes" at bounding box center [546, 310] width 521 height 17
drag, startPoint x: 421, startPoint y: 312, endPoint x: 412, endPoint y: 312, distance: 9.4
click at [417, 312] on input "Duration: 35 minutes" at bounding box center [546, 310] width 521 height 17
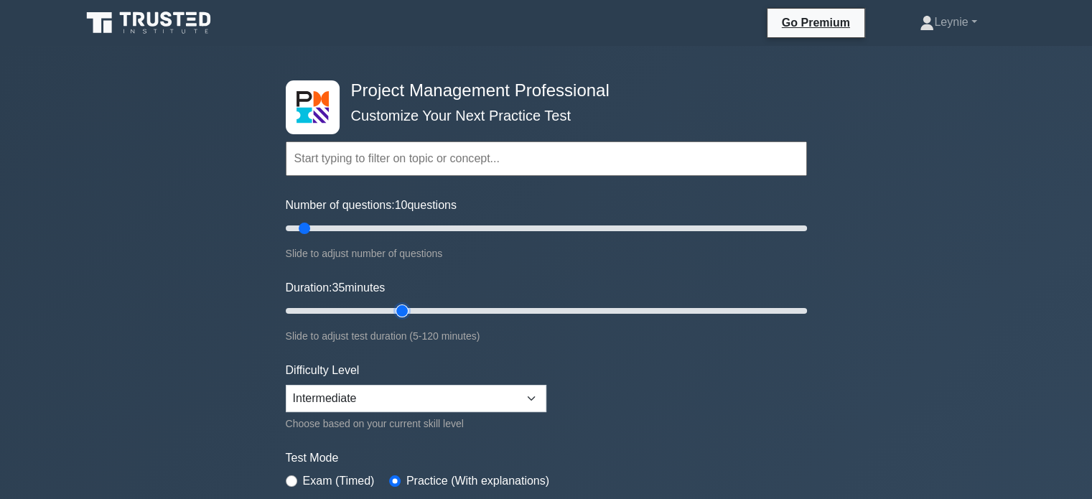
click at [410, 312] on input "Duration: 35 minutes" at bounding box center [546, 310] width 521 height 17
click at [397, 311] on input "Duration: 30 minutes" at bounding box center [546, 310] width 521 height 17
type input "25"
click at [390, 309] on input "Duration: 30 minutes" at bounding box center [546, 310] width 521 height 17
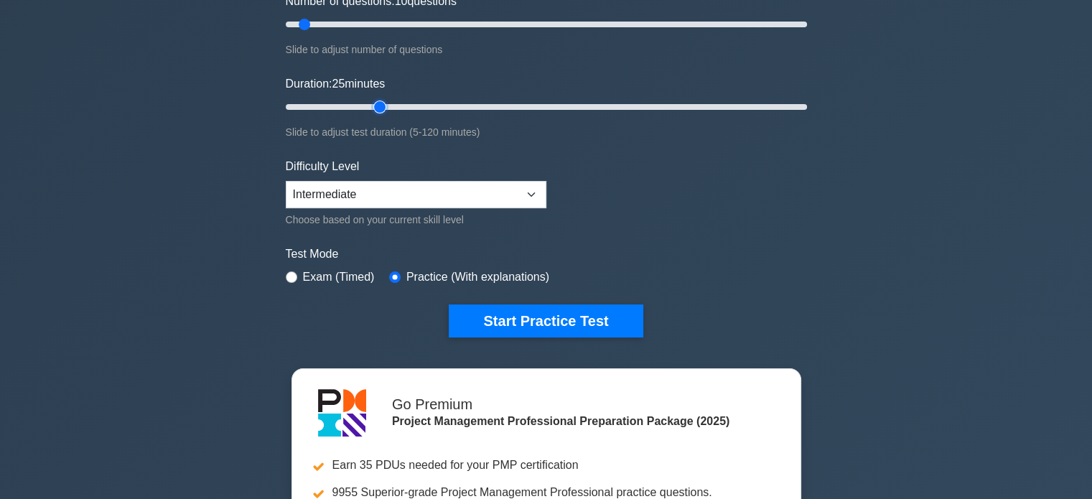
scroll to position [287, 0]
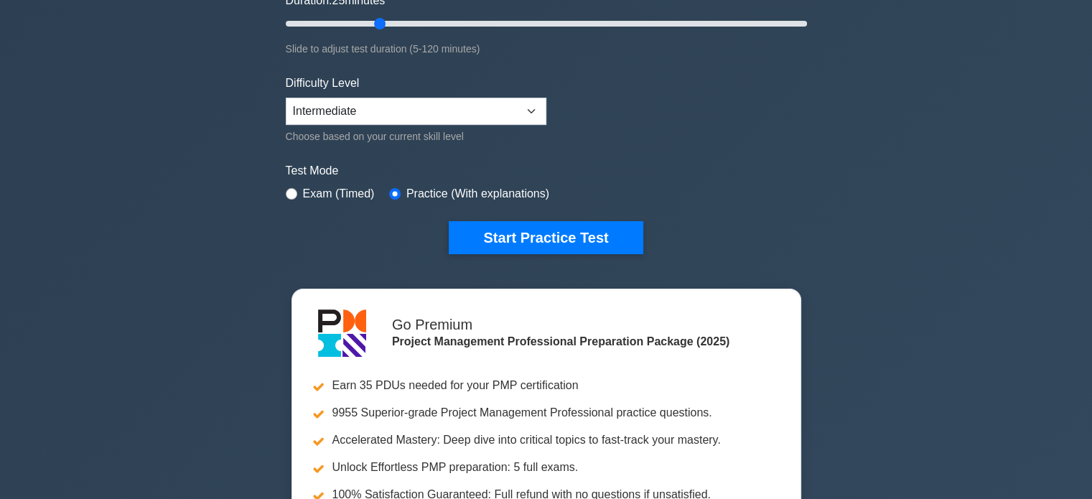
click at [529, 252] on div "Project Management Professional Customize Your Next Practice Test Topics Scope …" at bounding box center [546, 24] width 539 height 530
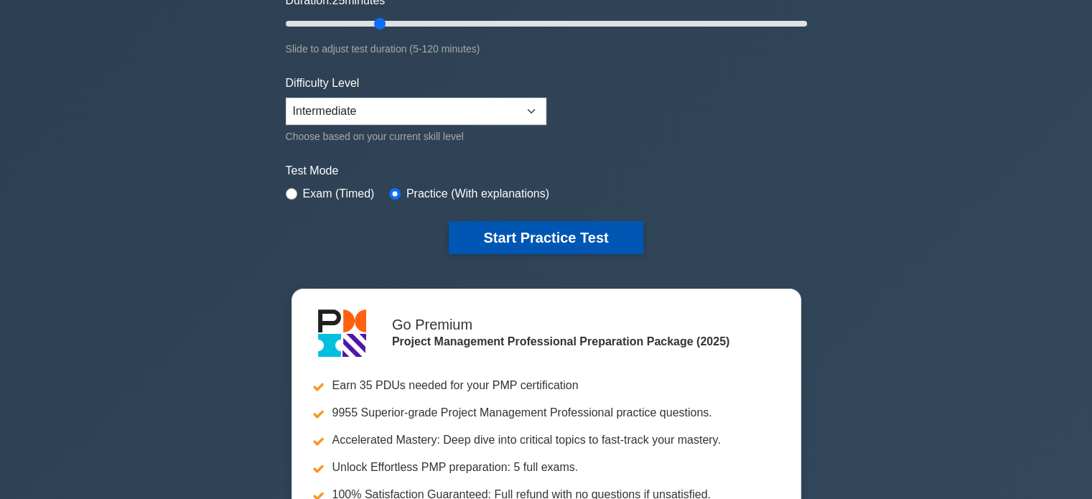
click at [539, 241] on button "Start Practice Test" at bounding box center [546, 237] width 194 height 33
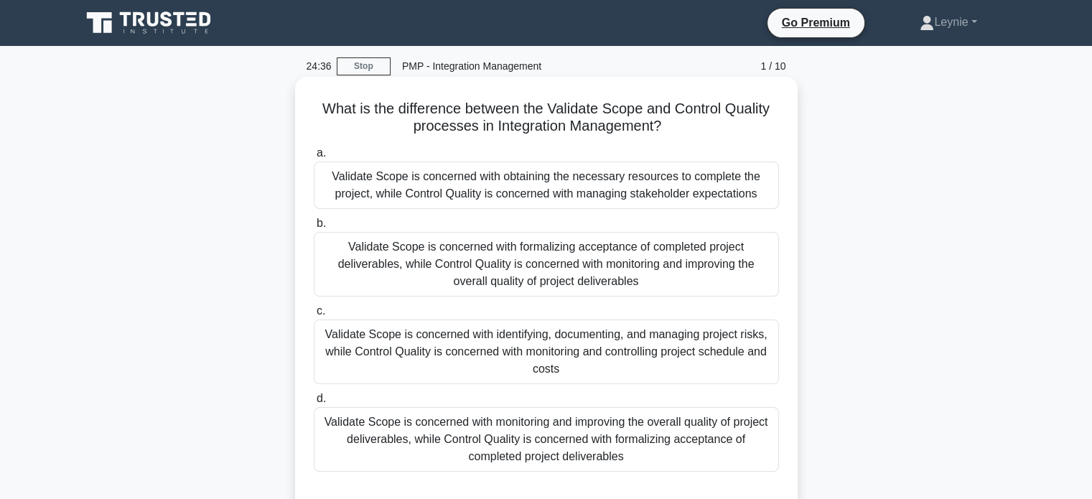
click at [649, 290] on div "Validate Scope is concerned with formalizing acceptance of completed project de…" at bounding box center [546, 264] width 465 height 65
click at [314, 228] on input "b. Validate Scope is concerned with formalizing acceptance of completed project…" at bounding box center [314, 223] width 0 height 9
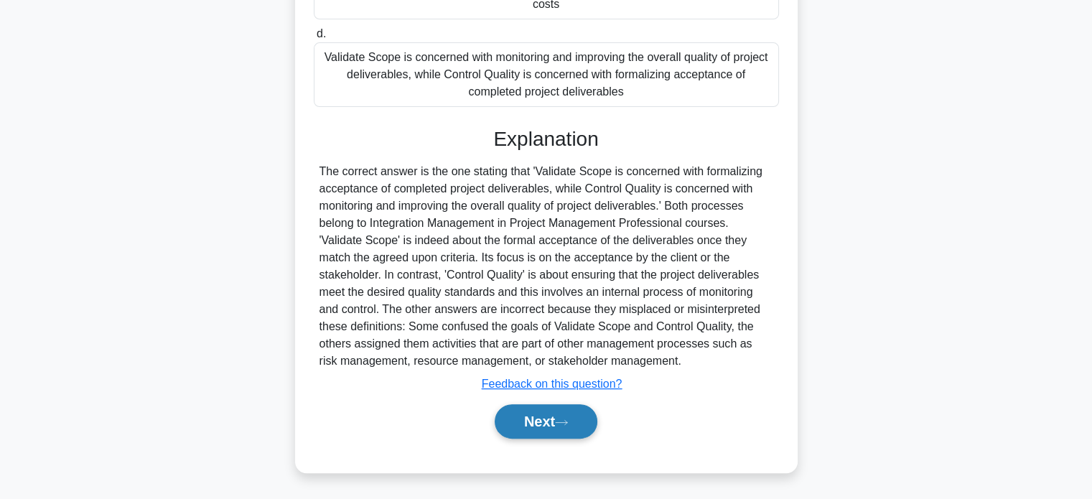
click at [582, 427] on button "Next" at bounding box center [546, 421] width 103 height 34
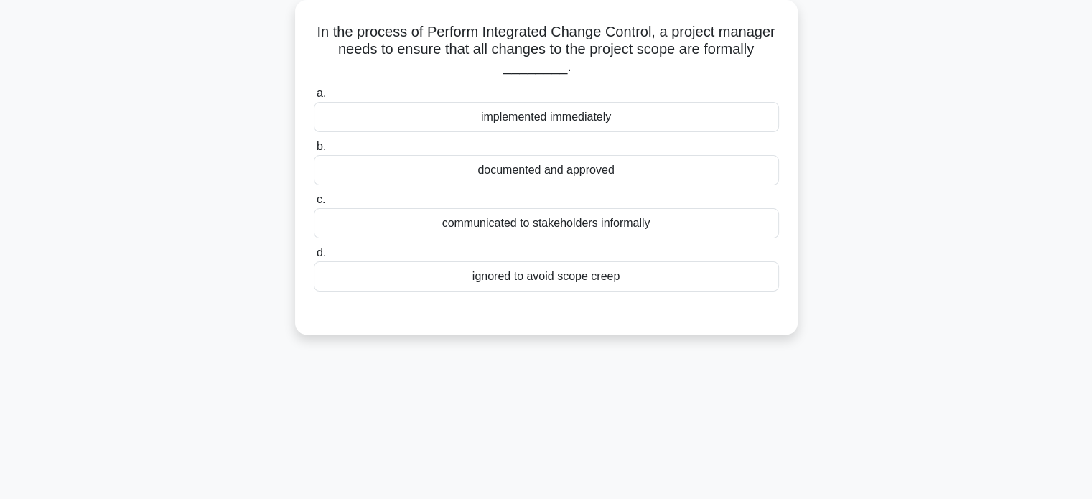
scroll to position [61, 0]
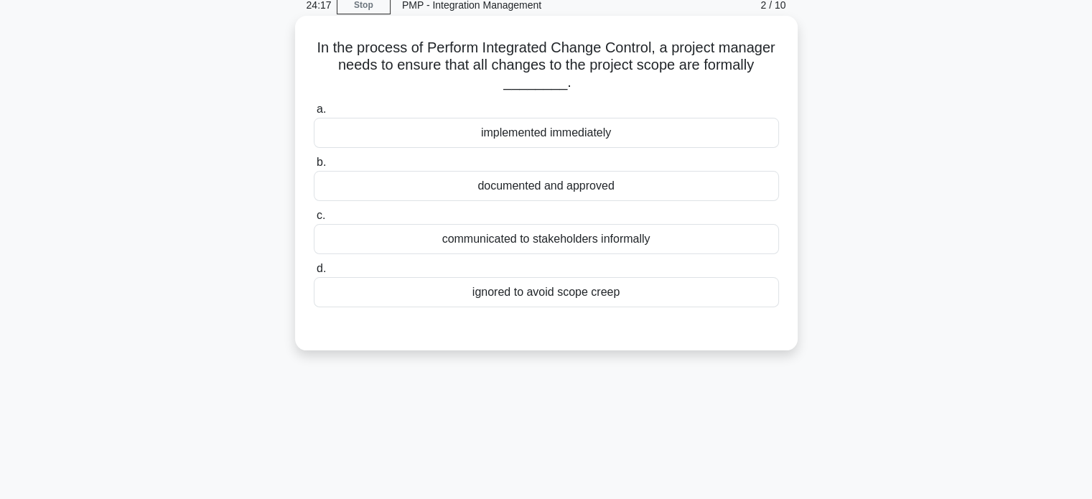
click at [587, 189] on div "documented and approved" at bounding box center [546, 186] width 465 height 30
click at [314, 167] on input "b. documented and approved" at bounding box center [314, 162] width 0 height 9
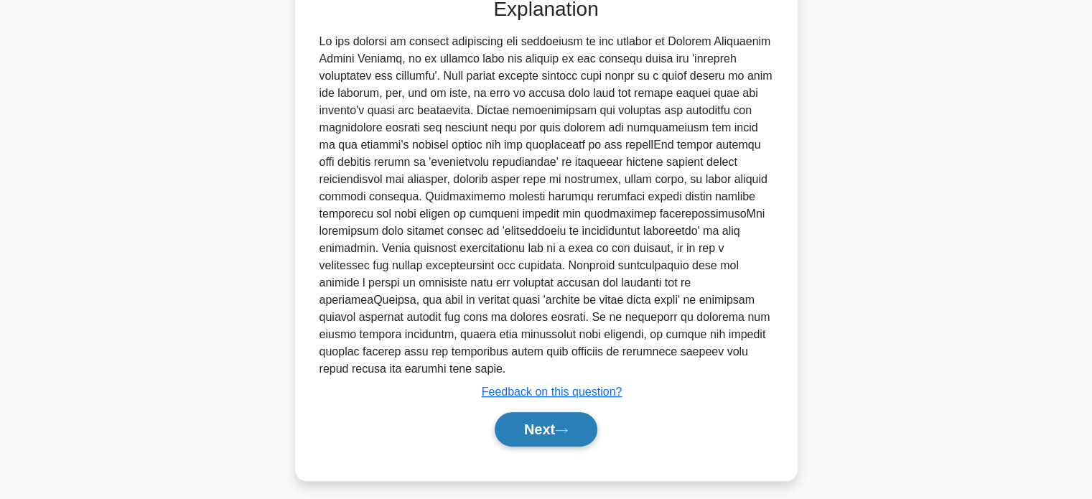
scroll to position [399, 0]
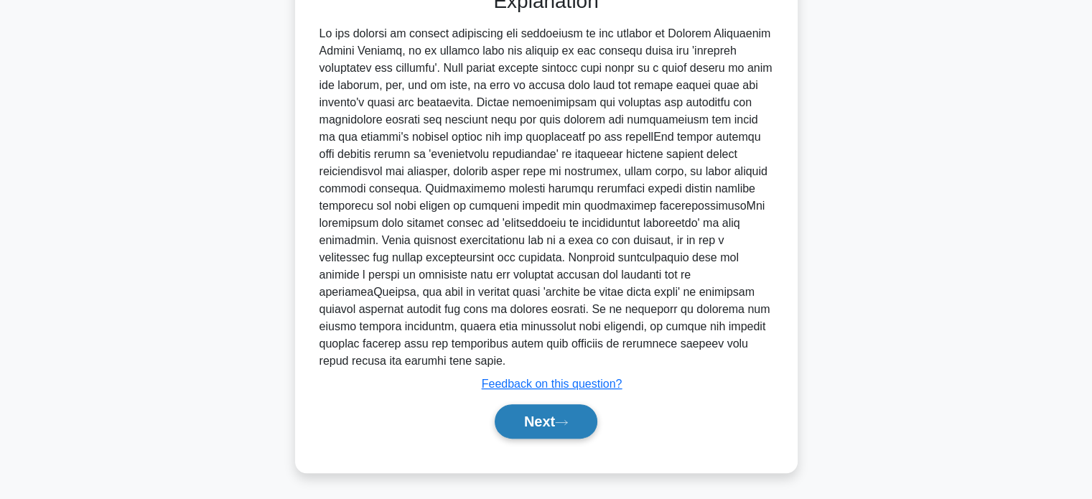
click at [563, 412] on button "Next" at bounding box center [546, 421] width 103 height 34
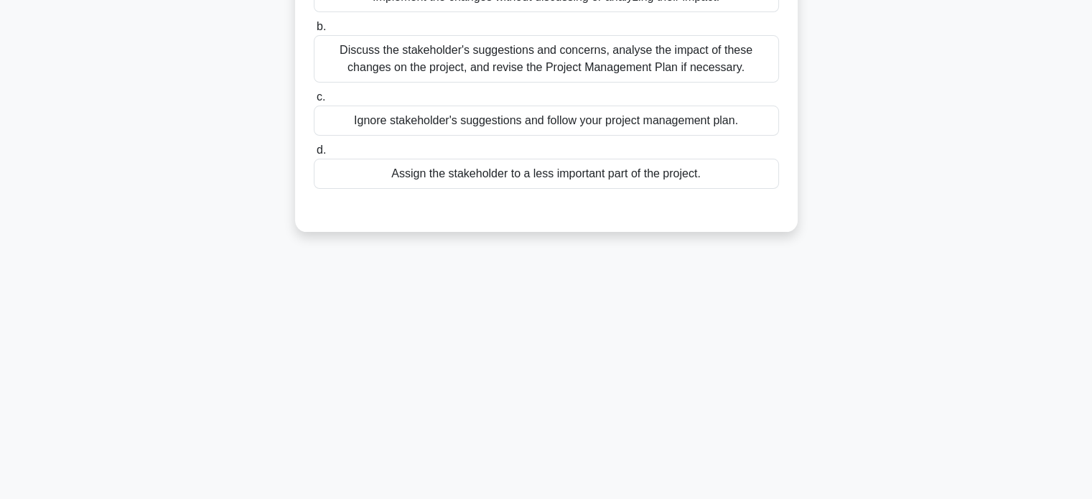
scroll to position [61, 0]
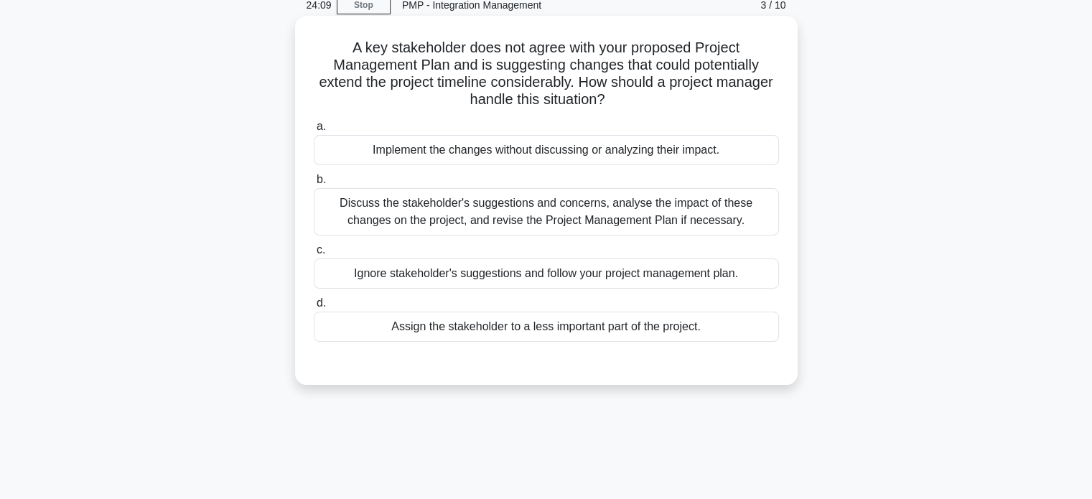
click at [634, 233] on div "Discuss the stakeholder's suggestions and concerns, analyse the impact of these…" at bounding box center [546, 211] width 465 height 47
click at [314, 185] on input "b. Discuss the stakeholder's suggestions and concerns, analyse the impact of th…" at bounding box center [314, 179] width 0 height 9
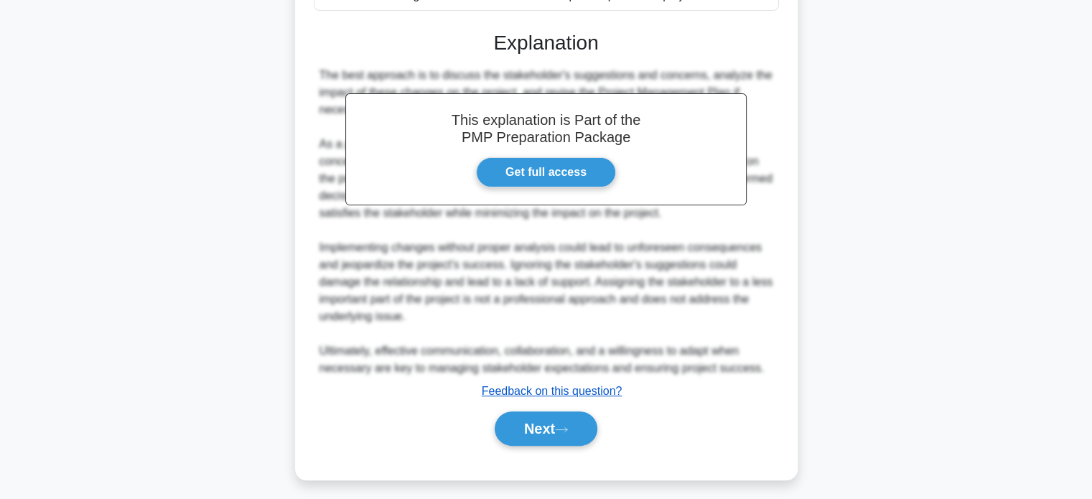
scroll to position [399, 0]
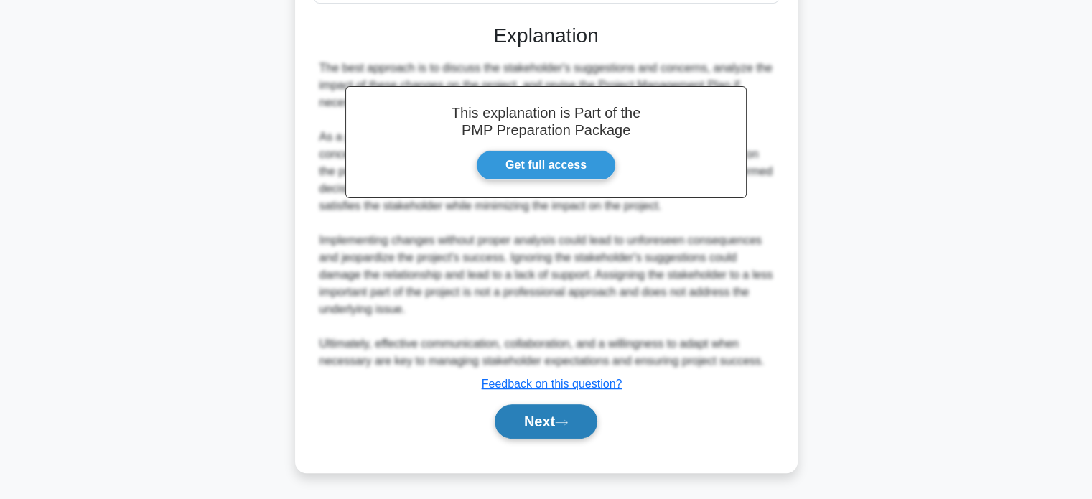
click at [543, 407] on button "Next" at bounding box center [546, 421] width 103 height 34
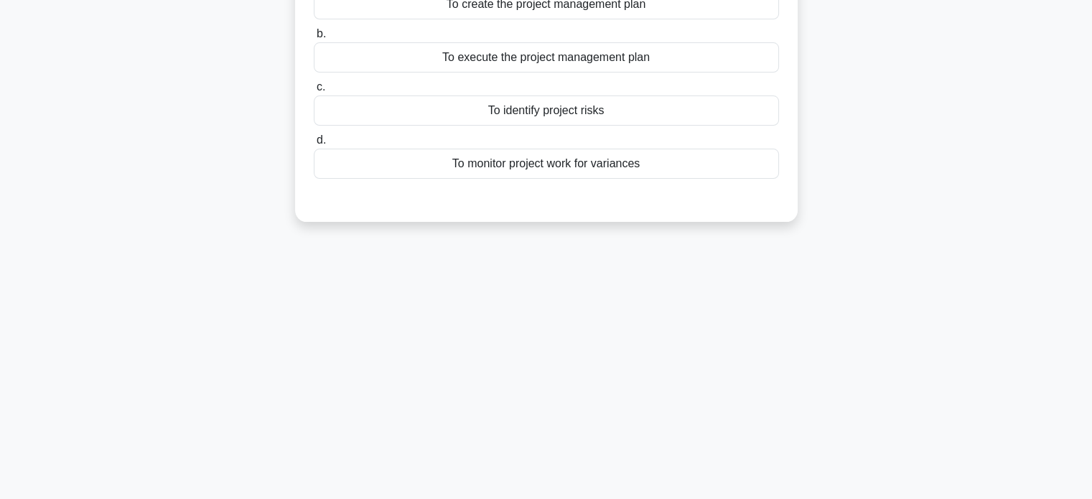
scroll to position [61, 0]
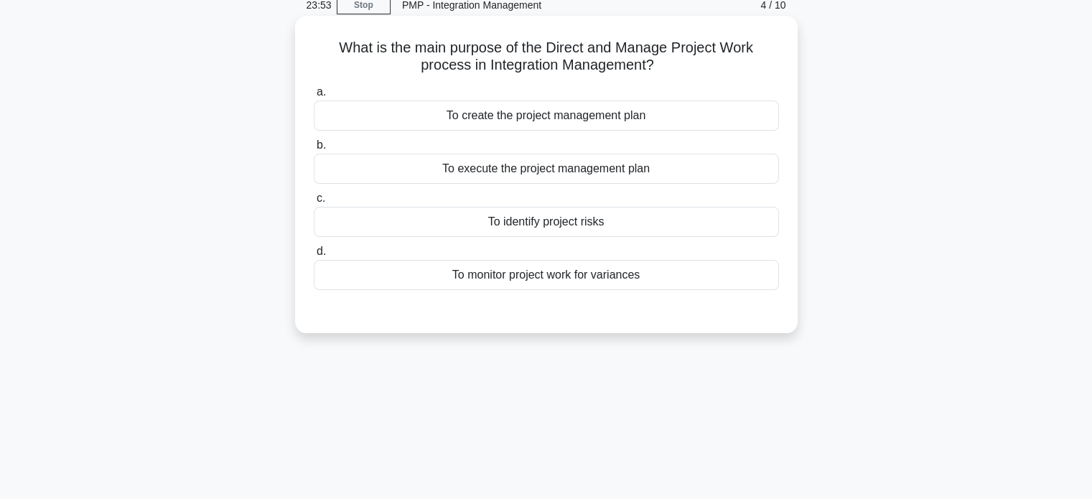
click at [602, 229] on div "To identify project risks" at bounding box center [546, 222] width 465 height 30
click at [314, 203] on input "c. To identify project risks" at bounding box center [314, 198] width 0 height 9
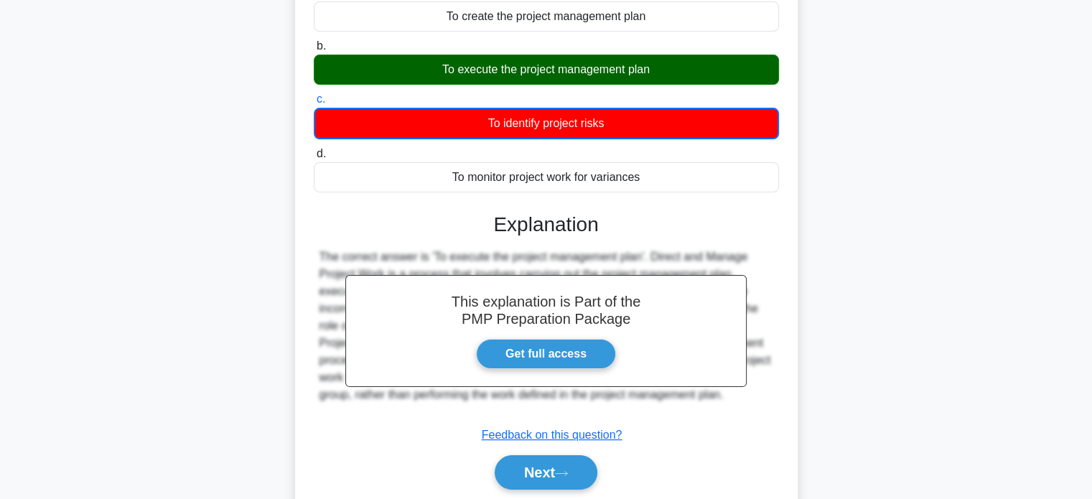
scroll to position [277, 0]
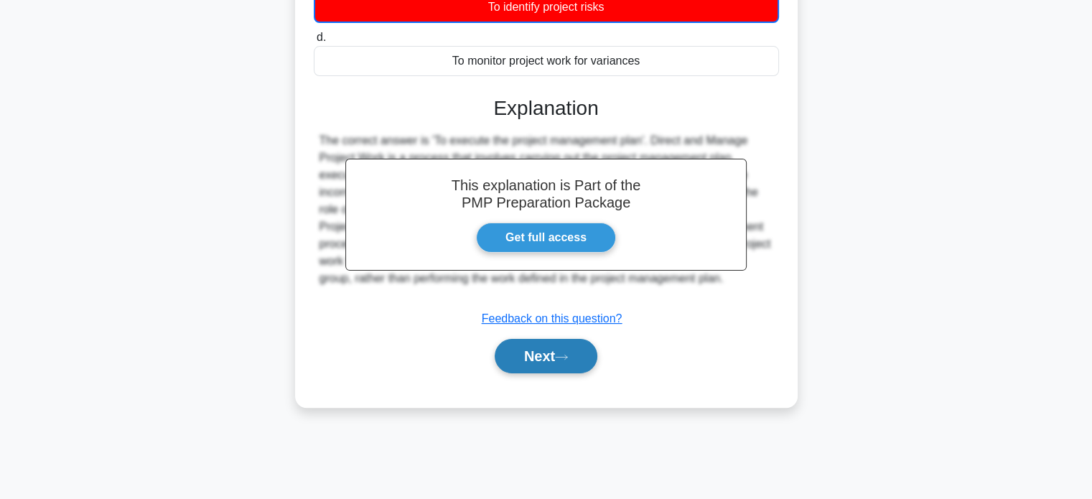
click at [578, 353] on button "Next" at bounding box center [546, 356] width 103 height 34
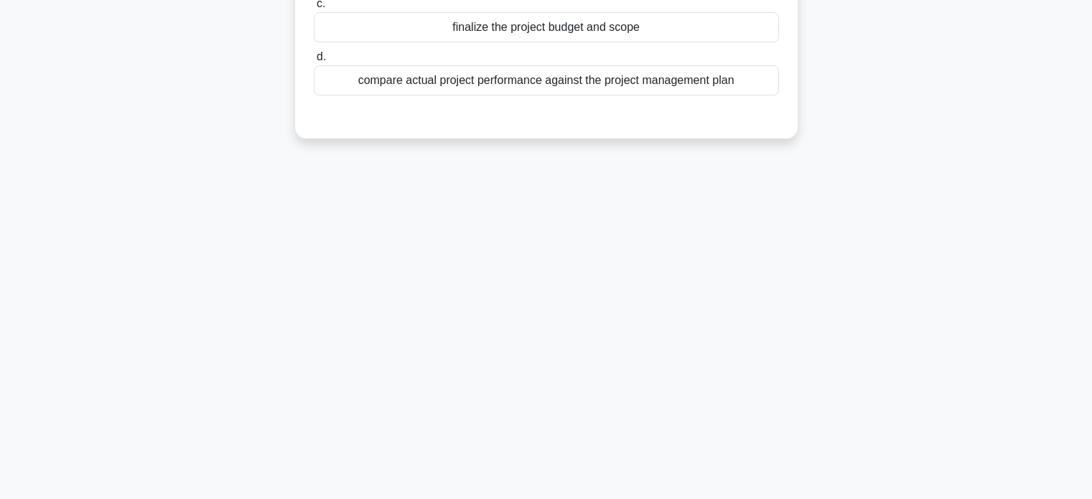
scroll to position [61, 0]
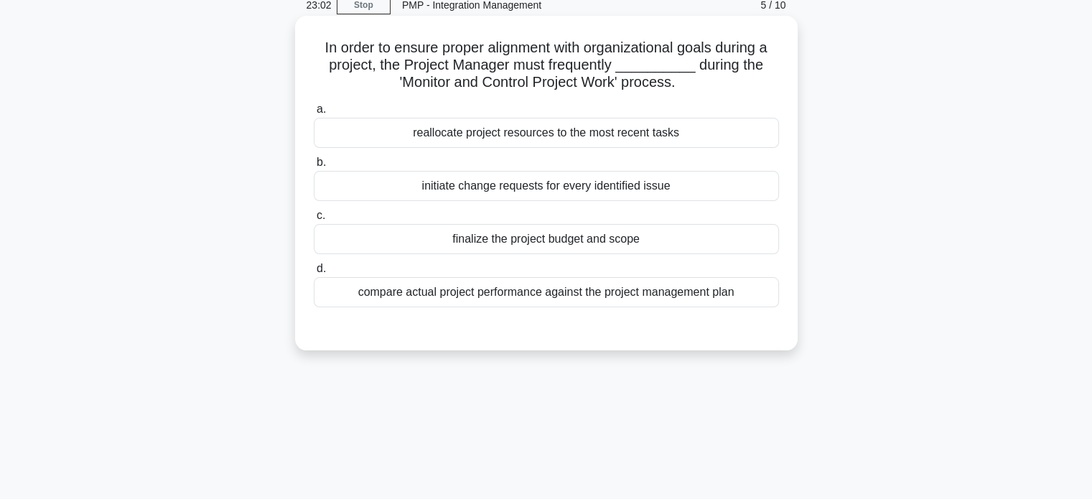
click at [585, 292] on div "compare actual project performance against the project management plan" at bounding box center [546, 292] width 465 height 30
click at [314, 274] on input "d. compare actual project performance against the project management plan" at bounding box center [314, 268] width 0 height 9
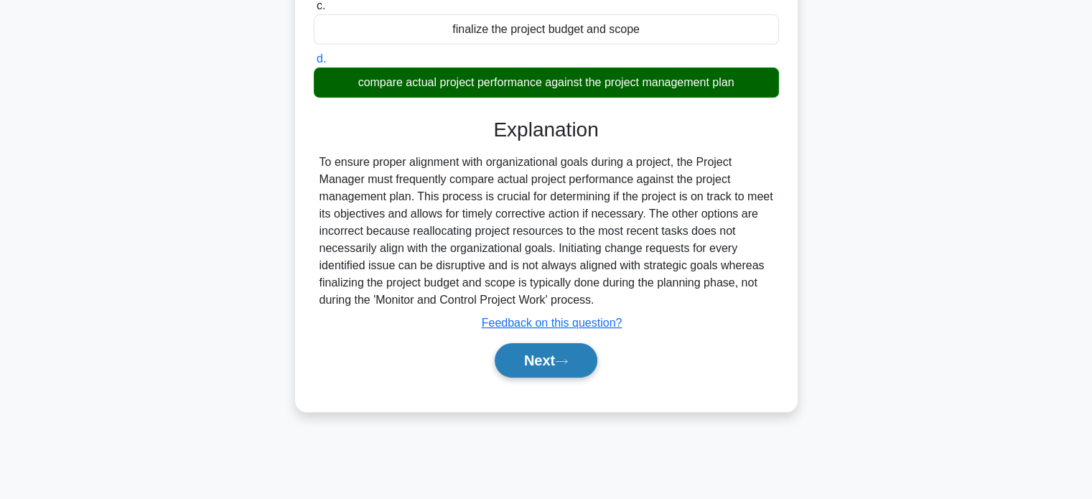
scroll to position [277, 0]
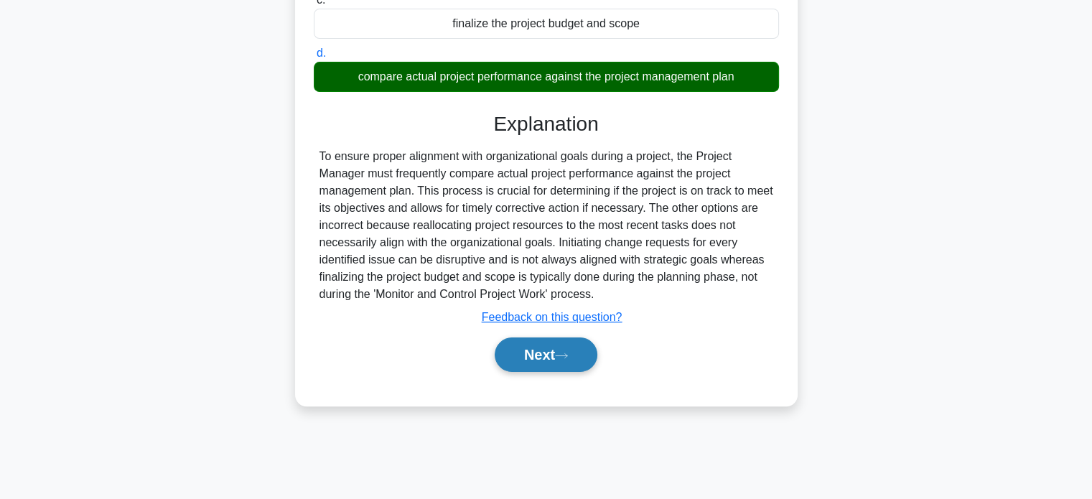
click at [575, 357] on button "Next" at bounding box center [546, 355] width 103 height 34
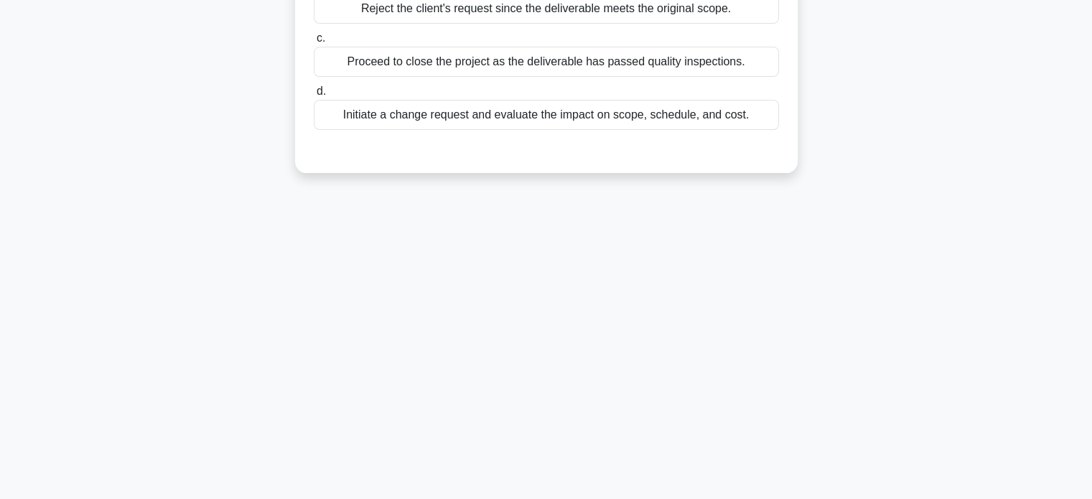
scroll to position [61, 0]
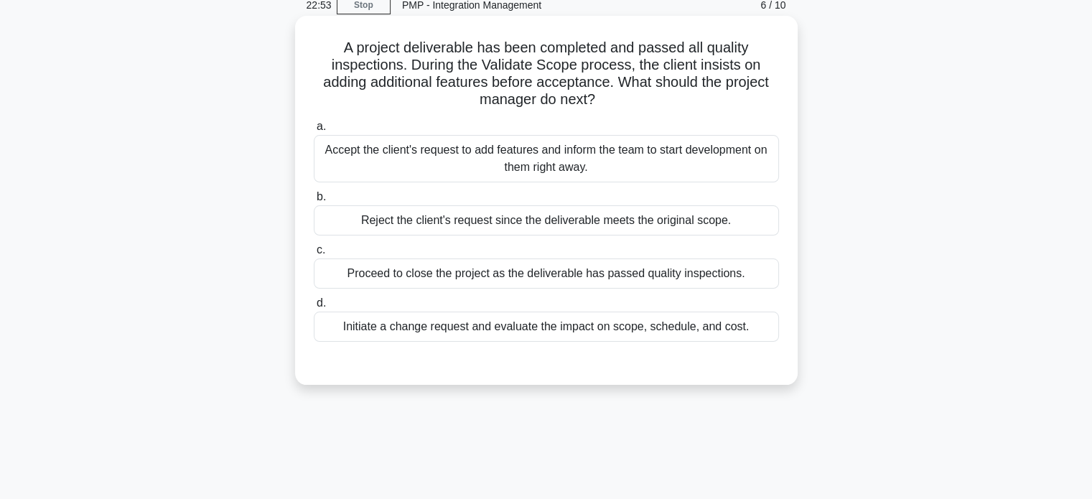
click at [581, 333] on div "Initiate a change request and evaluate the impact on scope, schedule, and cost." at bounding box center [546, 327] width 465 height 30
click at [314, 308] on input "d. Initiate a change request and evaluate the impact on scope, schedule, and co…" at bounding box center [314, 303] width 0 height 9
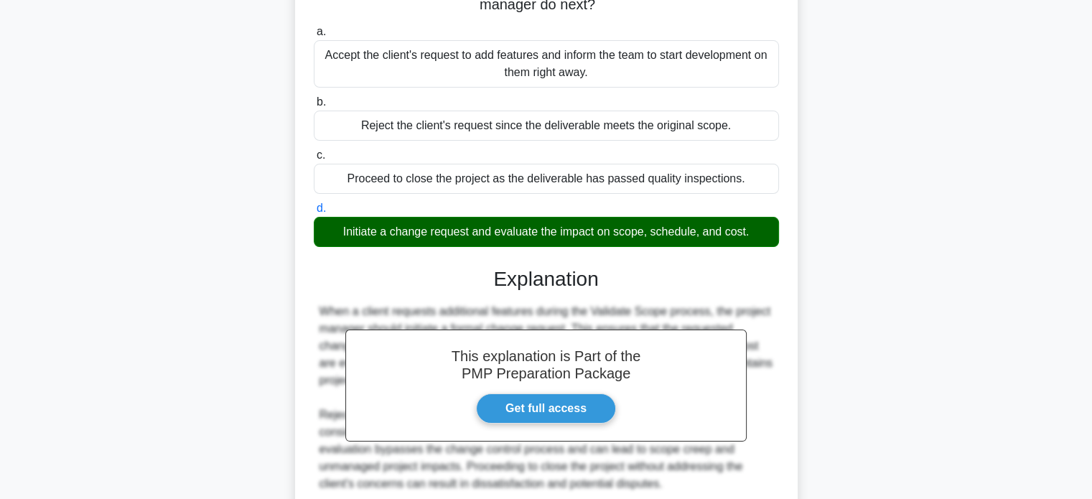
scroll to position [330, 0]
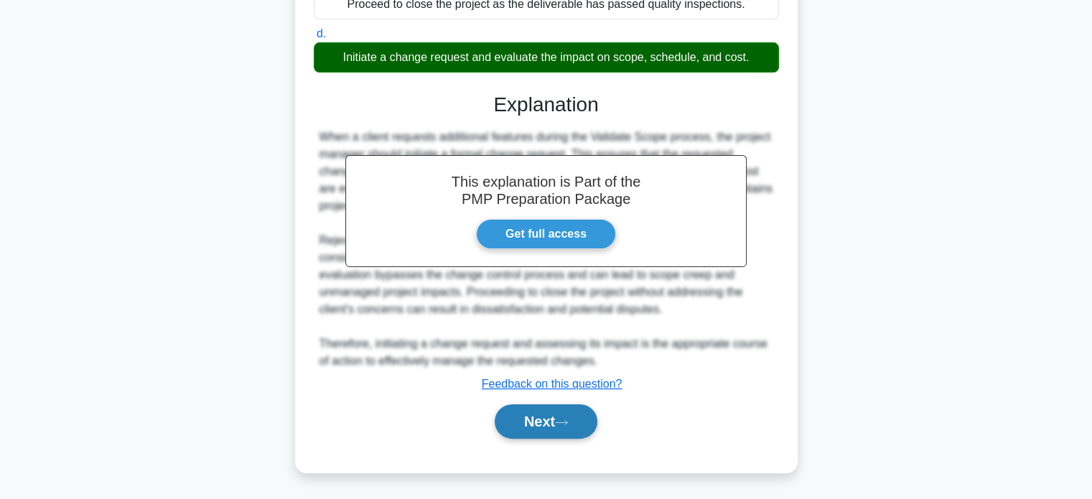
click at [557, 413] on button "Next" at bounding box center [546, 421] width 103 height 34
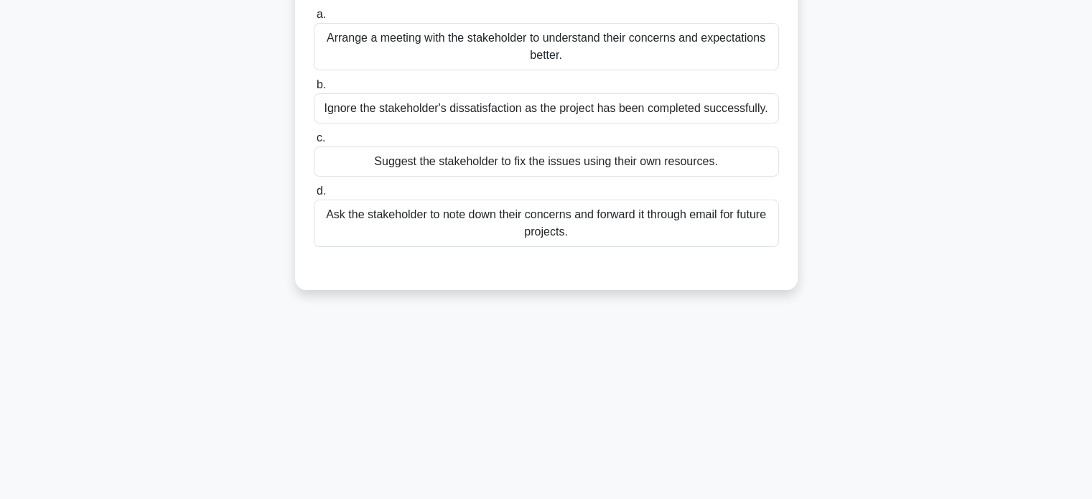
scroll to position [61, 0]
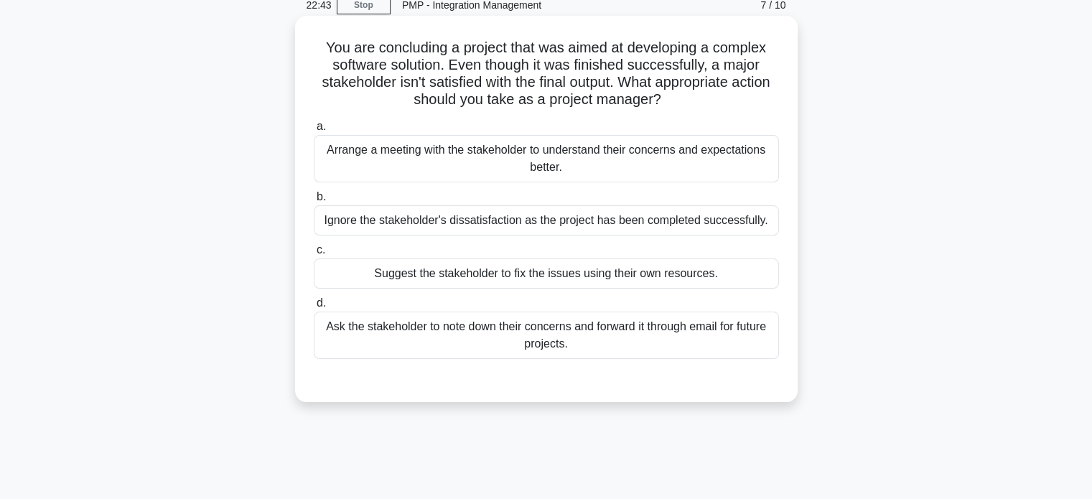
click at [647, 175] on div "Arrange a meeting with the stakeholder to understand their concerns and expecta…" at bounding box center [546, 158] width 465 height 47
click at [314, 131] on input "a. Arrange a meeting with the stakeholder to understand their concerns and expe…" at bounding box center [314, 126] width 0 height 9
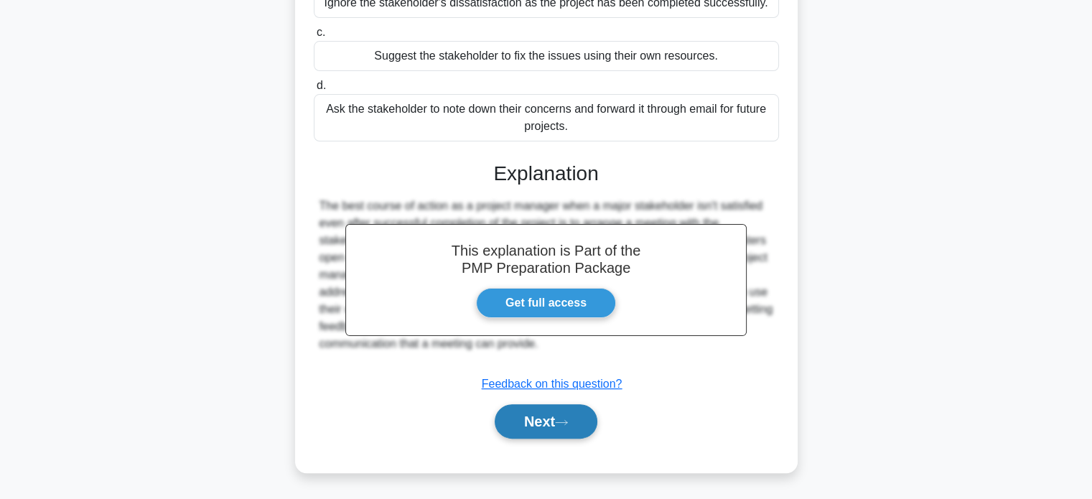
click at [566, 410] on button "Next" at bounding box center [546, 421] width 103 height 34
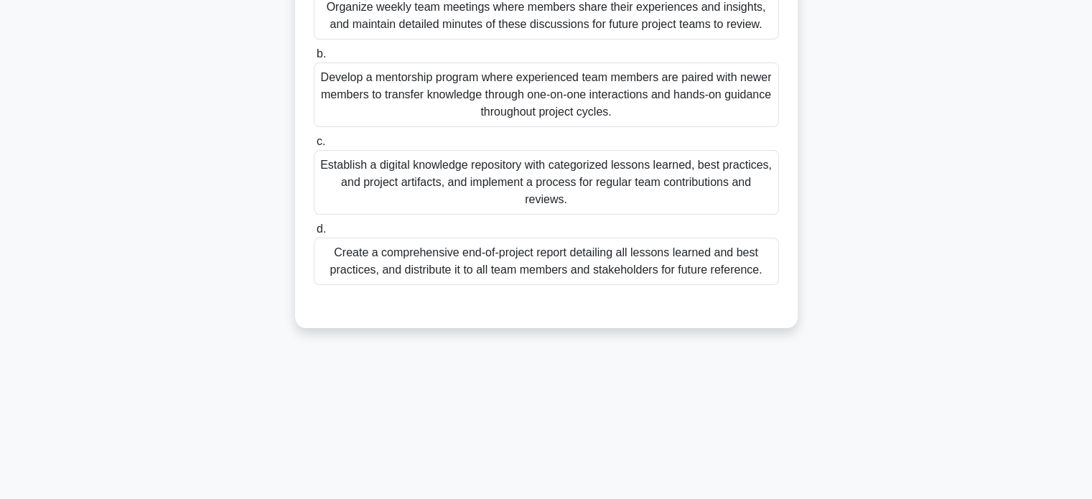
scroll to position [205, 0]
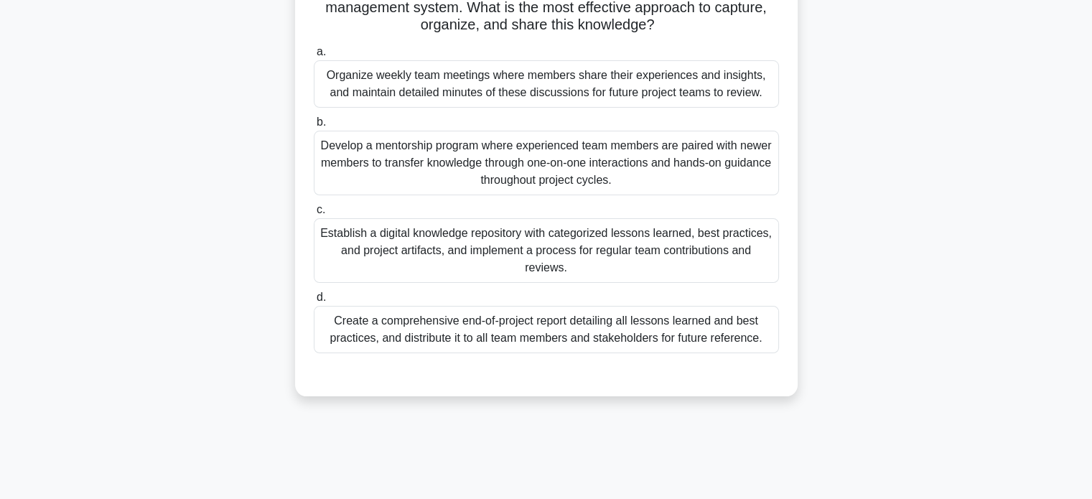
click at [612, 264] on div "Establish a digital knowledge repository with categorized lessons learned, best…" at bounding box center [546, 250] width 465 height 65
click at [314, 215] on input "c. Establish a digital knowledge repository with categorized lessons learned, b…" at bounding box center [314, 209] width 0 height 9
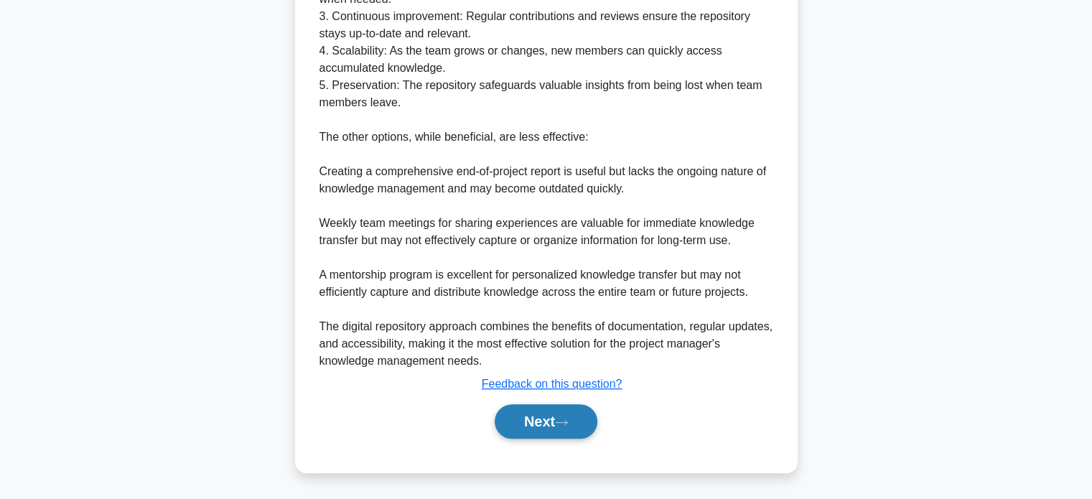
click at [560, 435] on button "Next" at bounding box center [546, 421] width 103 height 34
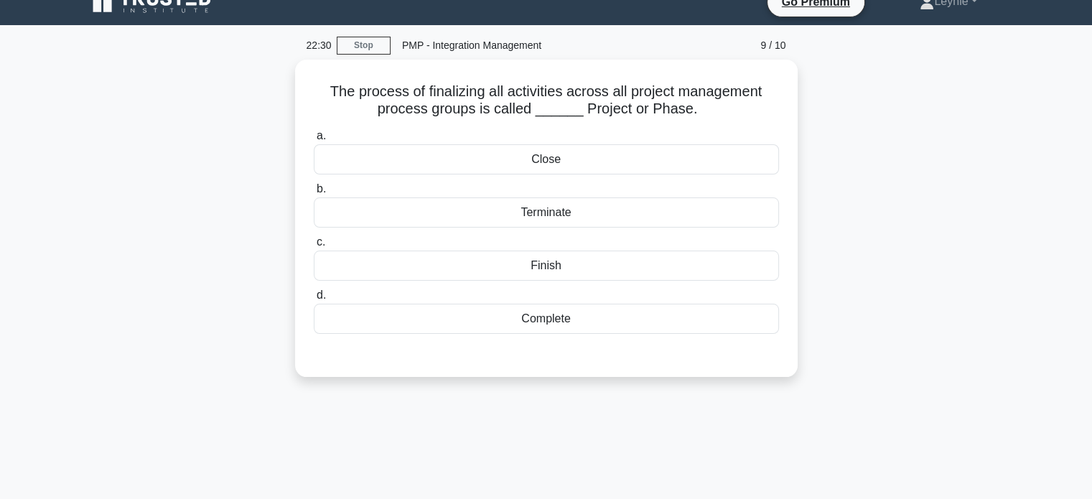
scroll to position [0, 0]
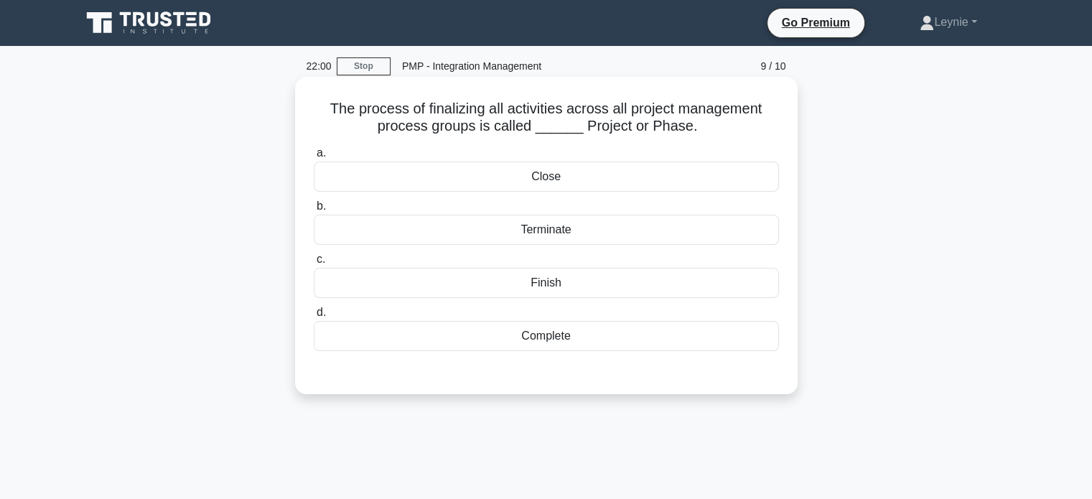
click at [575, 170] on div "Close" at bounding box center [546, 177] width 465 height 30
click at [314, 158] on input "a. Close" at bounding box center [314, 153] width 0 height 9
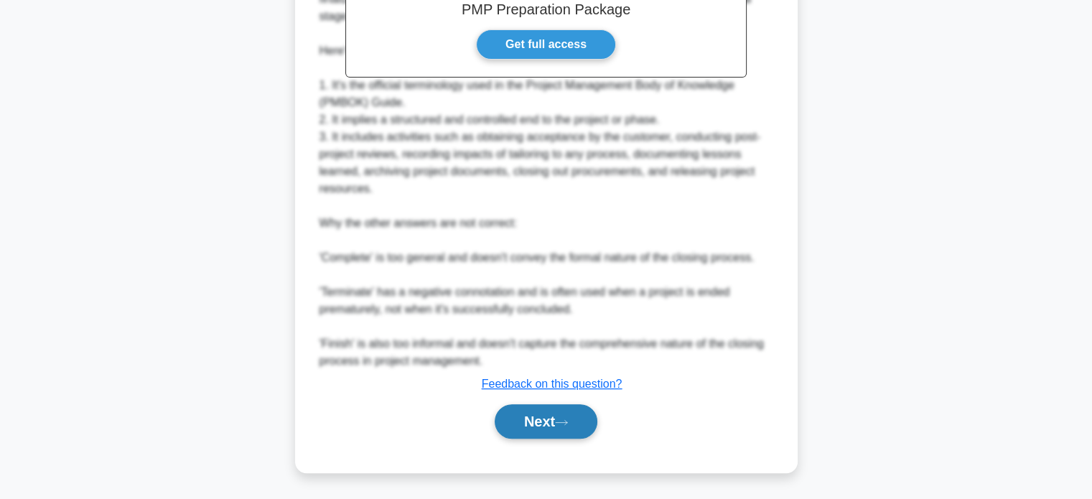
click at [543, 409] on button "Next" at bounding box center [546, 421] width 103 height 34
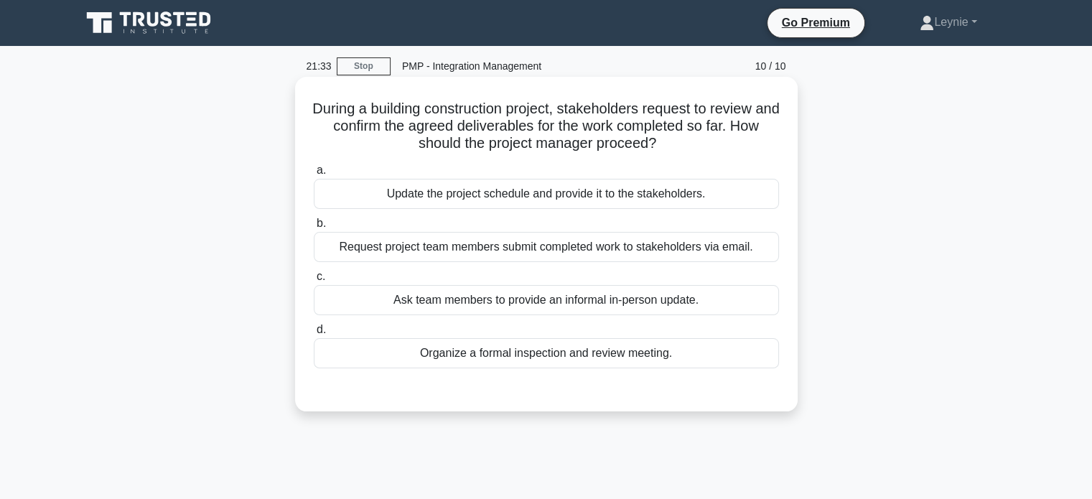
click at [560, 352] on div "Organize a formal inspection and review meeting." at bounding box center [546, 353] width 465 height 30
click at [314, 335] on input "d. Organize a formal inspection and review meeting." at bounding box center [314, 329] width 0 height 9
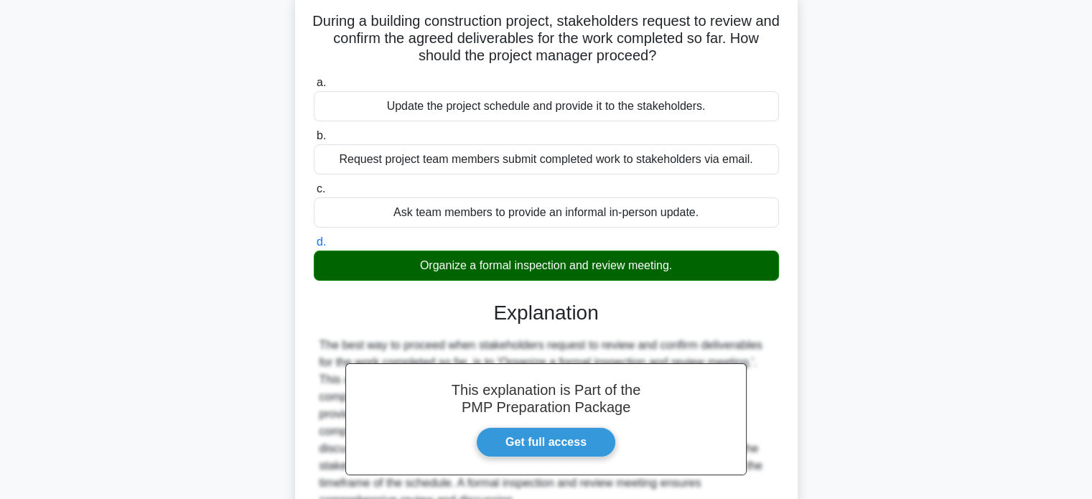
scroll to position [277, 0]
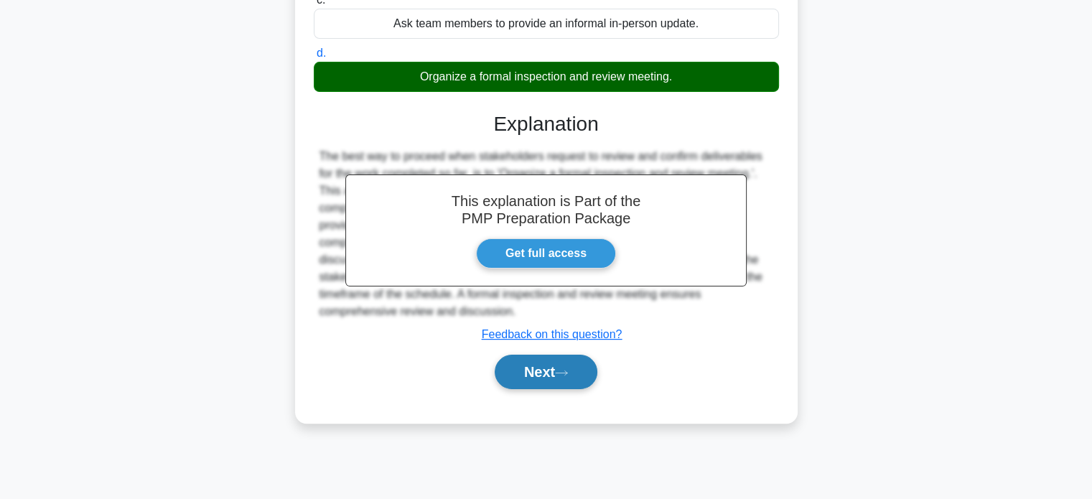
click at [553, 376] on button "Next" at bounding box center [546, 372] width 103 height 34
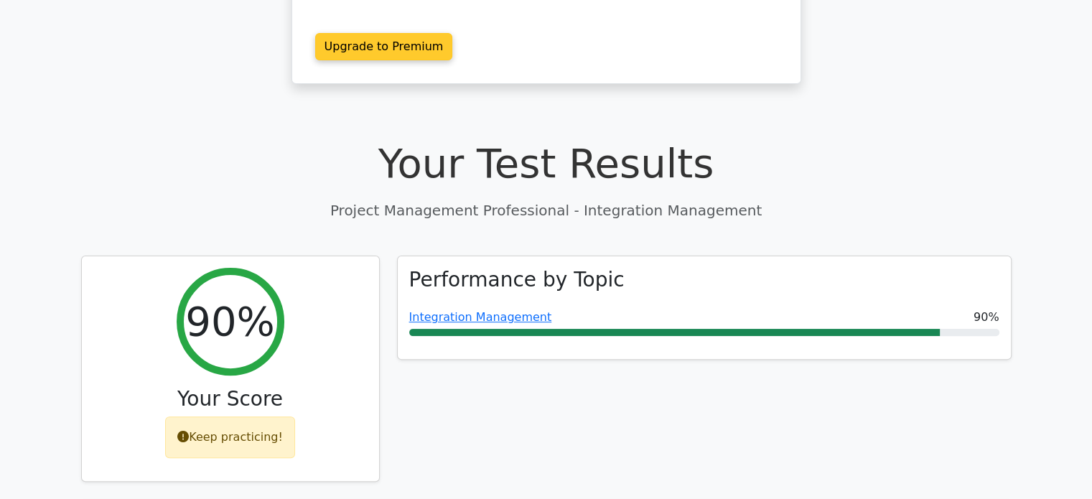
scroll to position [144, 0]
